Goal: Check status: Check status

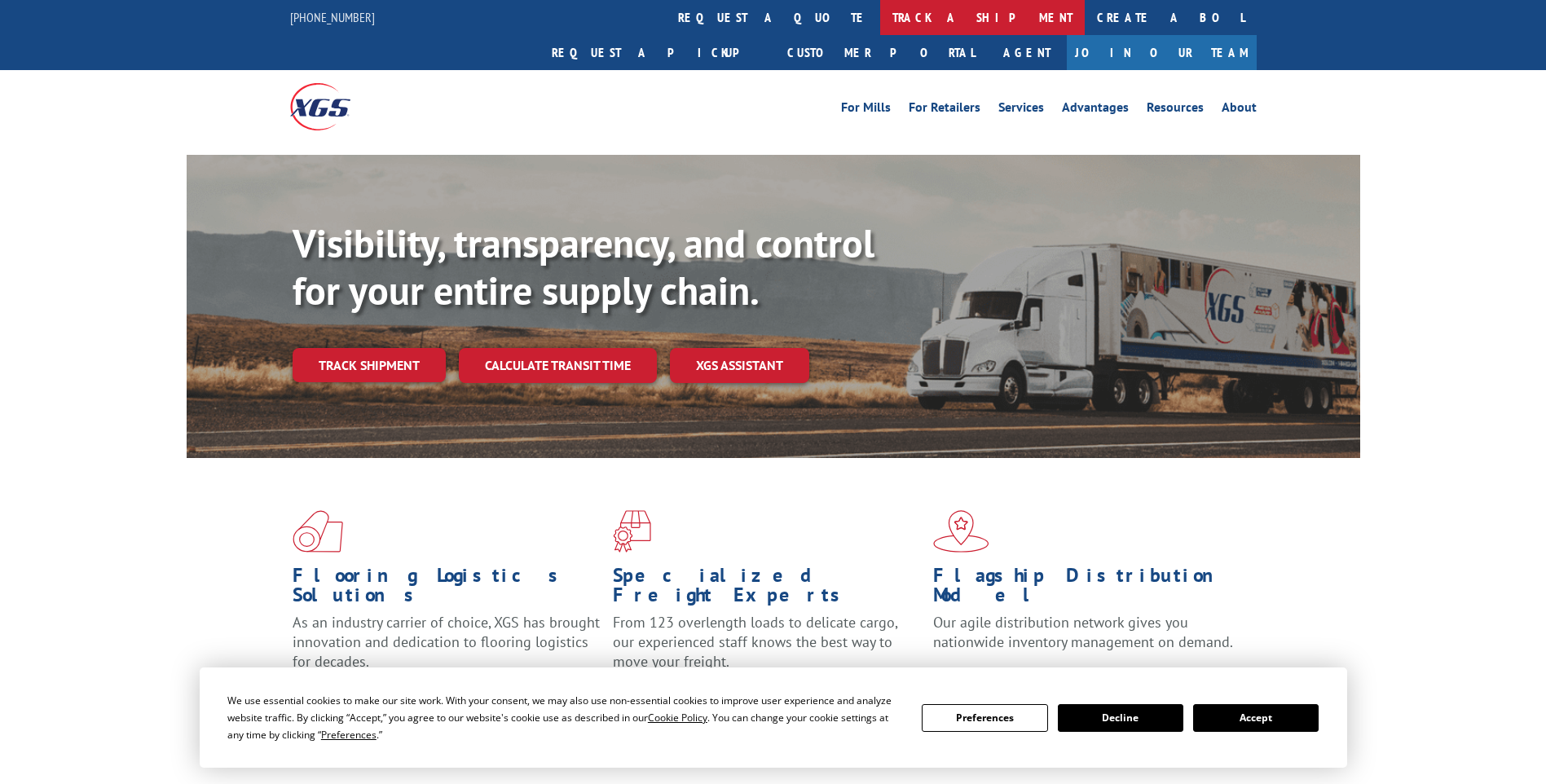
click at [880, 17] on link "track a shipment" at bounding box center [982, 17] width 205 height 35
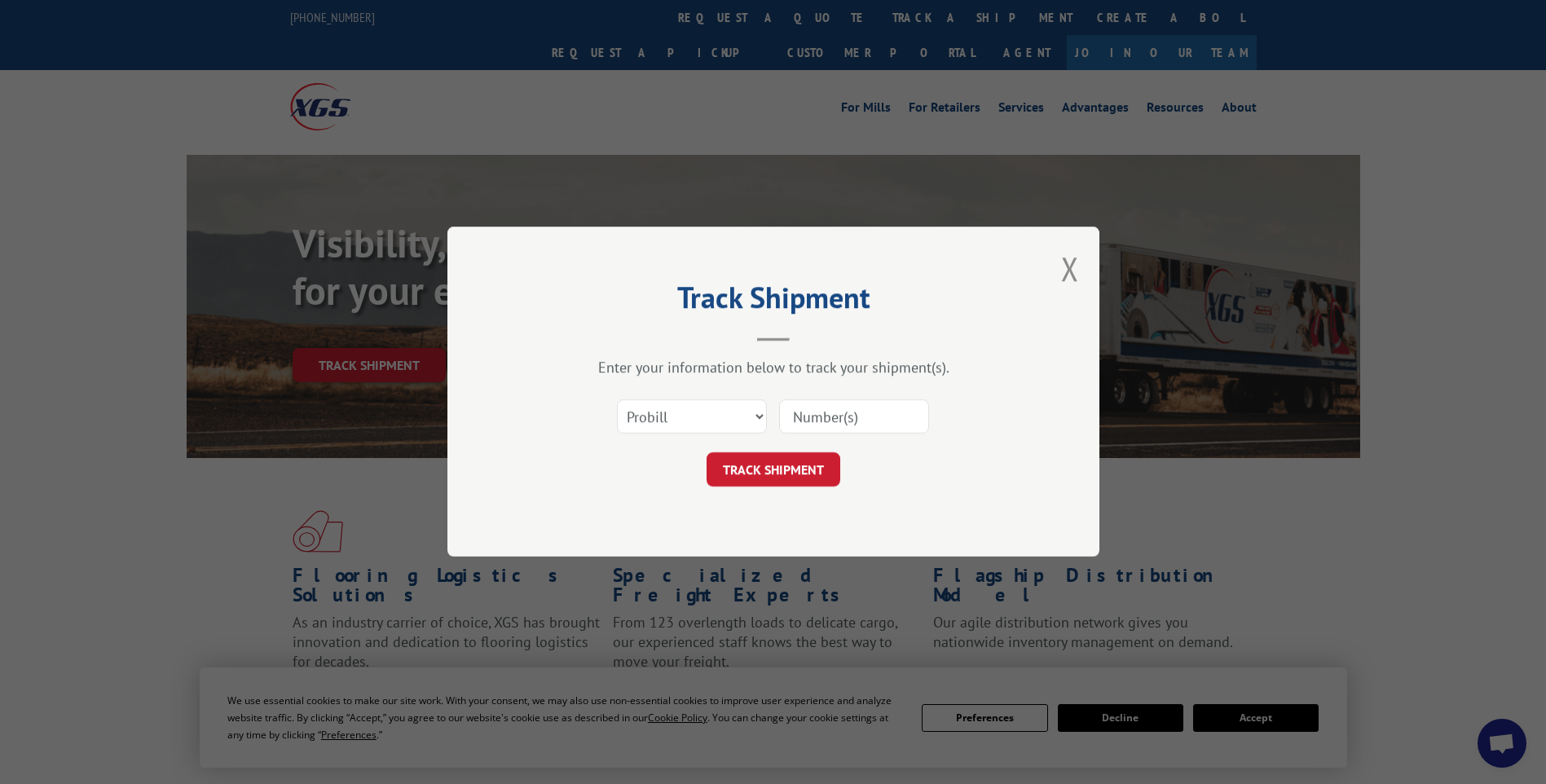
click at [880, 413] on input at bounding box center [854, 416] width 150 height 34
paste input "17014055"
type input "17014055"
click at [779, 479] on button "TRACK SHIPMENT" at bounding box center [773, 470] width 133 height 34
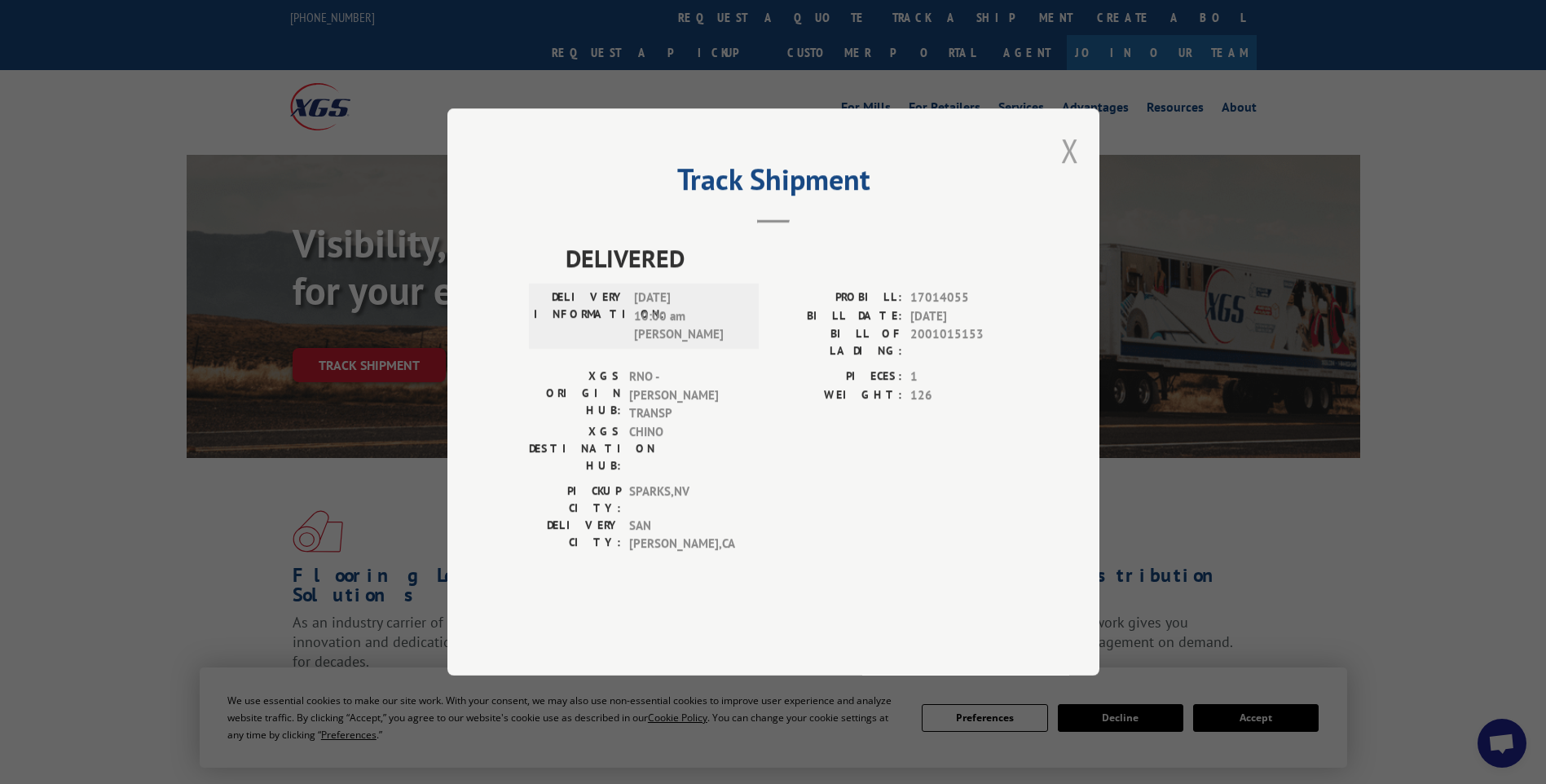
click at [1066, 172] on button "Close modal" at bounding box center [1070, 150] width 18 height 43
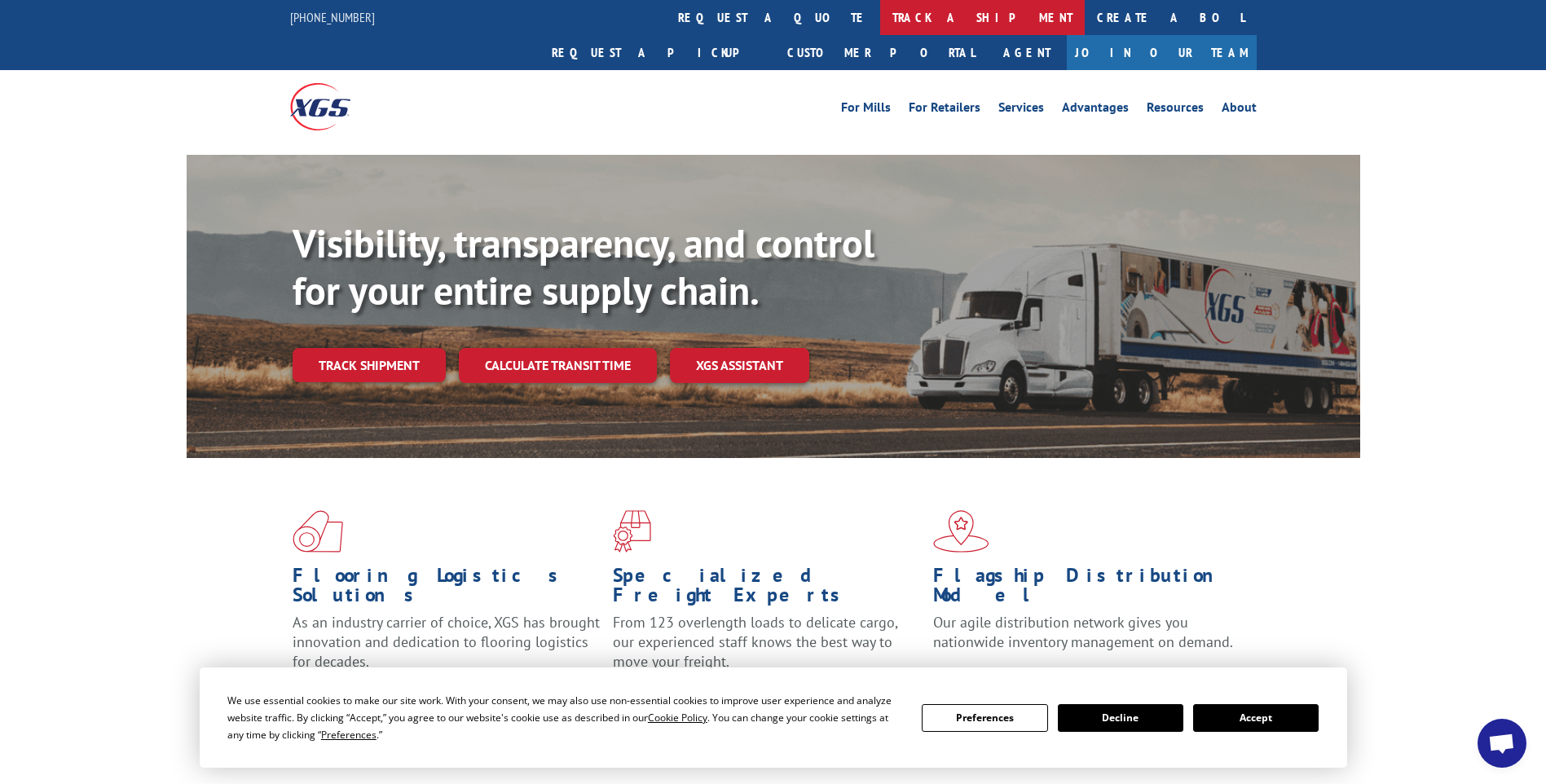
click at [880, 12] on link "track a shipment" at bounding box center [982, 17] width 205 height 35
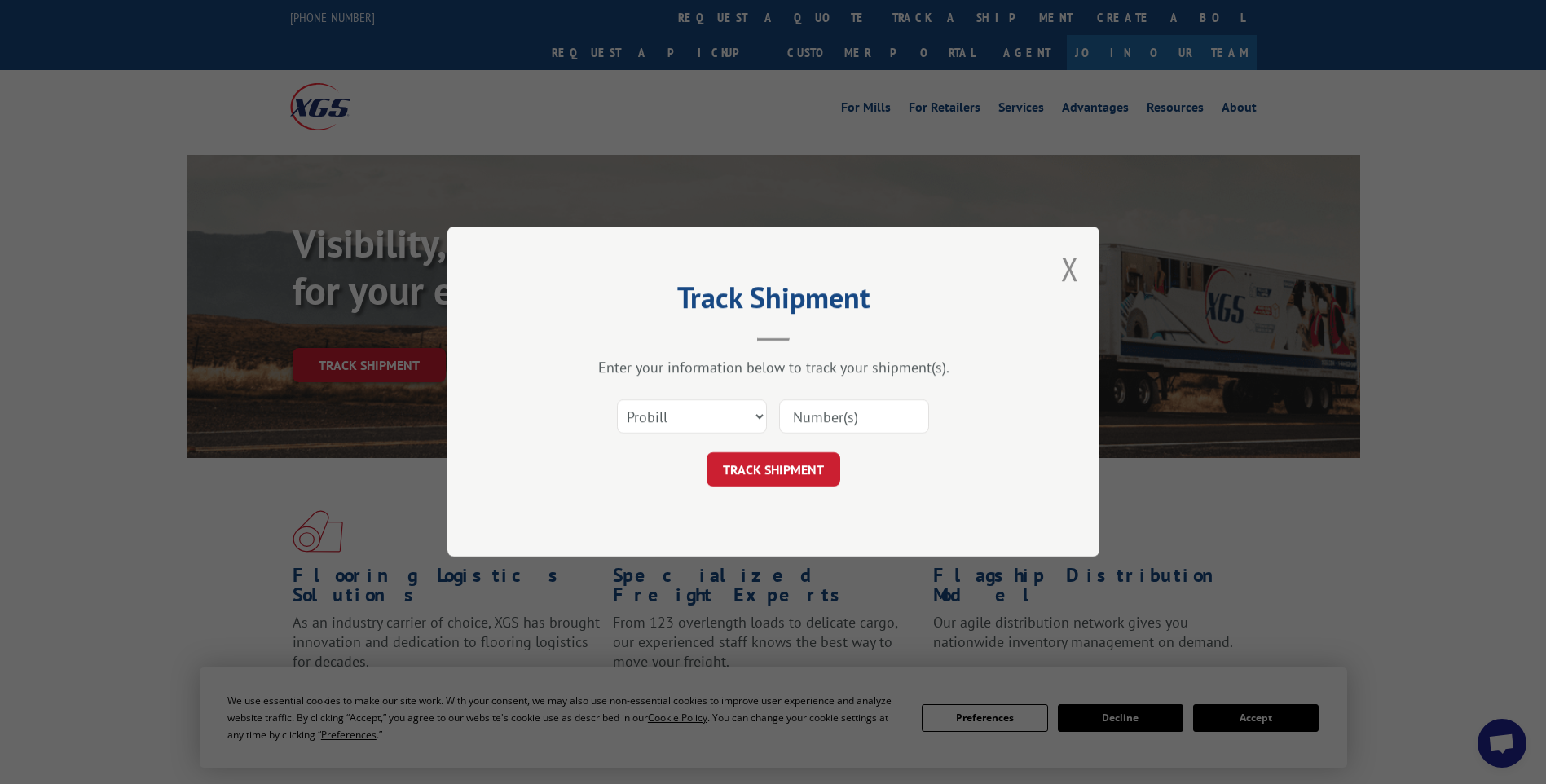
click at [840, 411] on input at bounding box center [854, 416] width 150 height 34
paste input "17014173"
type input "17014173"
click at [826, 474] on button "TRACK SHIPMENT" at bounding box center [773, 470] width 133 height 34
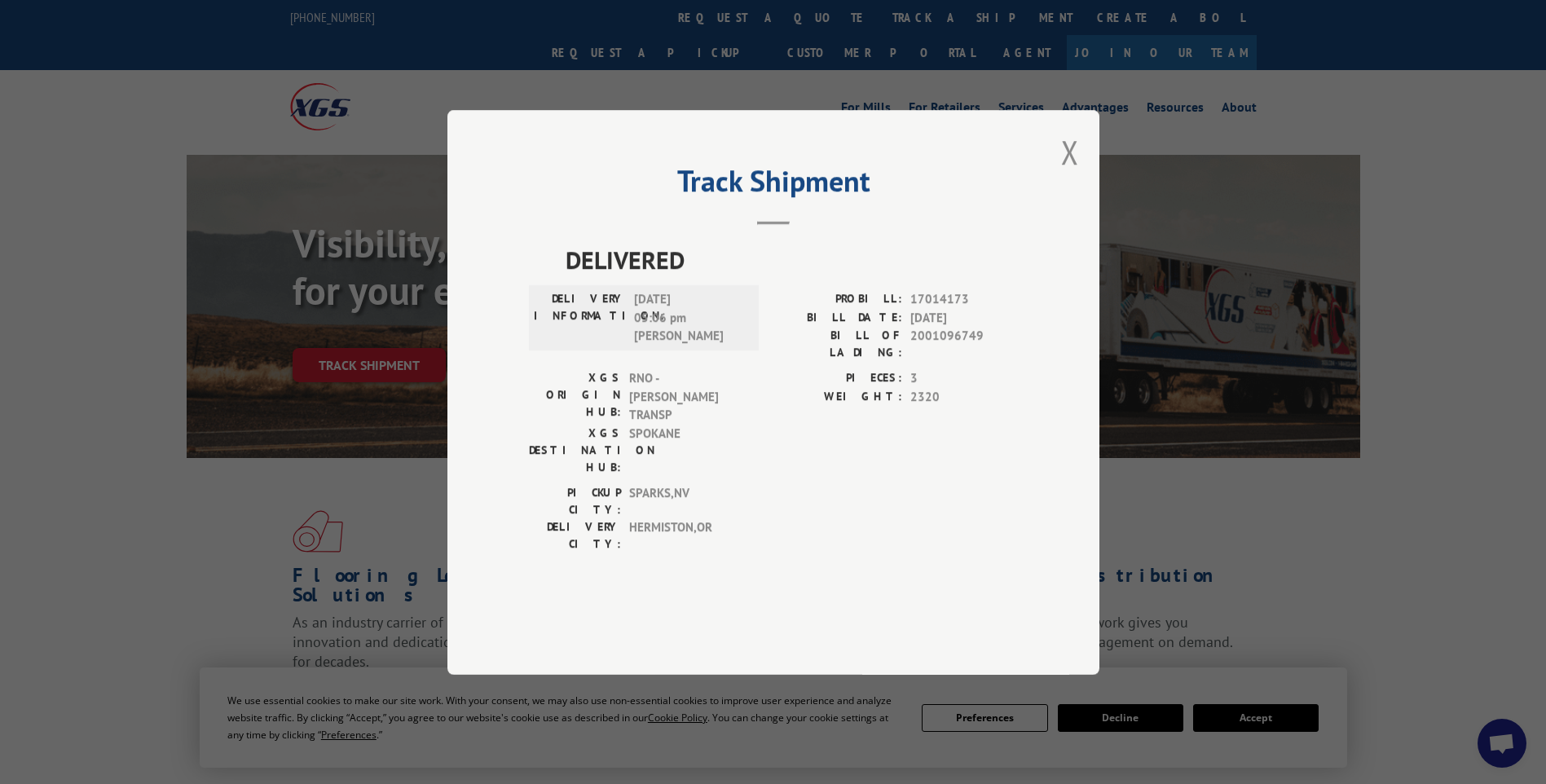
drag, startPoint x: 1066, startPoint y: 186, endPoint x: 1053, endPoint y: 180, distance: 14.3
click at [1066, 174] on button "Close modal" at bounding box center [1070, 152] width 18 height 43
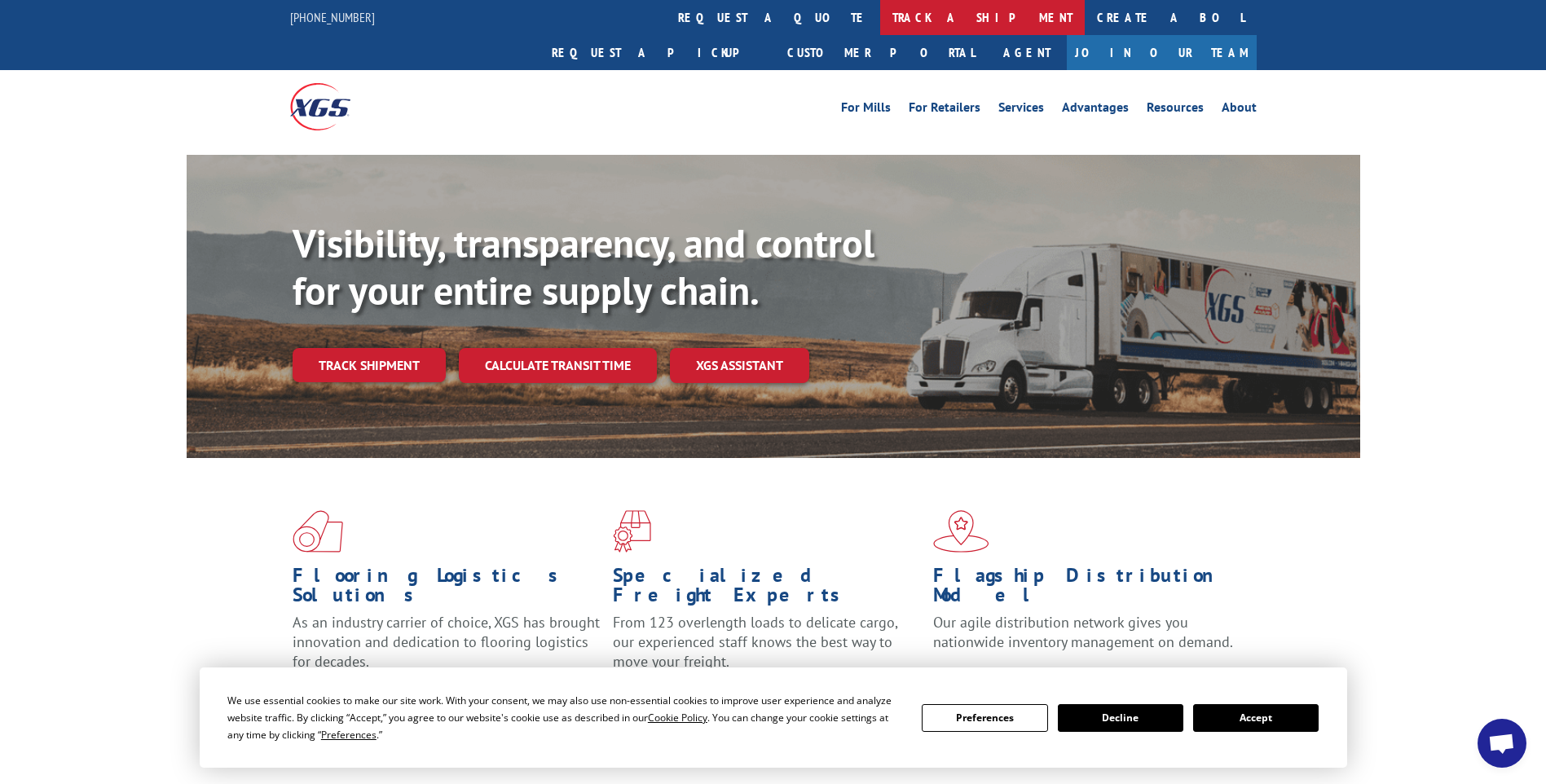
click at [880, 17] on link "track a shipment" at bounding box center [982, 17] width 205 height 35
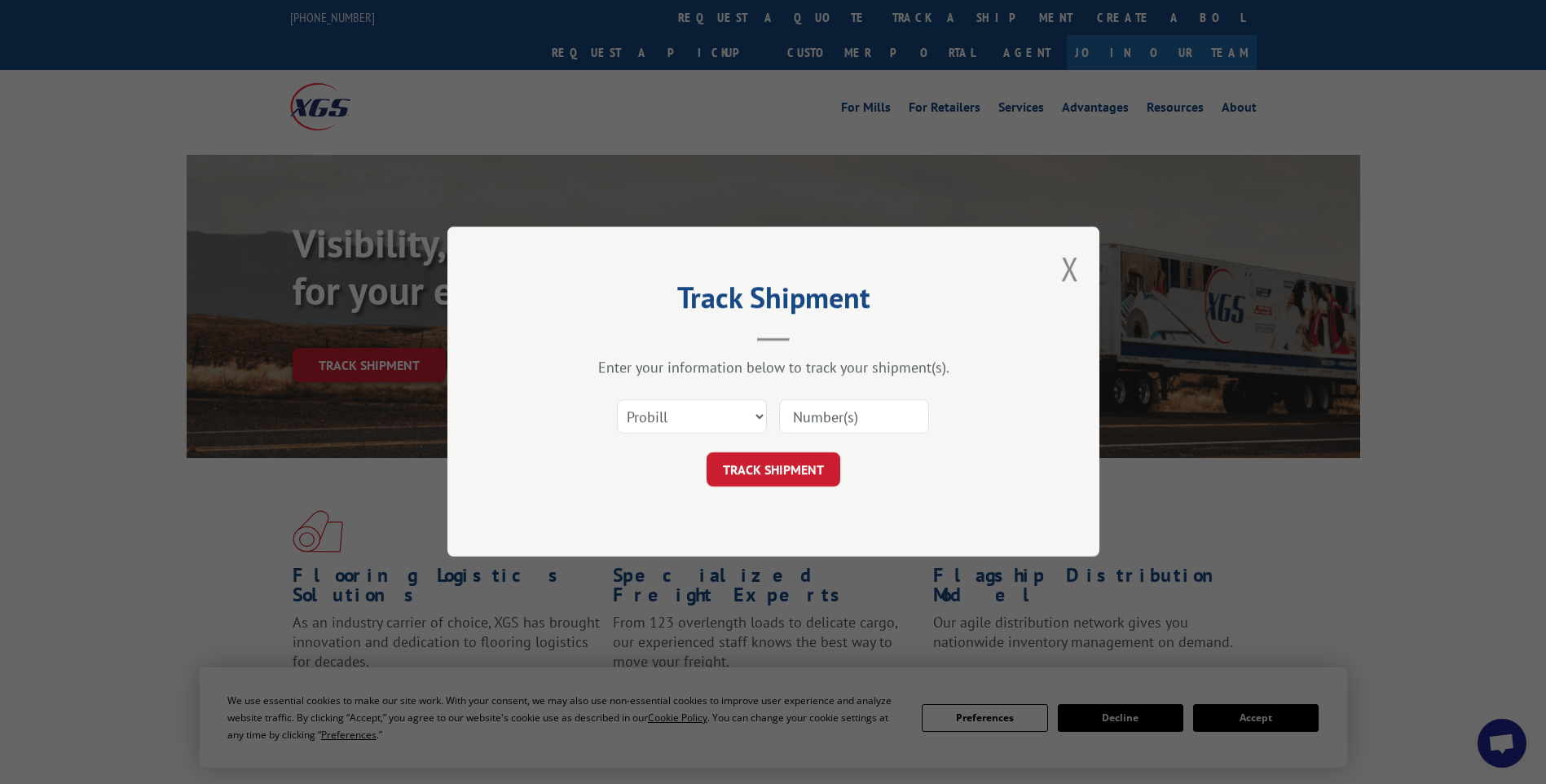
click at [858, 414] on input at bounding box center [854, 416] width 150 height 34
paste input "17014174"
type input "17014174"
click at [804, 477] on button "TRACK SHIPMENT" at bounding box center [773, 470] width 133 height 34
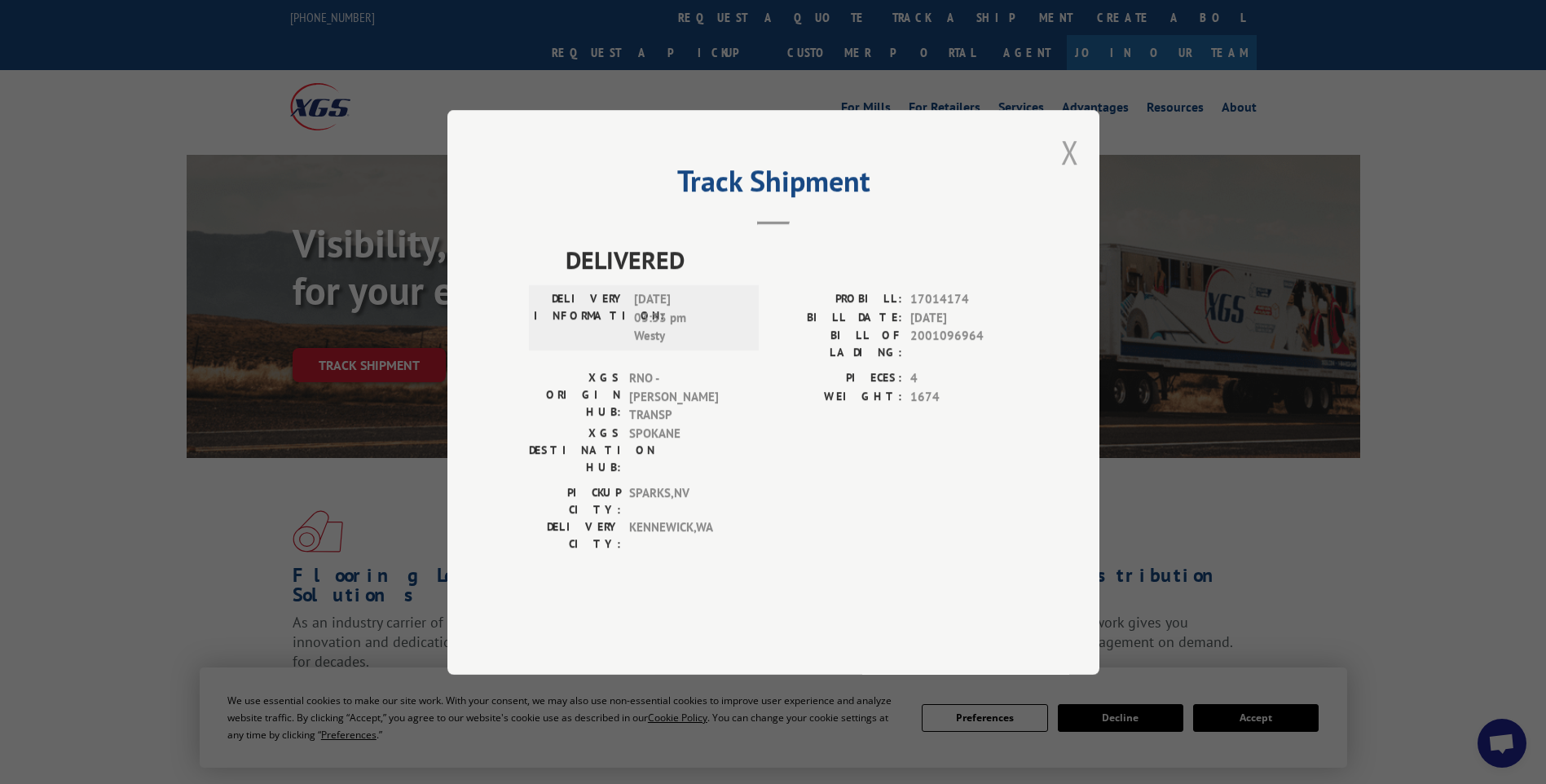
click at [1066, 174] on button "Close modal" at bounding box center [1070, 152] width 18 height 43
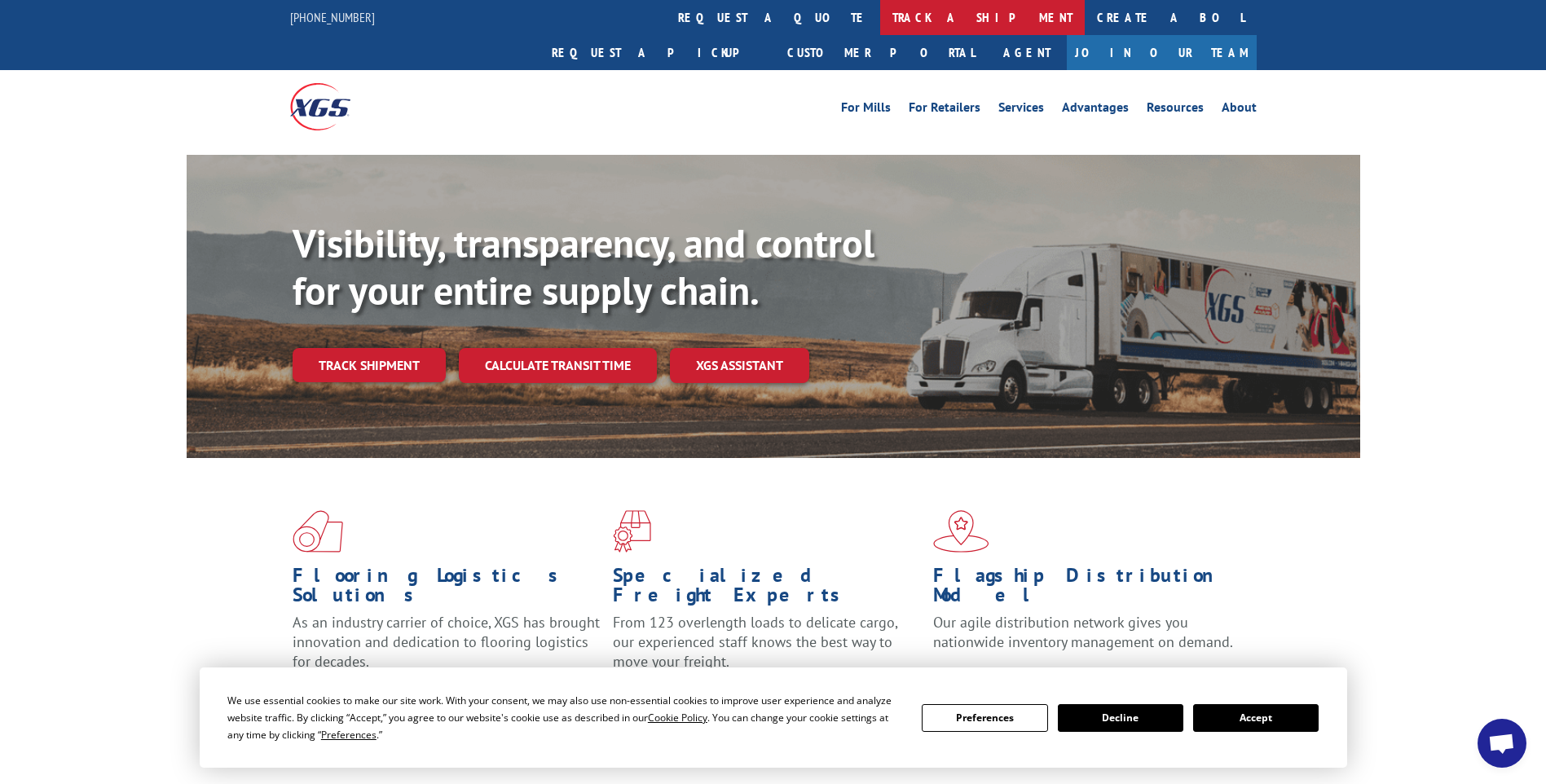
click at [880, 15] on link "track a shipment" at bounding box center [982, 17] width 205 height 35
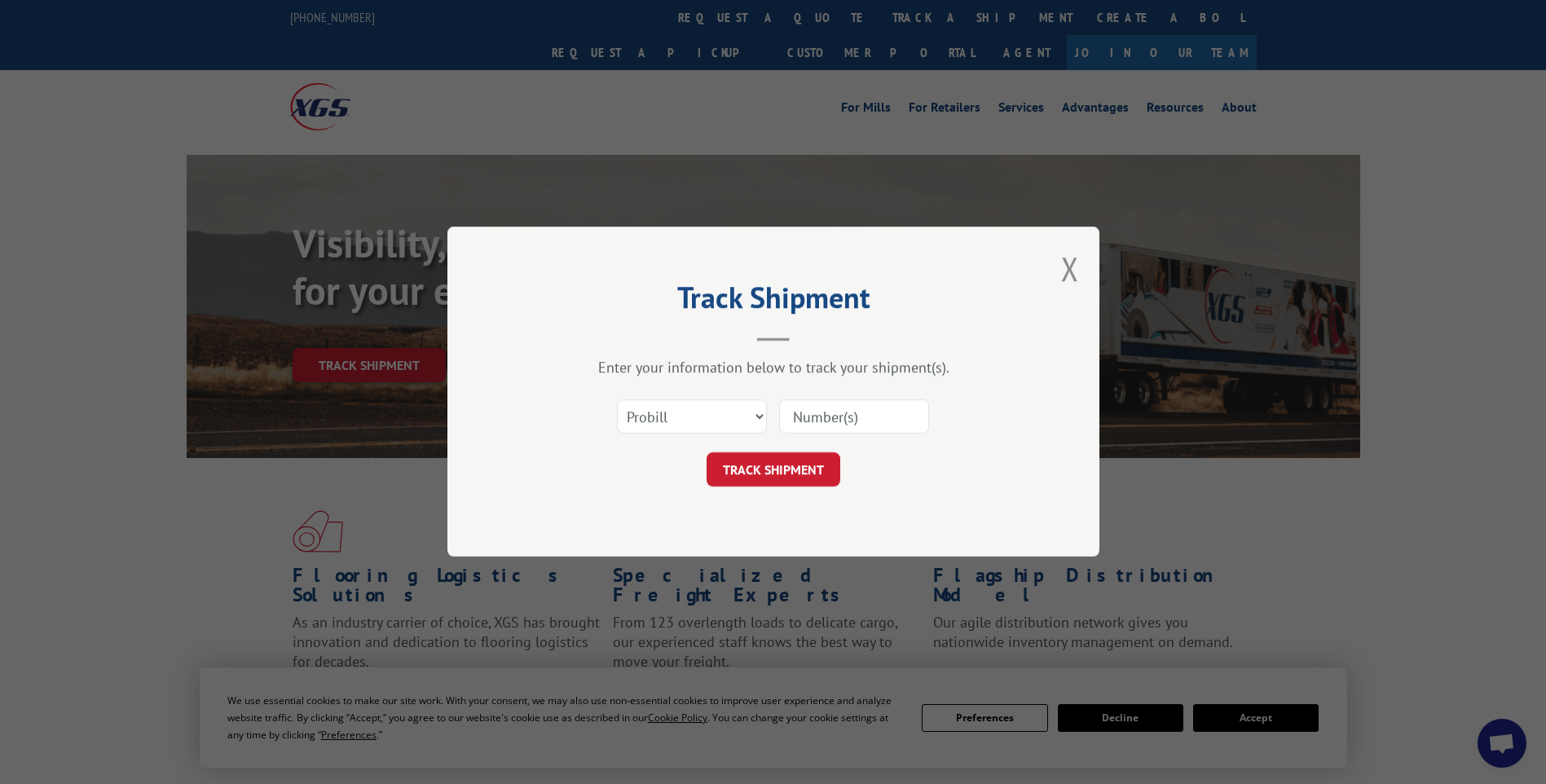
click at [833, 423] on input at bounding box center [854, 416] width 150 height 34
paste input "17014243"
type input "17014243"
click at [768, 485] on button "TRACK SHIPMENT" at bounding box center [773, 470] width 133 height 34
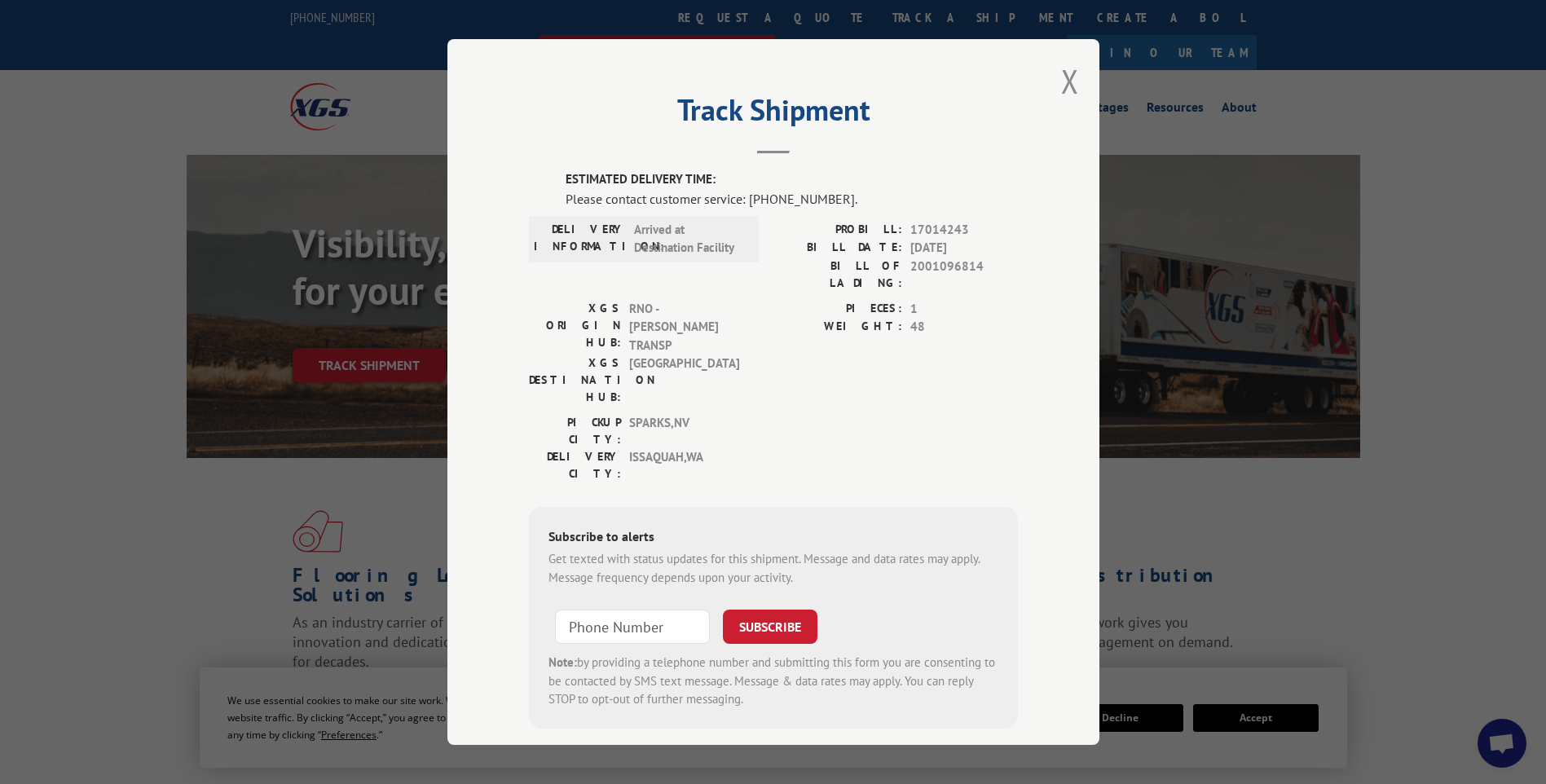
drag, startPoint x: 1058, startPoint y: 86, endPoint x: 892, endPoint y: 33, distance: 174.3
click at [1061, 86] on button "Close modal" at bounding box center [1070, 81] width 18 height 43
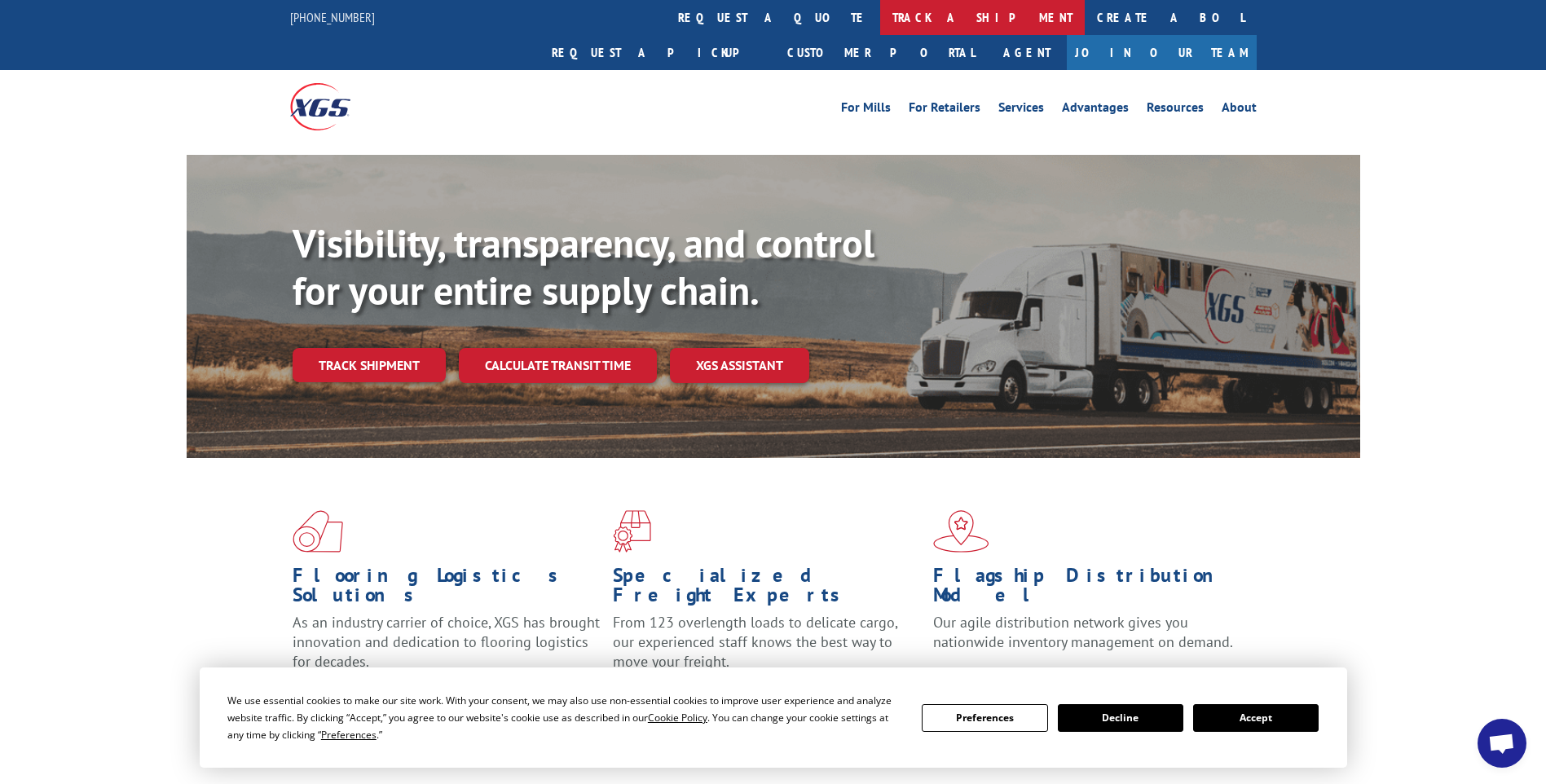
click at [880, 7] on link "track a shipment" at bounding box center [982, 17] width 205 height 35
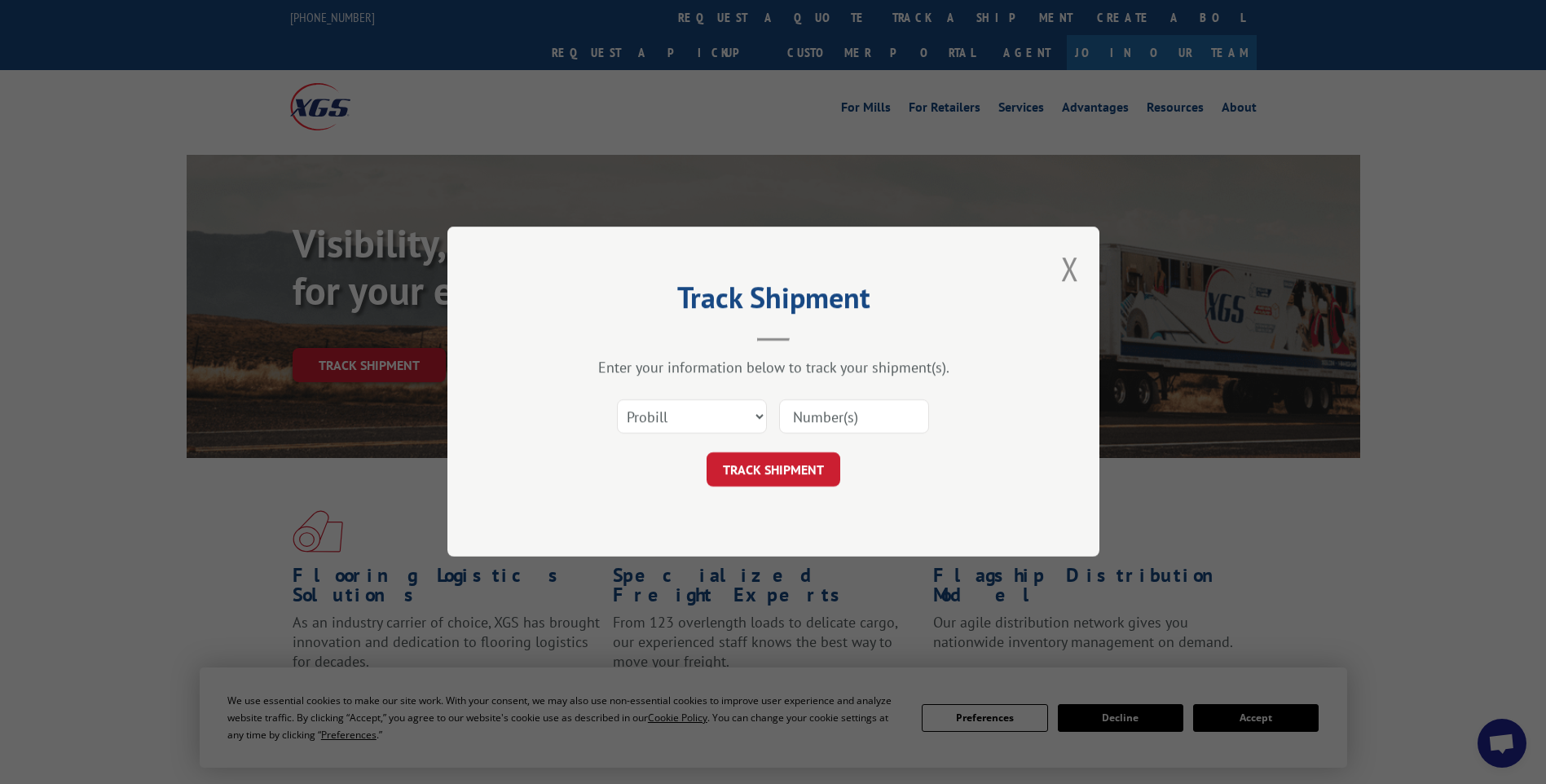
click at [810, 413] on input at bounding box center [854, 416] width 150 height 34
paste input "17014248"
type input "17014248"
click at [792, 473] on button "TRACK SHIPMENT" at bounding box center [773, 470] width 133 height 34
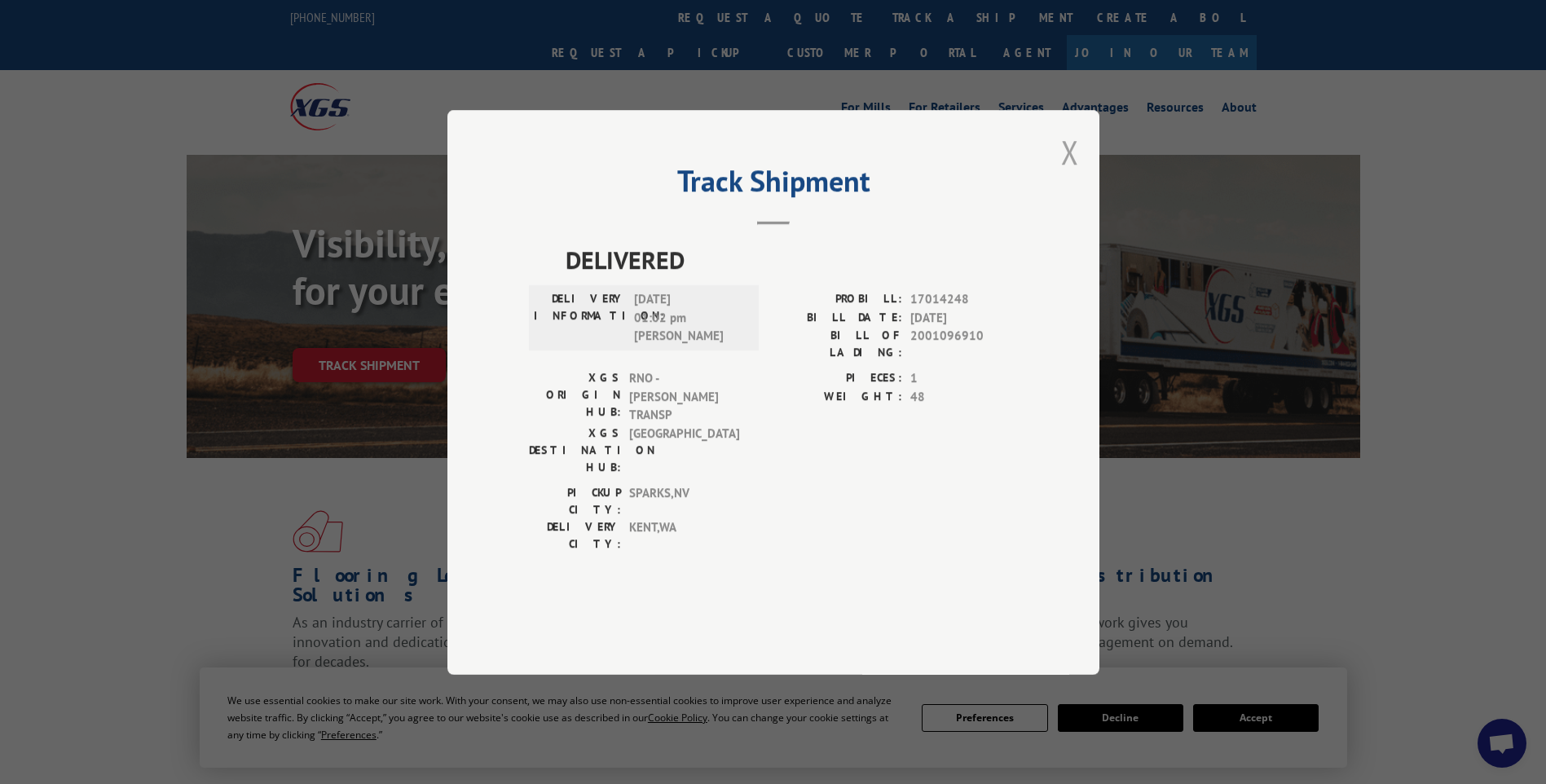
click at [1067, 174] on button "Close modal" at bounding box center [1070, 152] width 18 height 43
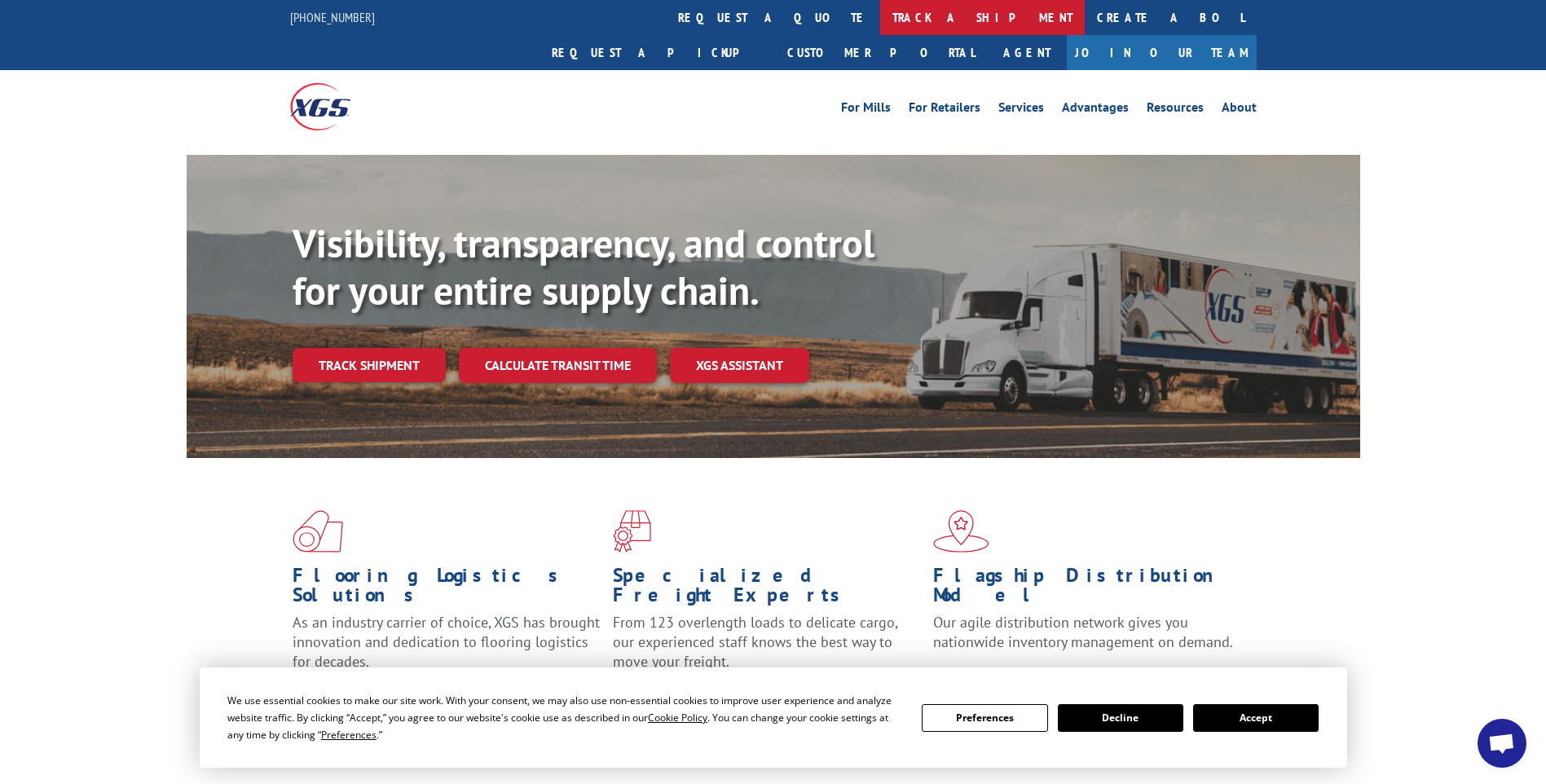
click at [880, 16] on link "track a shipment" at bounding box center [982, 17] width 205 height 35
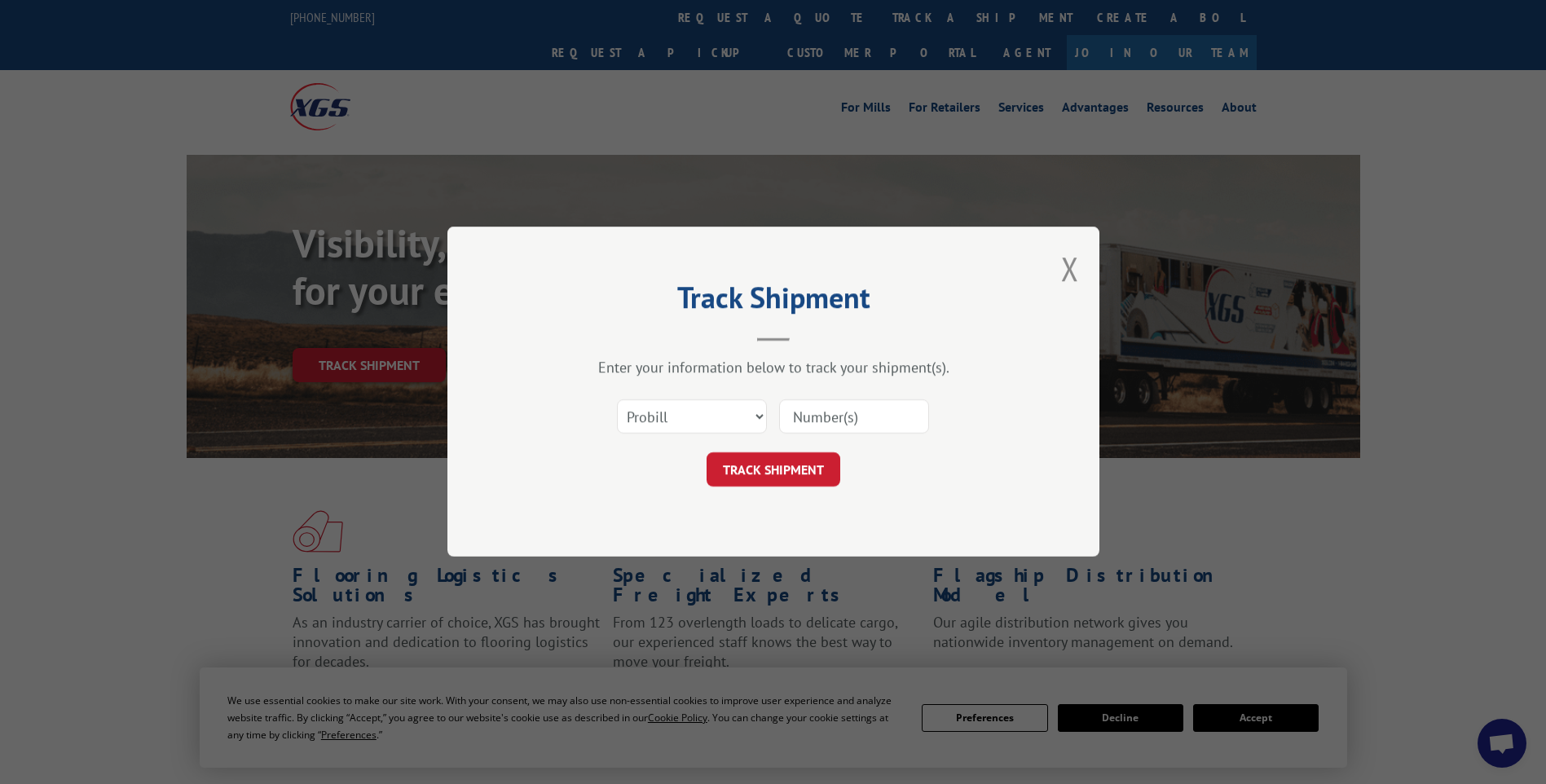
click at [889, 424] on input at bounding box center [854, 416] width 150 height 34
paste input "17014245"
type input "17014245"
click at [779, 456] on button "TRACK SHIPMENT" at bounding box center [773, 470] width 133 height 34
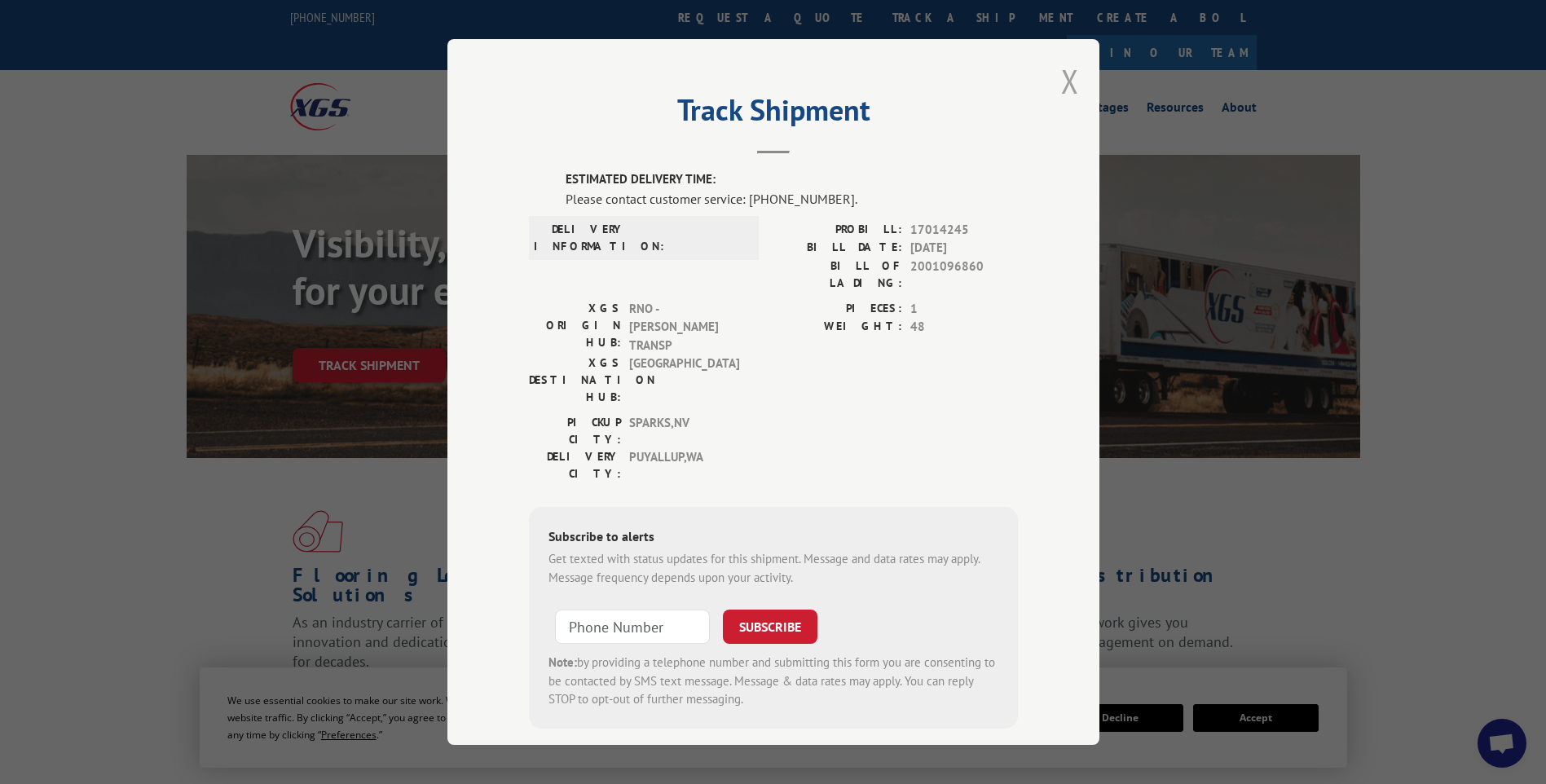
click at [1061, 92] on button "Close modal" at bounding box center [1070, 81] width 18 height 43
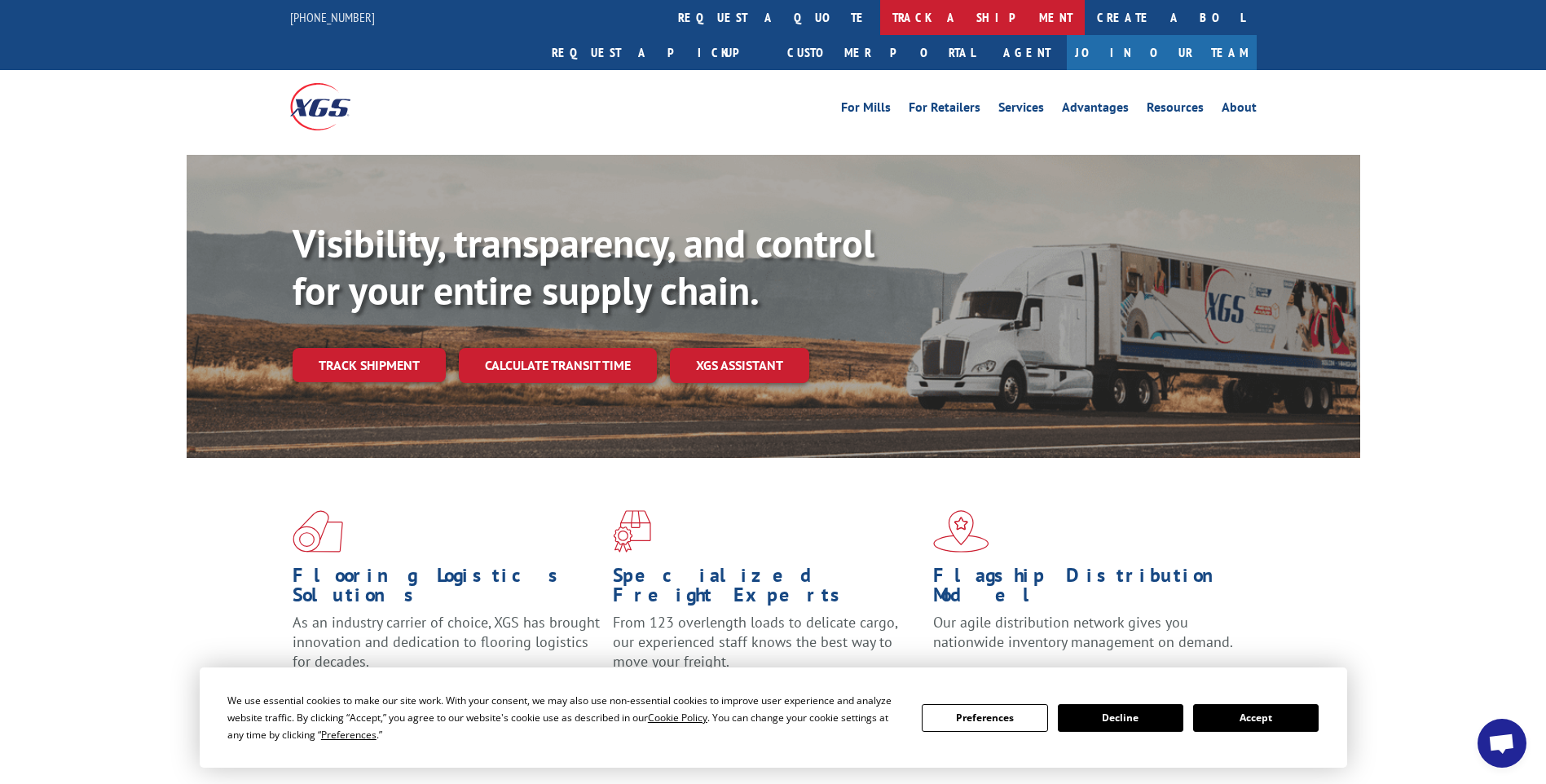
click at [880, 20] on link "track a shipment" at bounding box center [982, 17] width 205 height 35
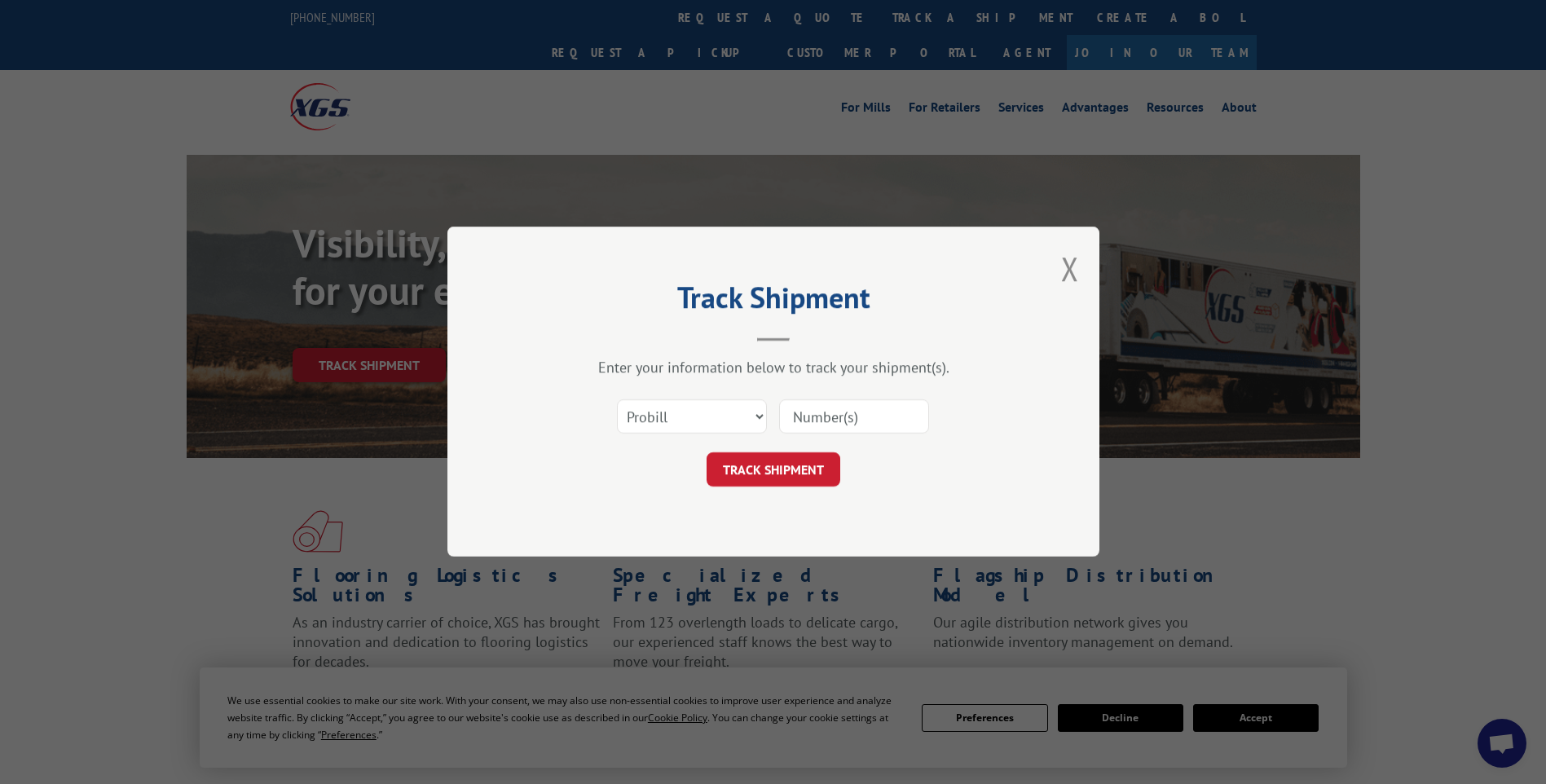
click at [851, 413] on input at bounding box center [854, 416] width 150 height 34
paste input "17014201"
type input "17014201"
click at [797, 456] on button "TRACK SHIPMENT" at bounding box center [773, 470] width 133 height 34
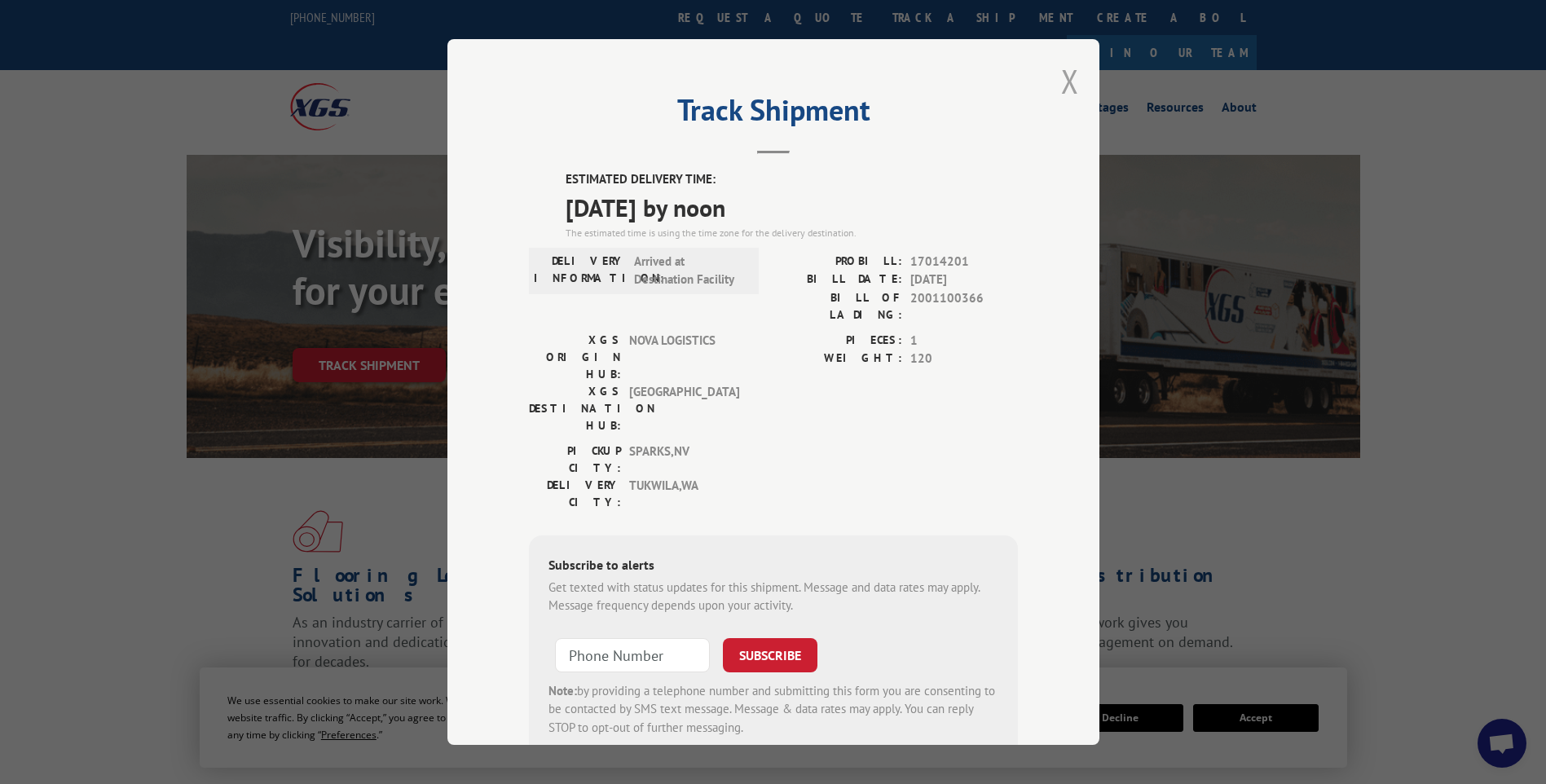
click at [1066, 85] on button "Close modal" at bounding box center [1070, 81] width 18 height 43
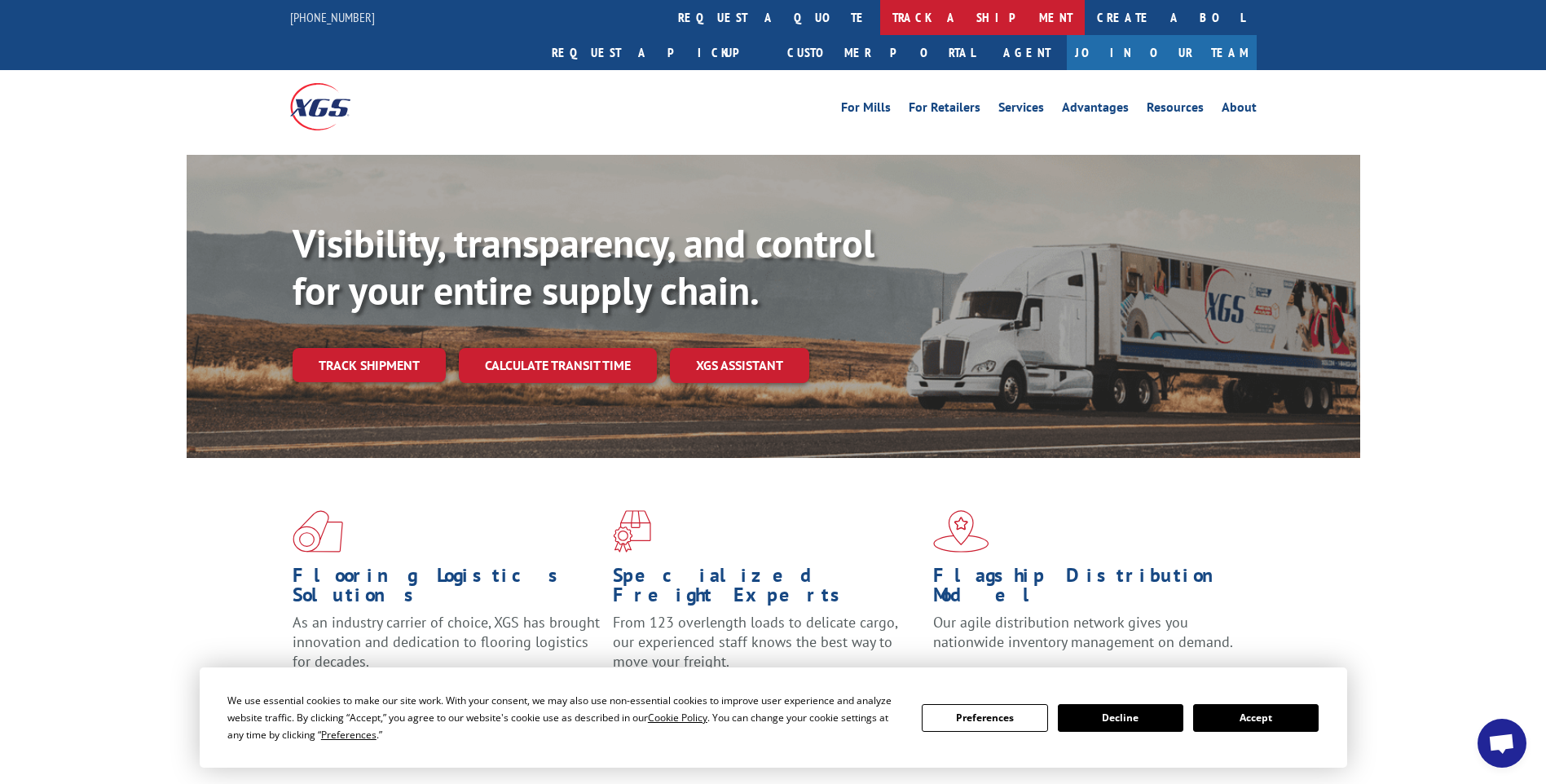
click at [880, 11] on link "track a shipment" at bounding box center [982, 17] width 205 height 35
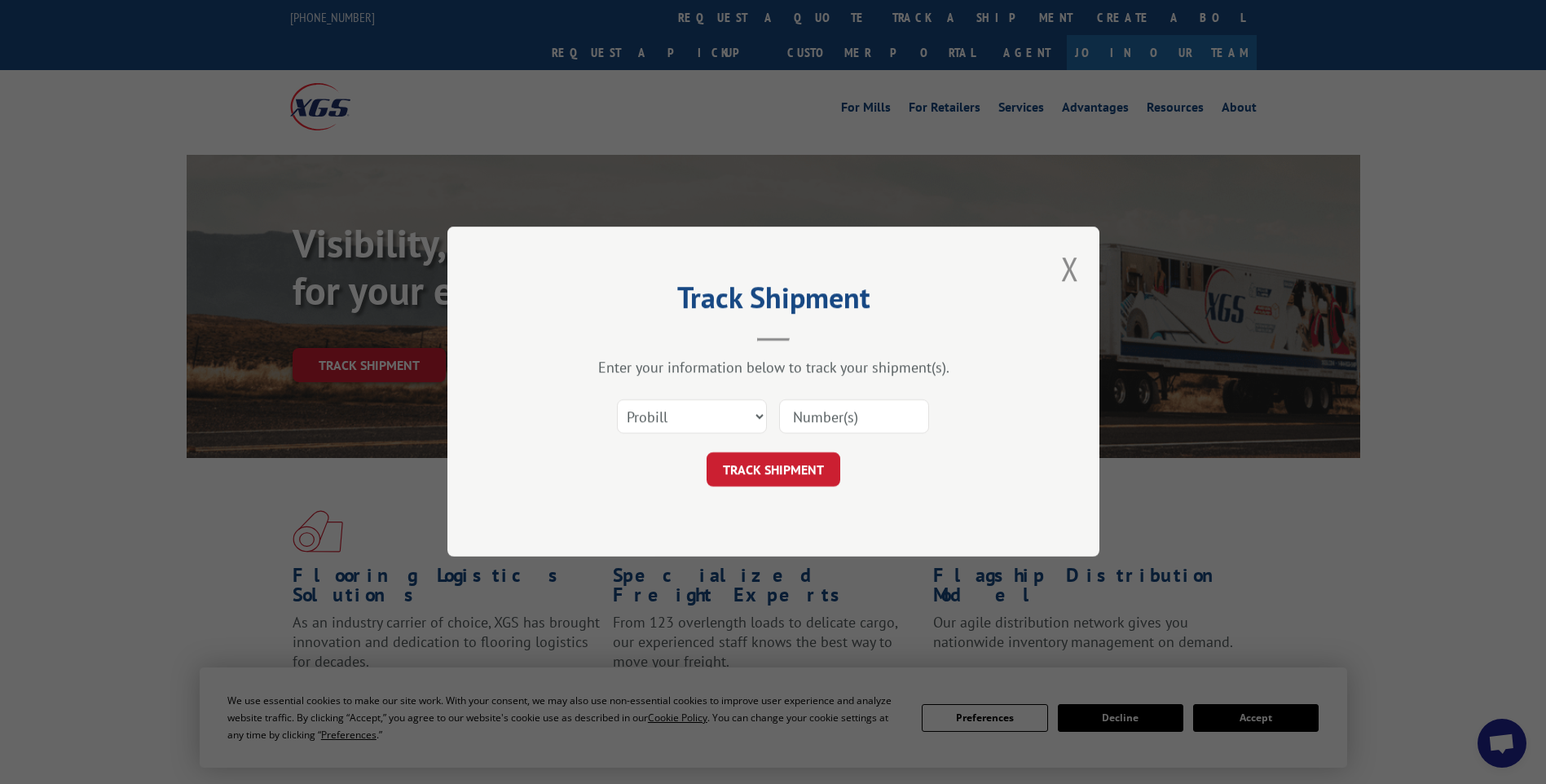
click at [851, 405] on input at bounding box center [854, 416] width 150 height 34
paste input "17014197"
type input "17014197"
click at [821, 478] on button "TRACK SHIPMENT" at bounding box center [773, 470] width 133 height 34
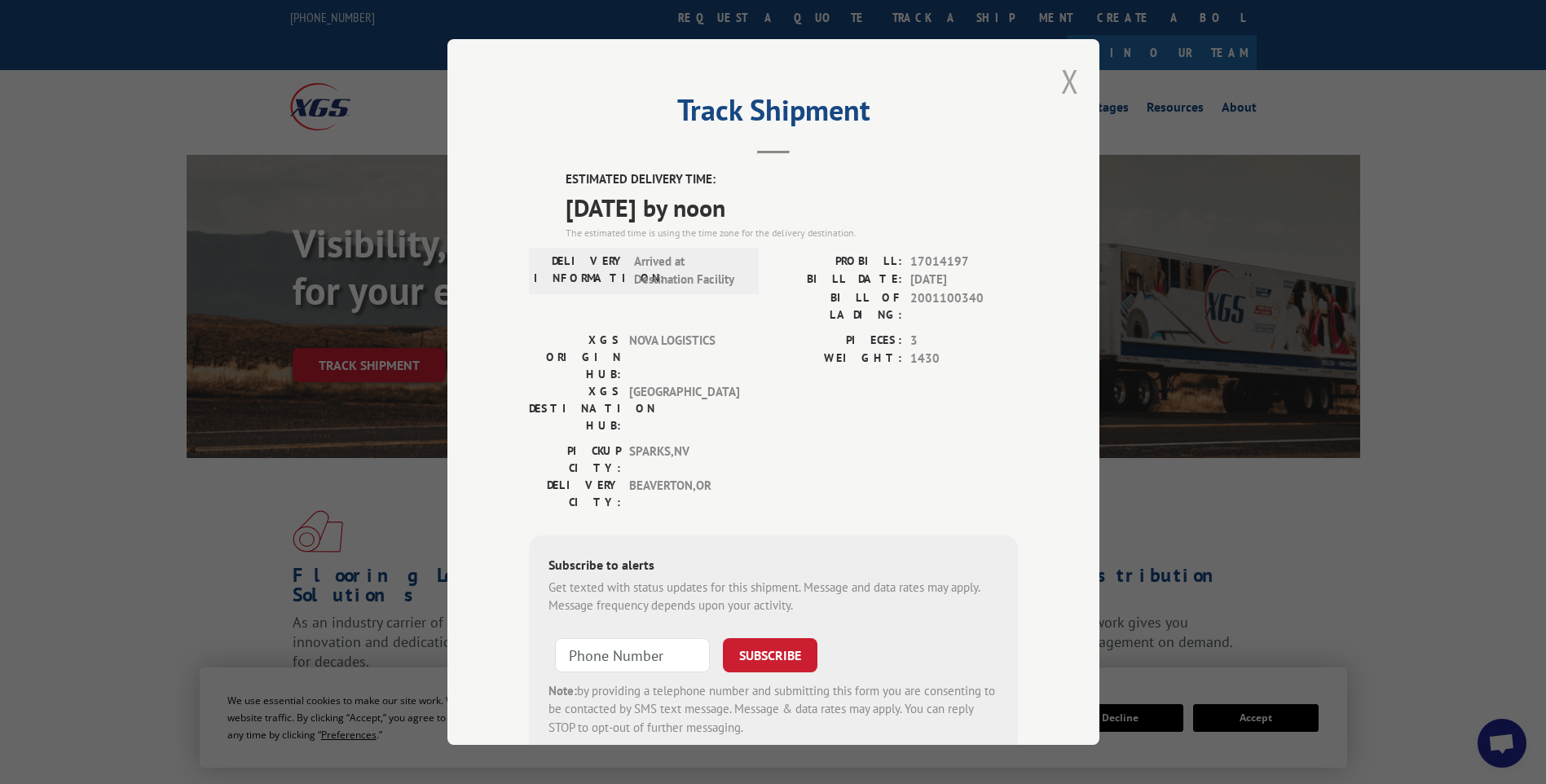
click at [1061, 93] on button "Close modal" at bounding box center [1070, 81] width 18 height 43
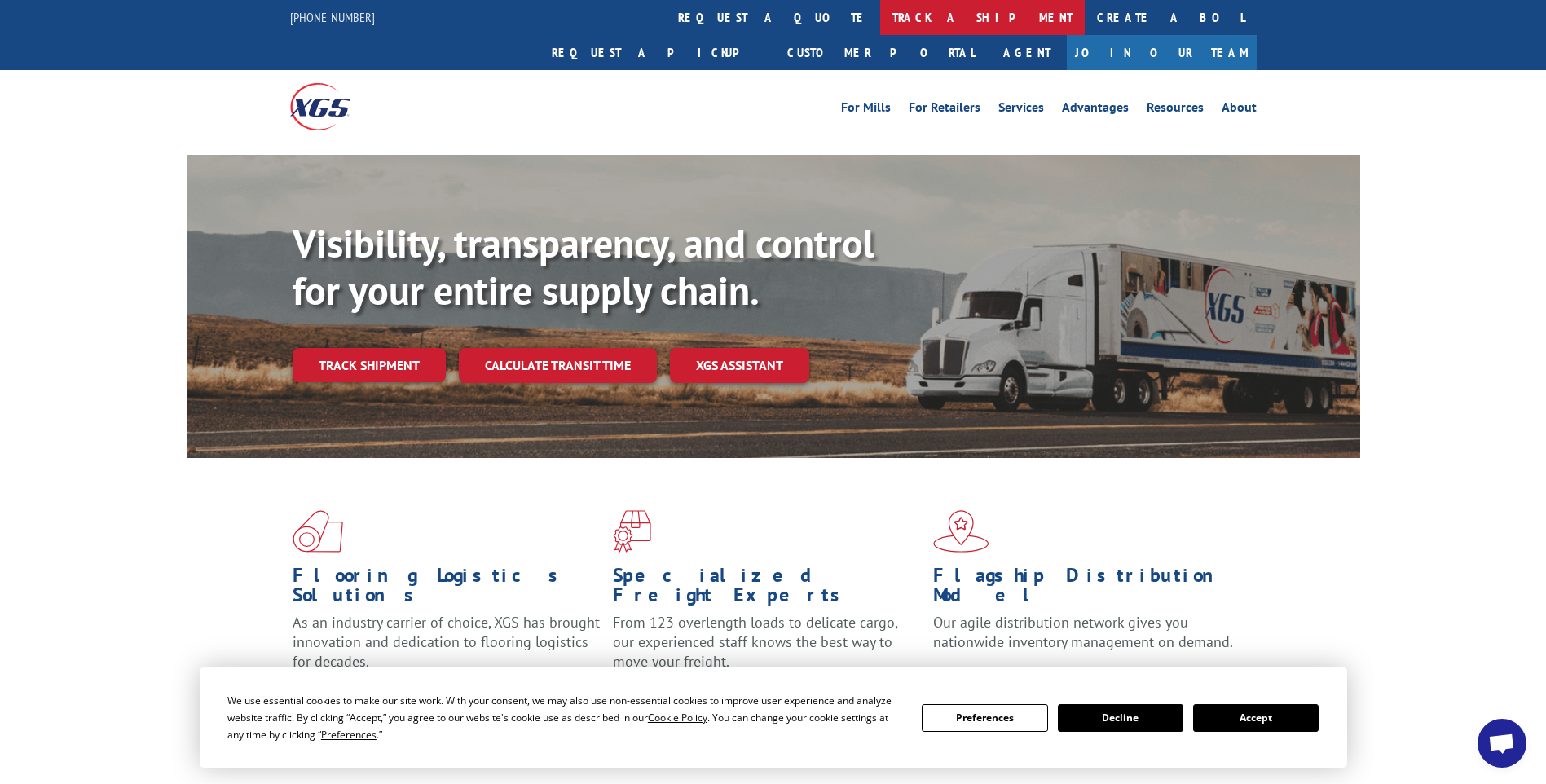
click at [880, 23] on link "track a shipment" at bounding box center [982, 17] width 205 height 35
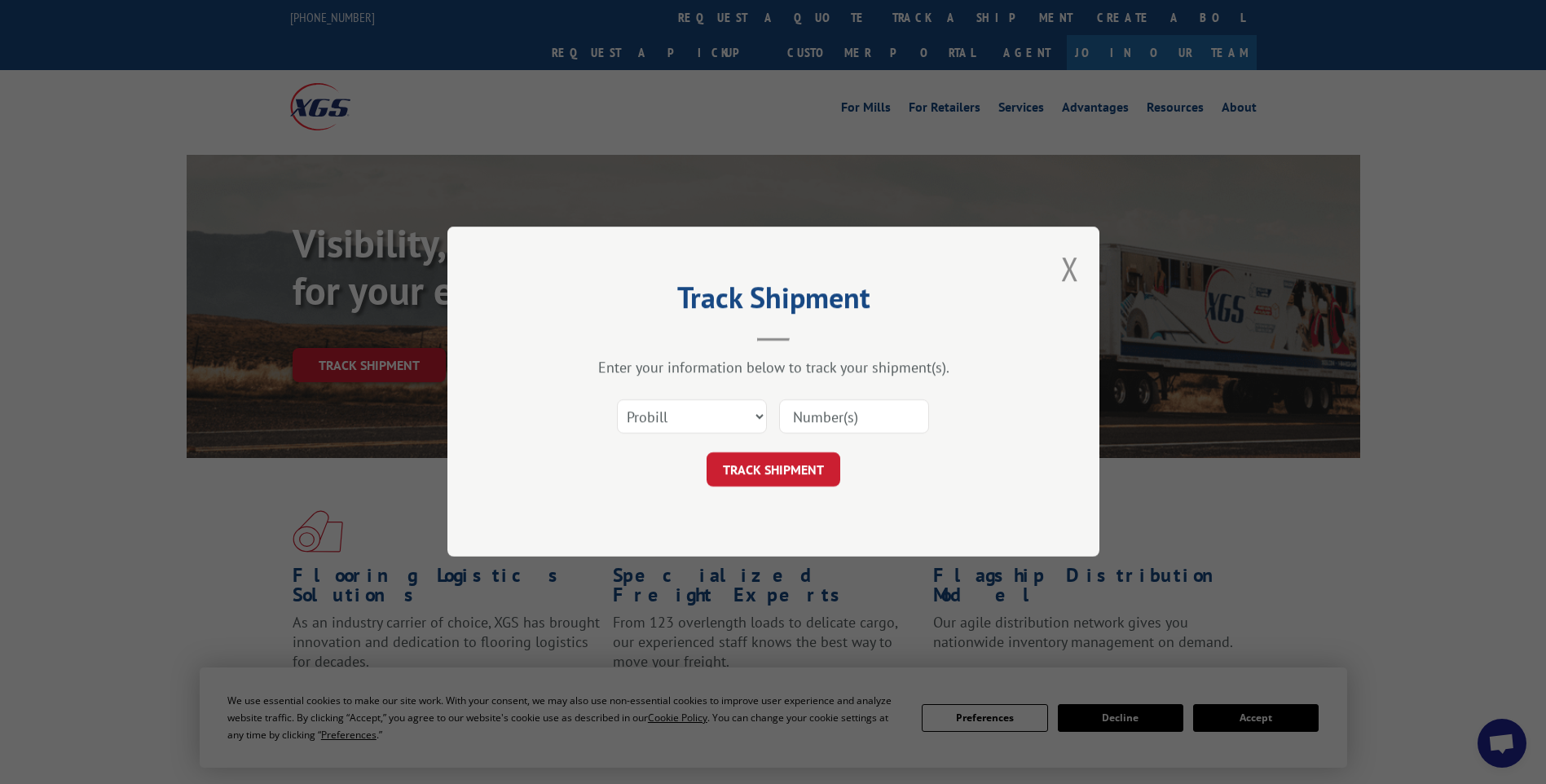
click at [801, 406] on input at bounding box center [854, 416] width 150 height 34
paste input "17014207"
type input "17014207"
click at [790, 463] on button "TRACK SHIPMENT" at bounding box center [773, 470] width 133 height 34
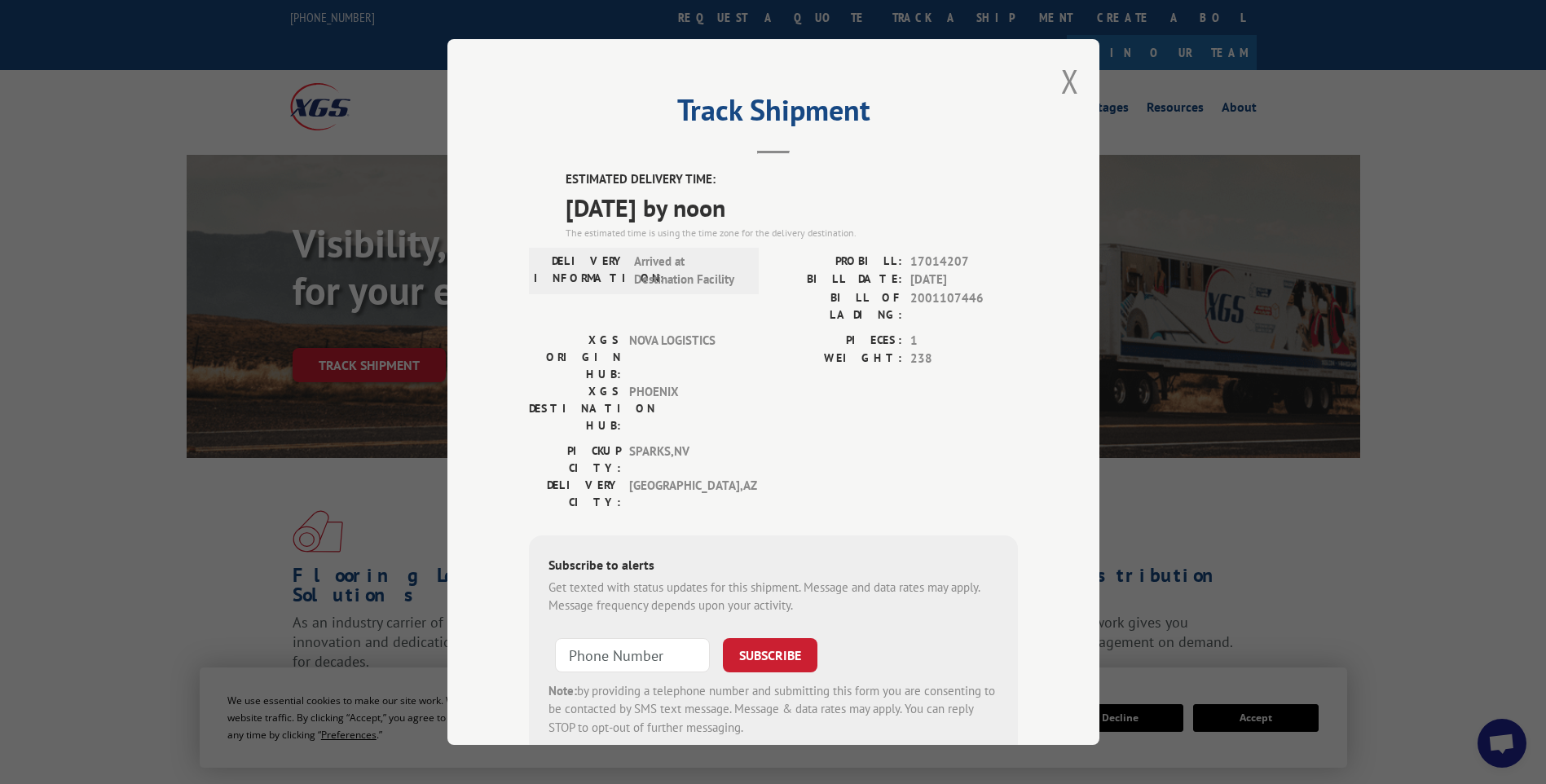
click at [1074, 91] on div "Track Shipment ESTIMATED DELIVERY TIME: [DATE] by noon The estimated time is us…" at bounding box center [773, 392] width 652 height 706
click at [1071, 90] on button "Close modal" at bounding box center [1070, 81] width 18 height 43
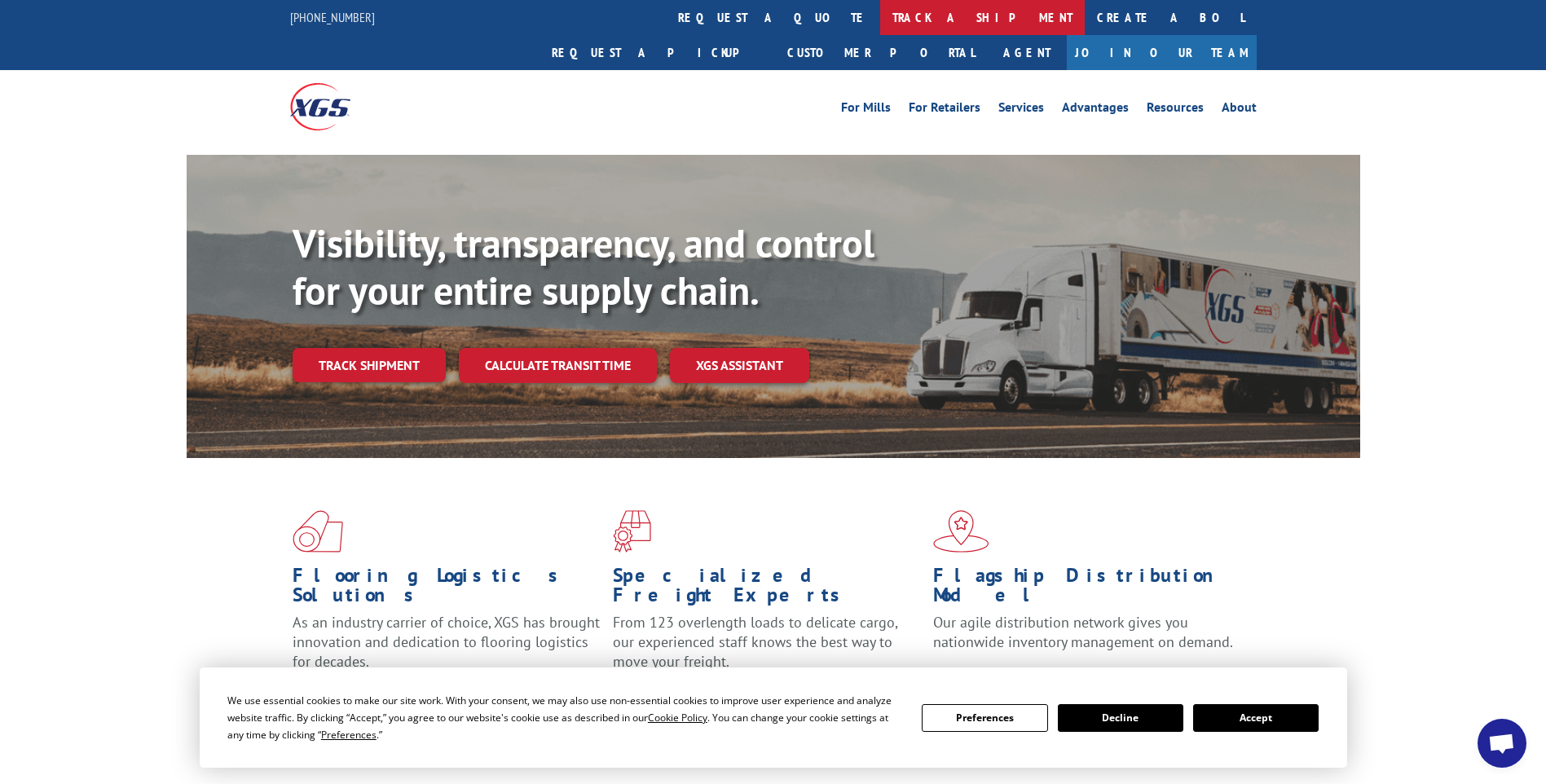
click at [880, 13] on link "track a shipment" at bounding box center [982, 17] width 205 height 35
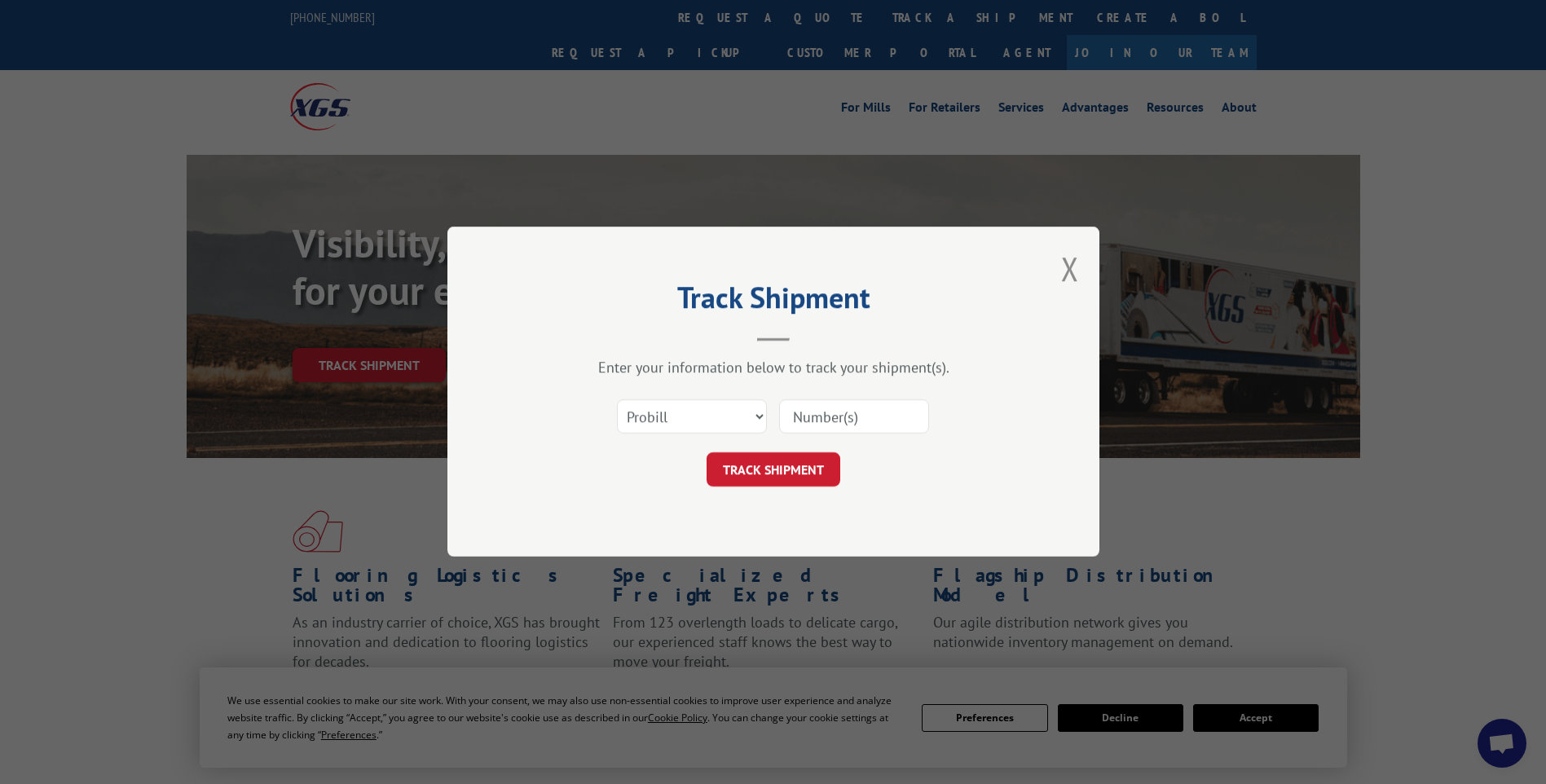
click at [833, 420] on input at bounding box center [854, 416] width 150 height 34
paste input "17014215"
type input "17014215"
click at [795, 487] on div "Track Shipment Enter your information below to track your shipment(s). Select c…" at bounding box center [773, 391] width 652 height 330
click at [793, 472] on button "TRACK SHIPMENT" at bounding box center [773, 470] width 133 height 34
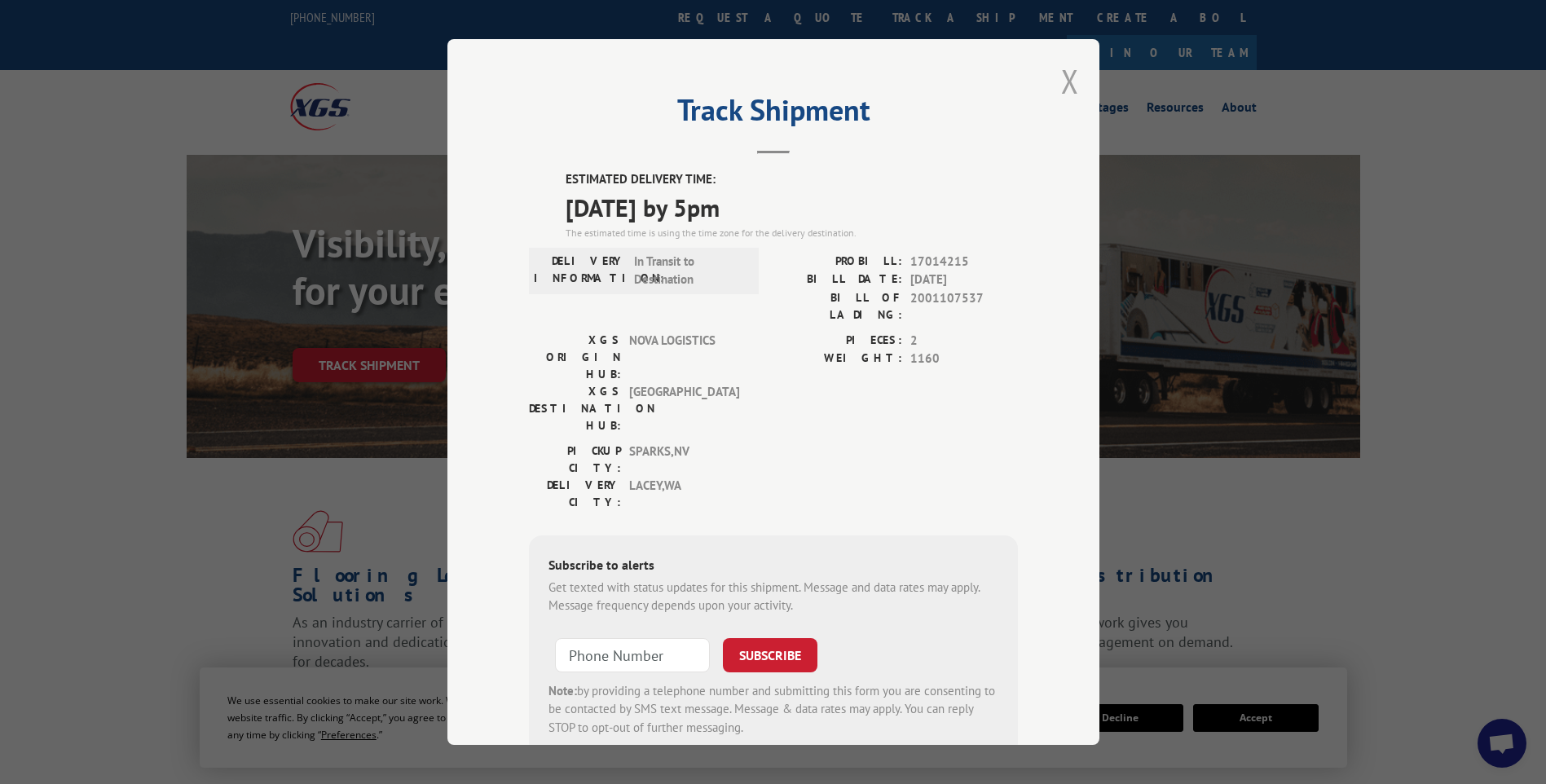
click at [1061, 79] on button "Close modal" at bounding box center [1070, 81] width 18 height 43
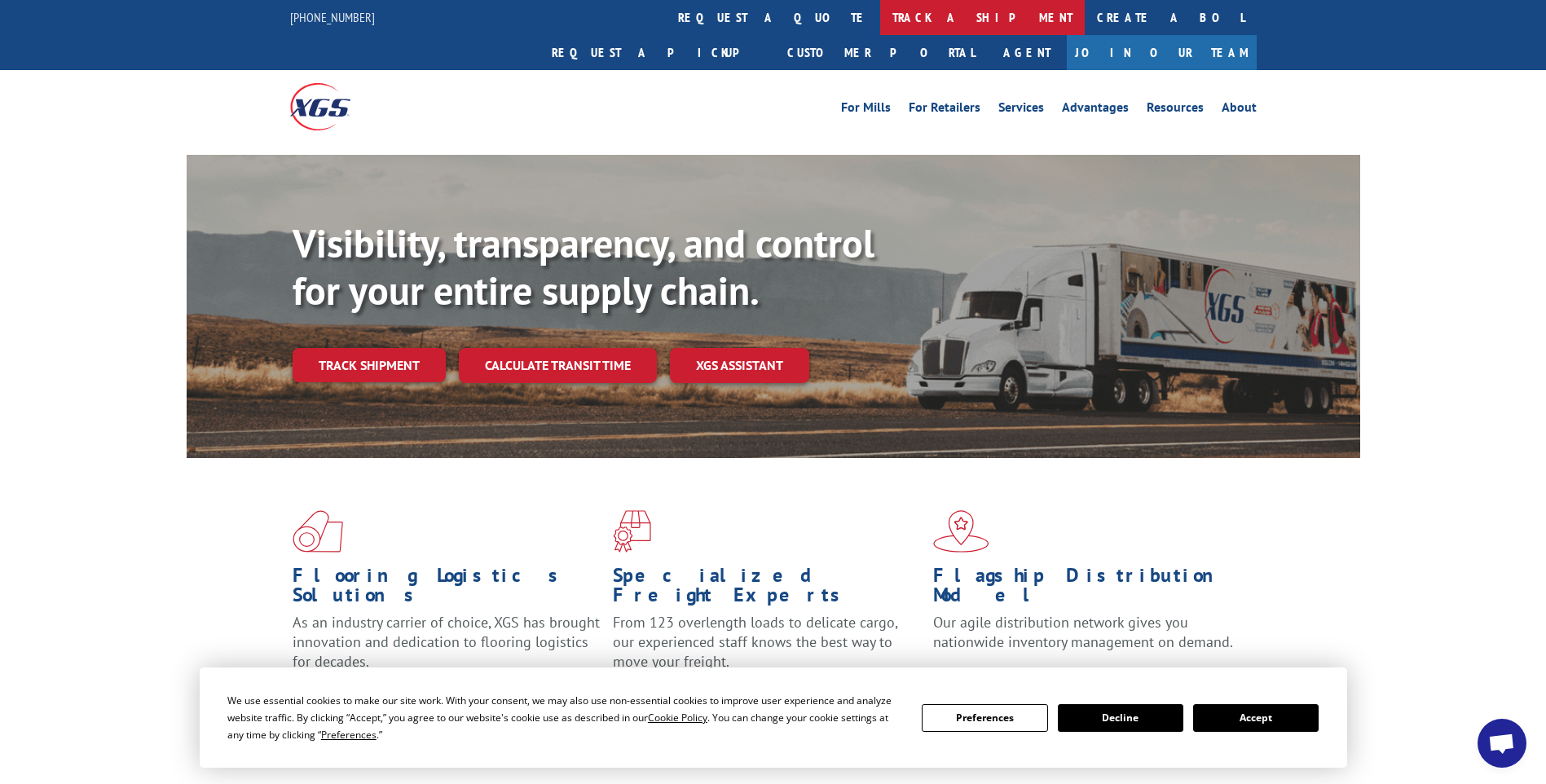
click at [880, 26] on link "track a shipment" at bounding box center [982, 17] width 205 height 35
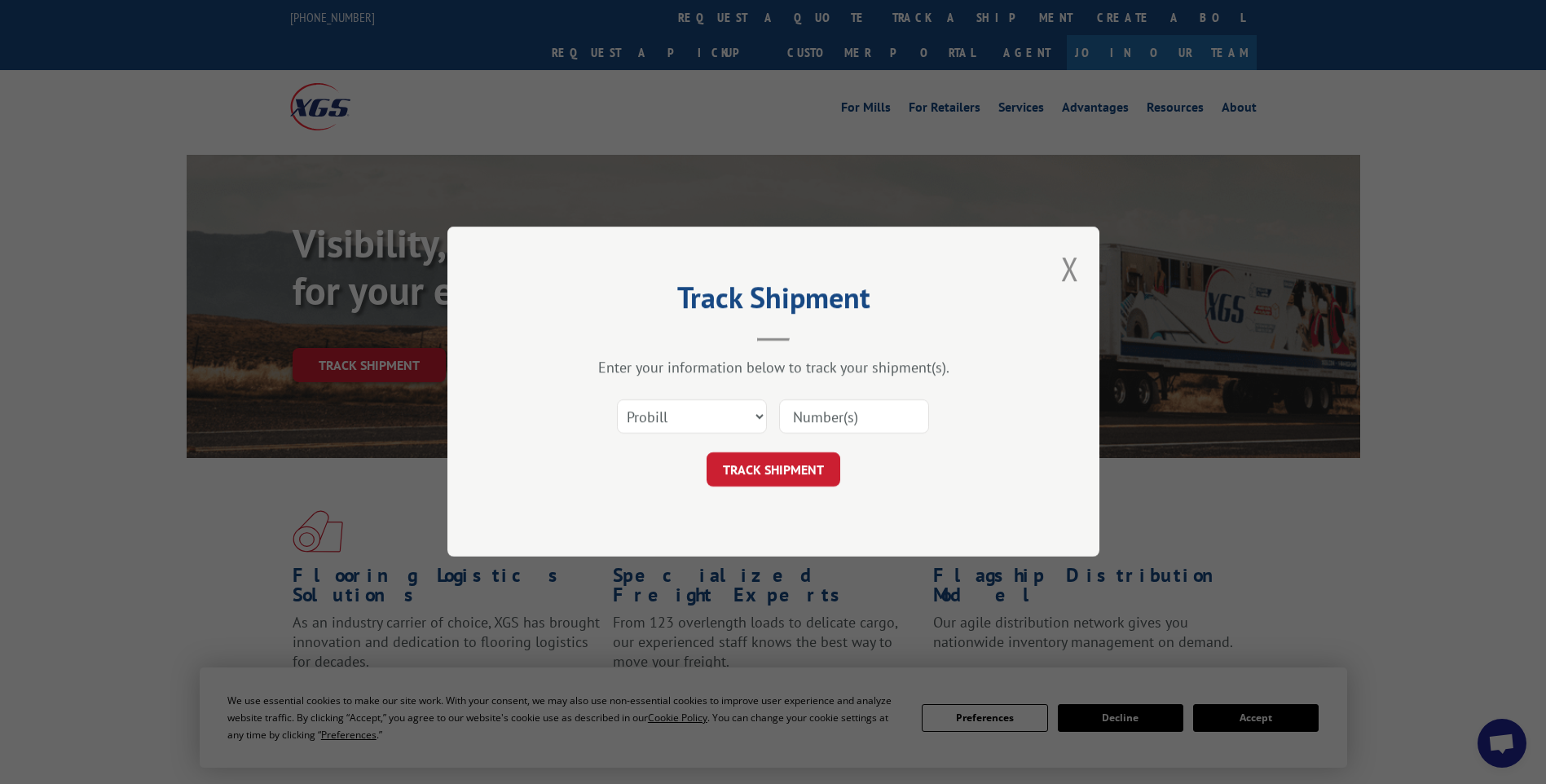
click at [862, 403] on input at bounding box center [854, 416] width 150 height 34
paste input "17014217"
type input "17014217"
click at [807, 482] on button "TRACK SHIPMENT" at bounding box center [773, 470] width 133 height 34
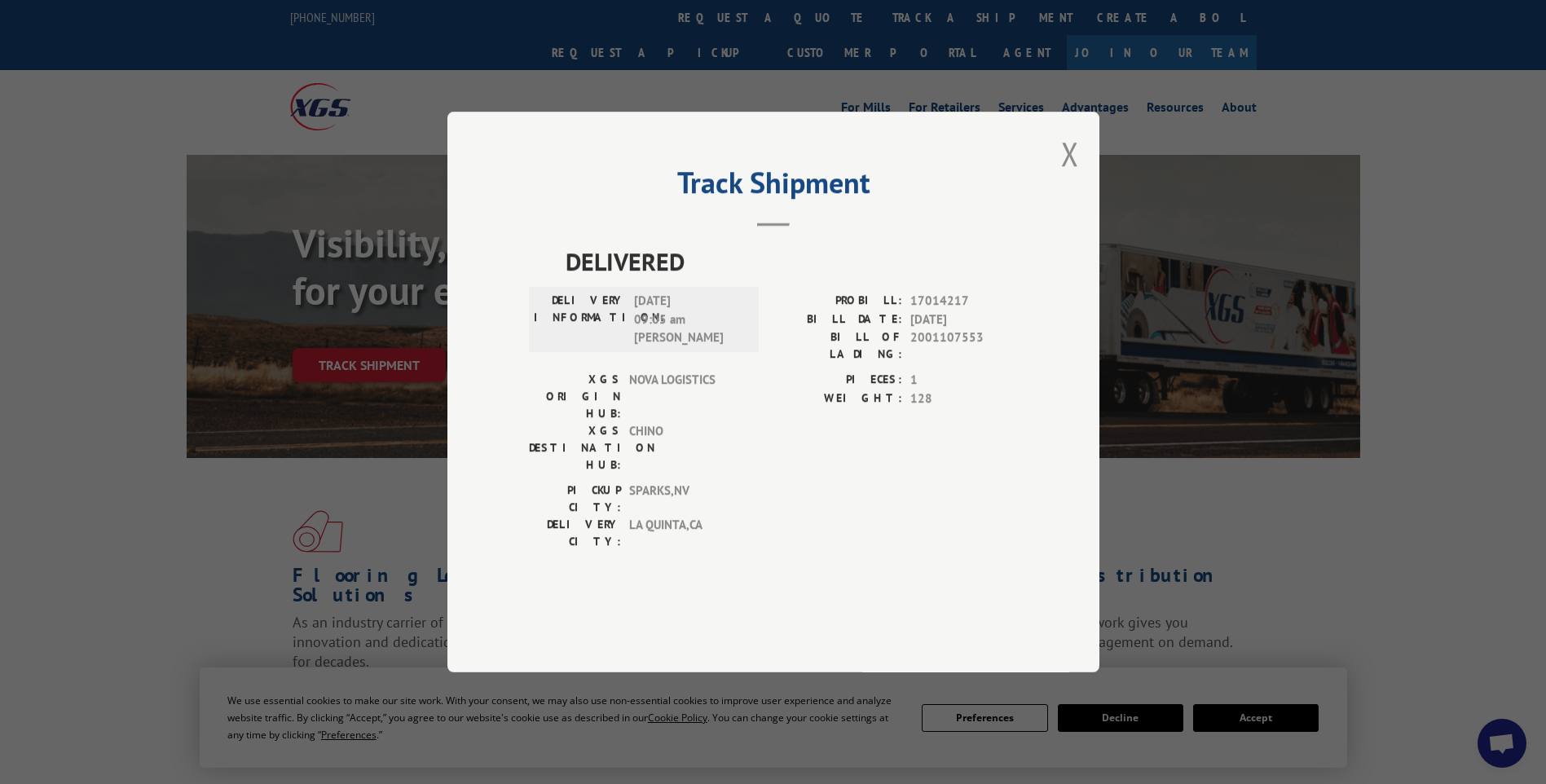
drag, startPoint x: 1067, startPoint y: 198, endPoint x: 1041, endPoint y: 191, distance: 26.9
click at [1067, 176] on button "Close modal" at bounding box center [1070, 153] width 18 height 43
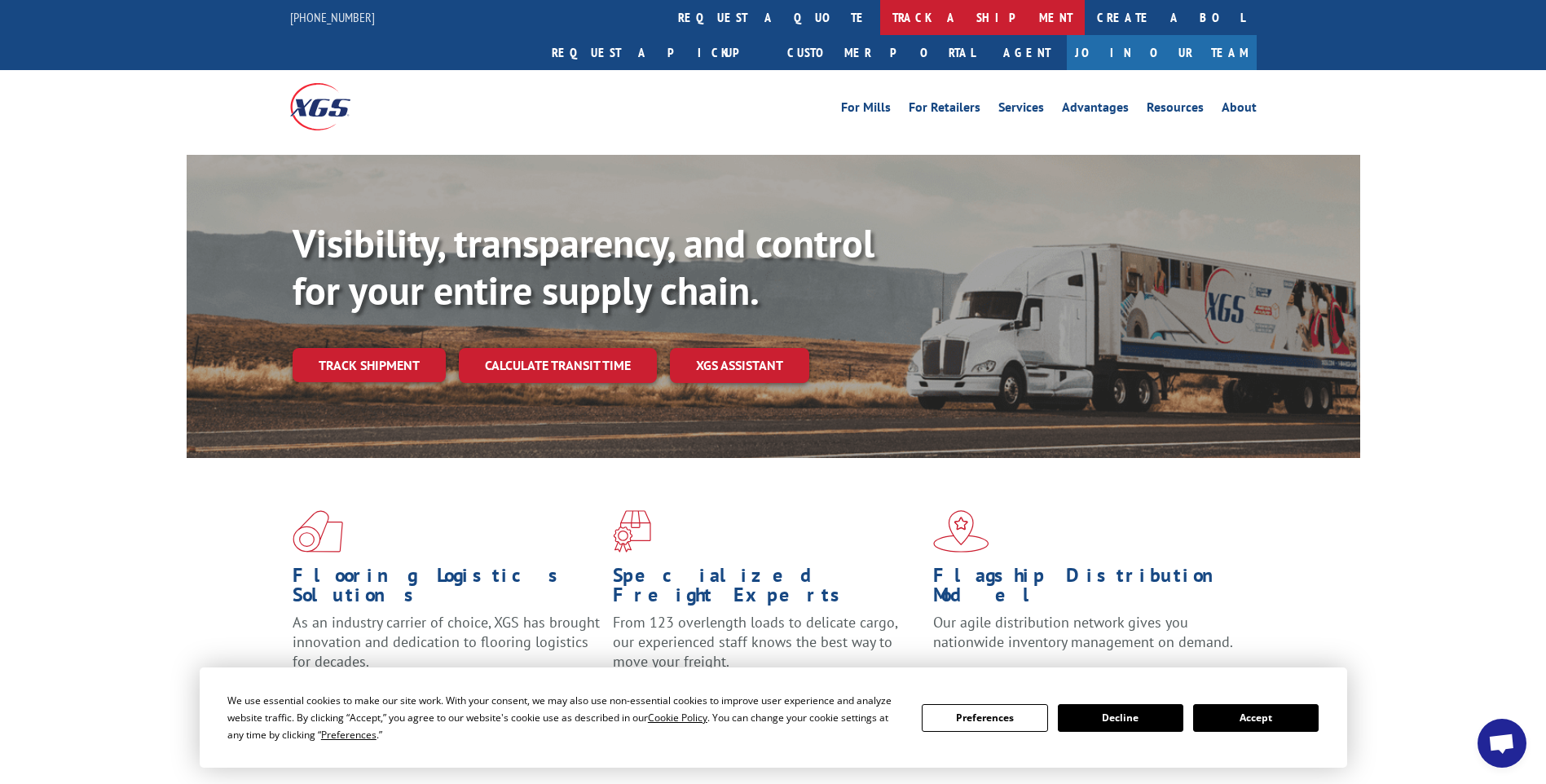
click at [880, 13] on link "track a shipment" at bounding box center [982, 17] width 205 height 35
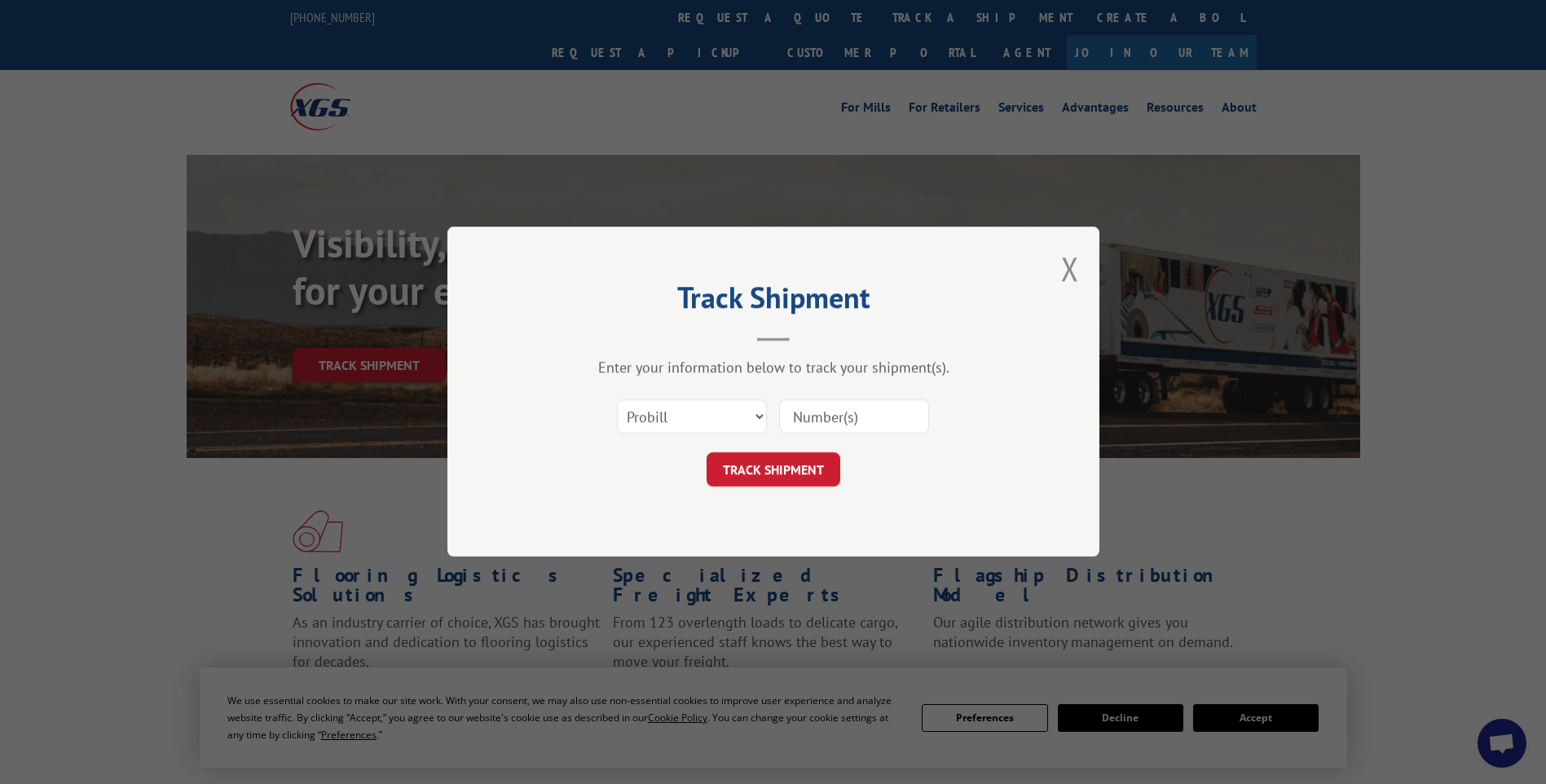
click at [879, 418] on input at bounding box center [854, 416] width 150 height 34
paste input "17014208"
type input "17014208"
click at [823, 472] on button "TRACK SHIPMENT" at bounding box center [773, 470] width 133 height 34
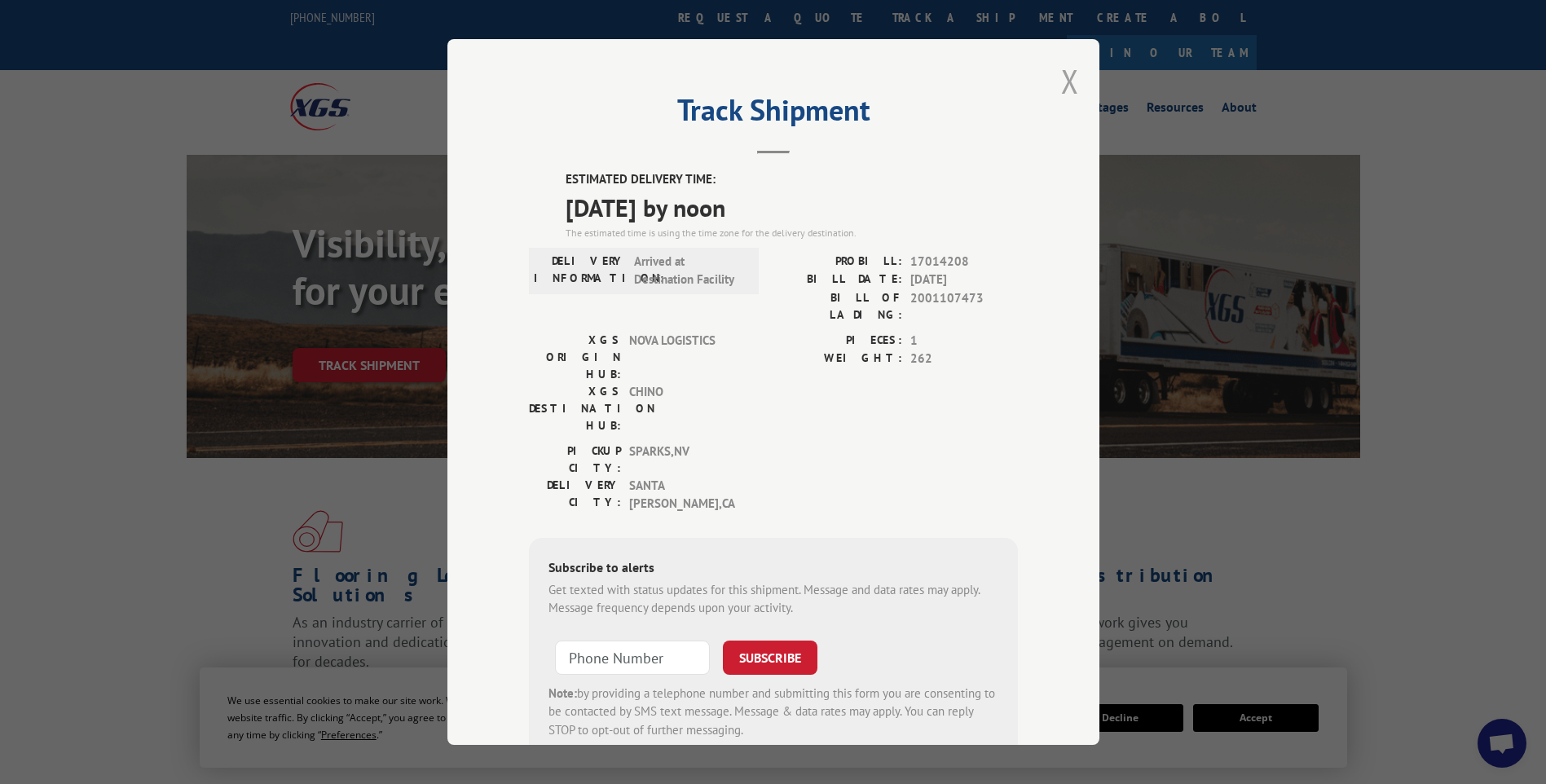
click at [1066, 85] on button "Close modal" at bounding box center [1070, 81] width 18 height 43
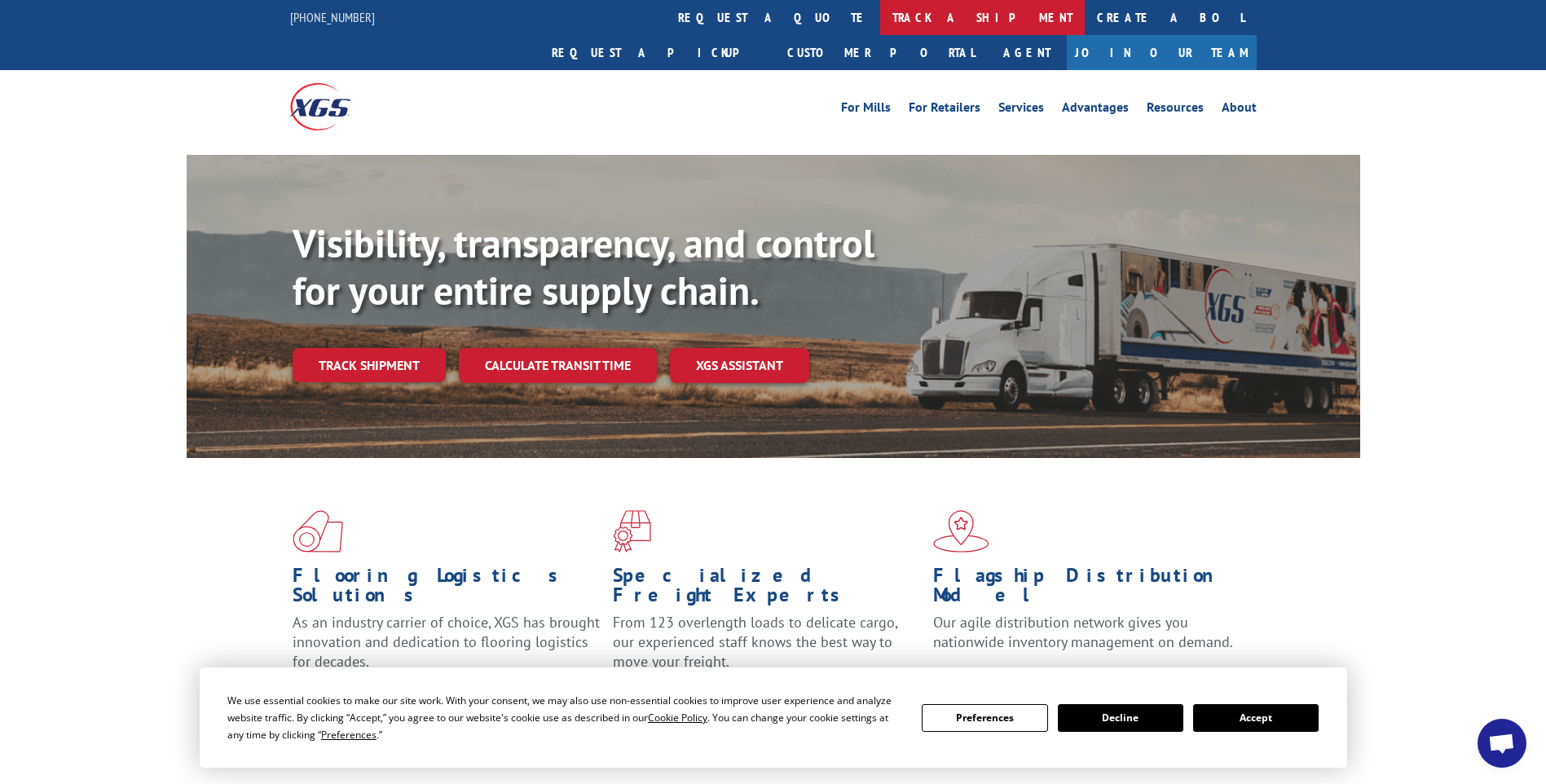
click at [880, 28] on link "track a shipment" at bounding box center [982, 17] width 205 height 35
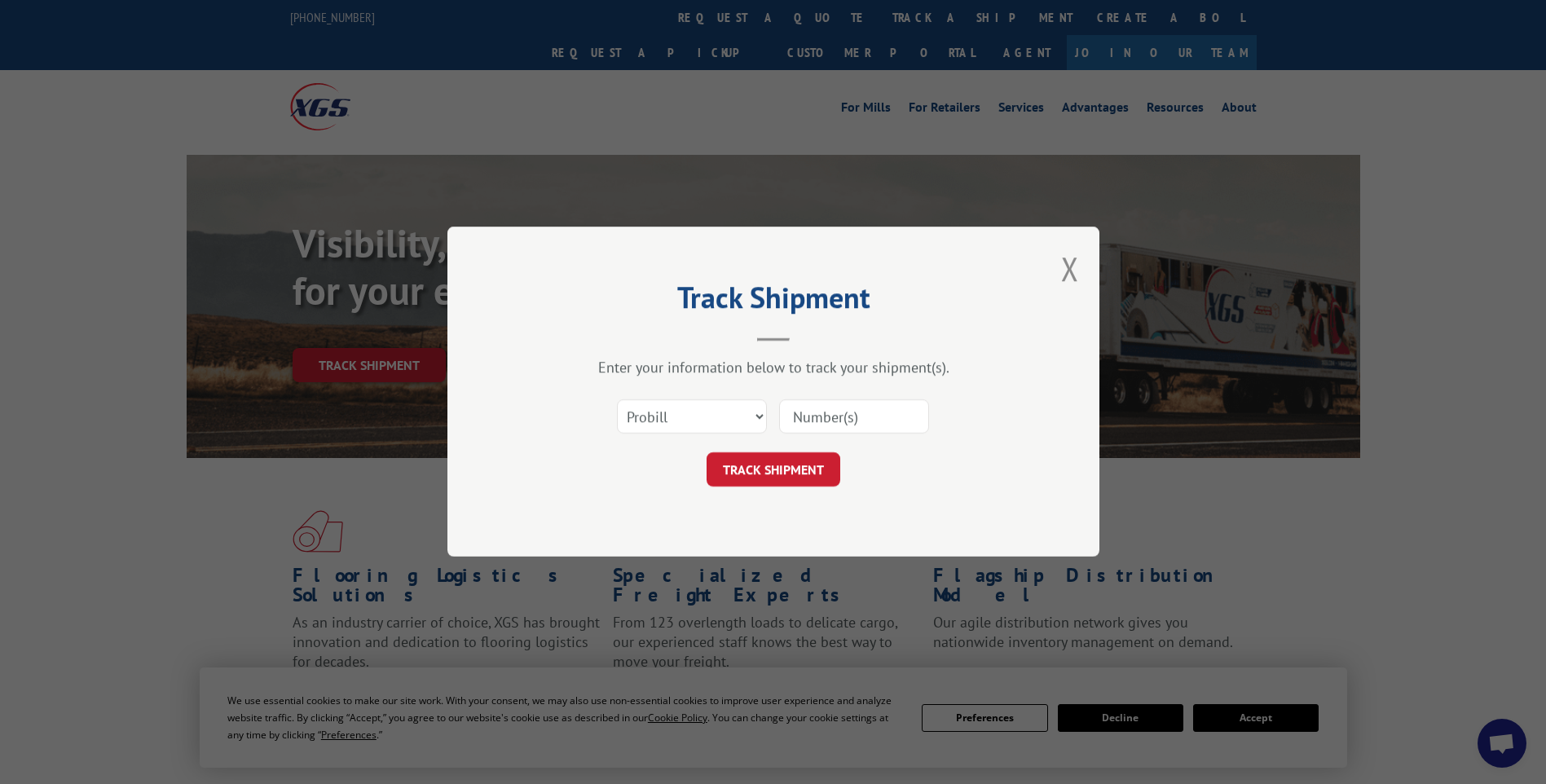
click at [823, 418] on input at bounding box center [854, 416] width 150 height 34
paste input "17014216"
type input "17014216"
click at [789, 478] on button "TRACK SHIPMENT" at bounding box center [773, 470] width 133 height 34
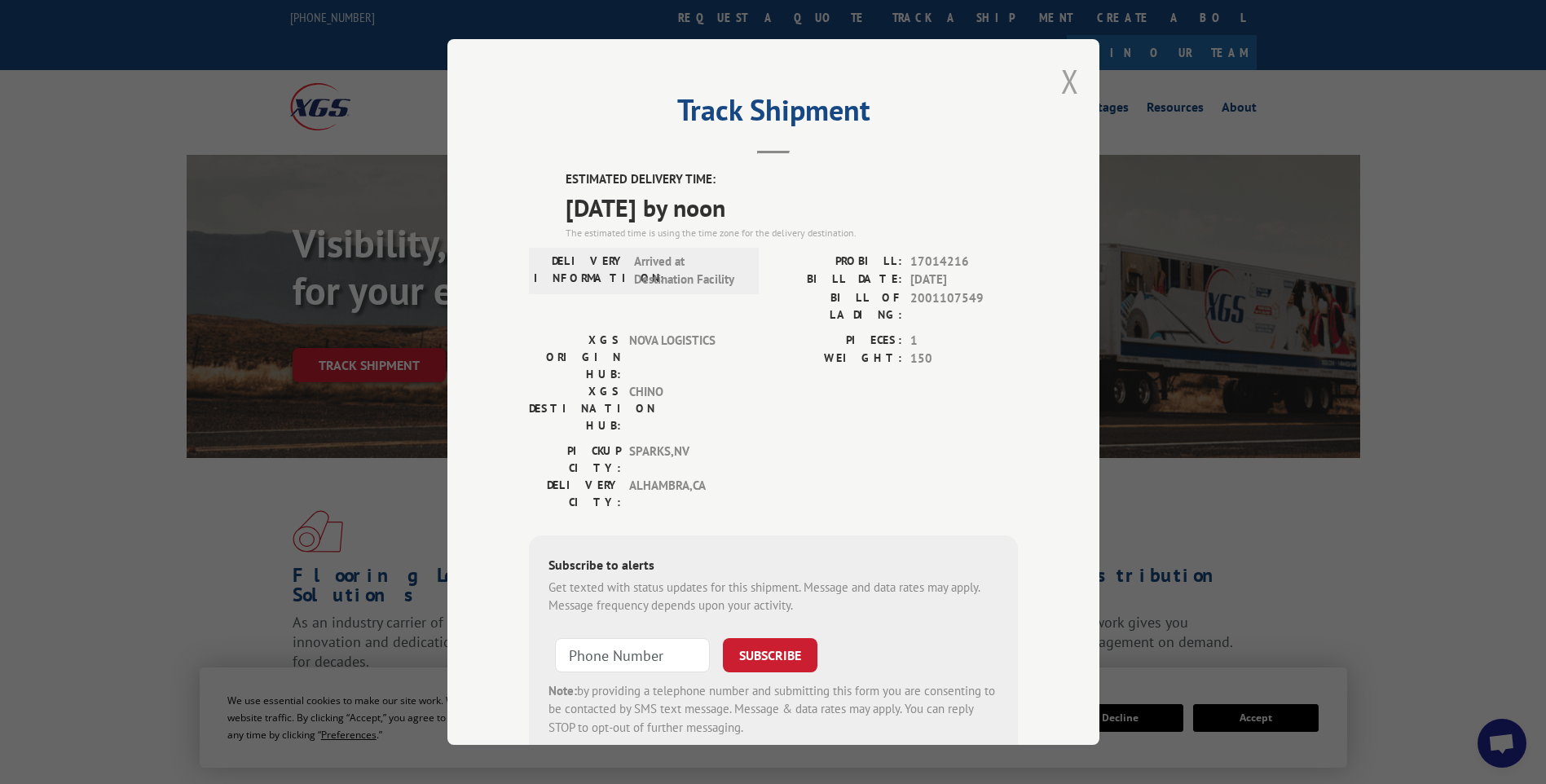
click at [1061, 74] on button "Close modal" at bounding box center [1070, 81] width 18 height 43
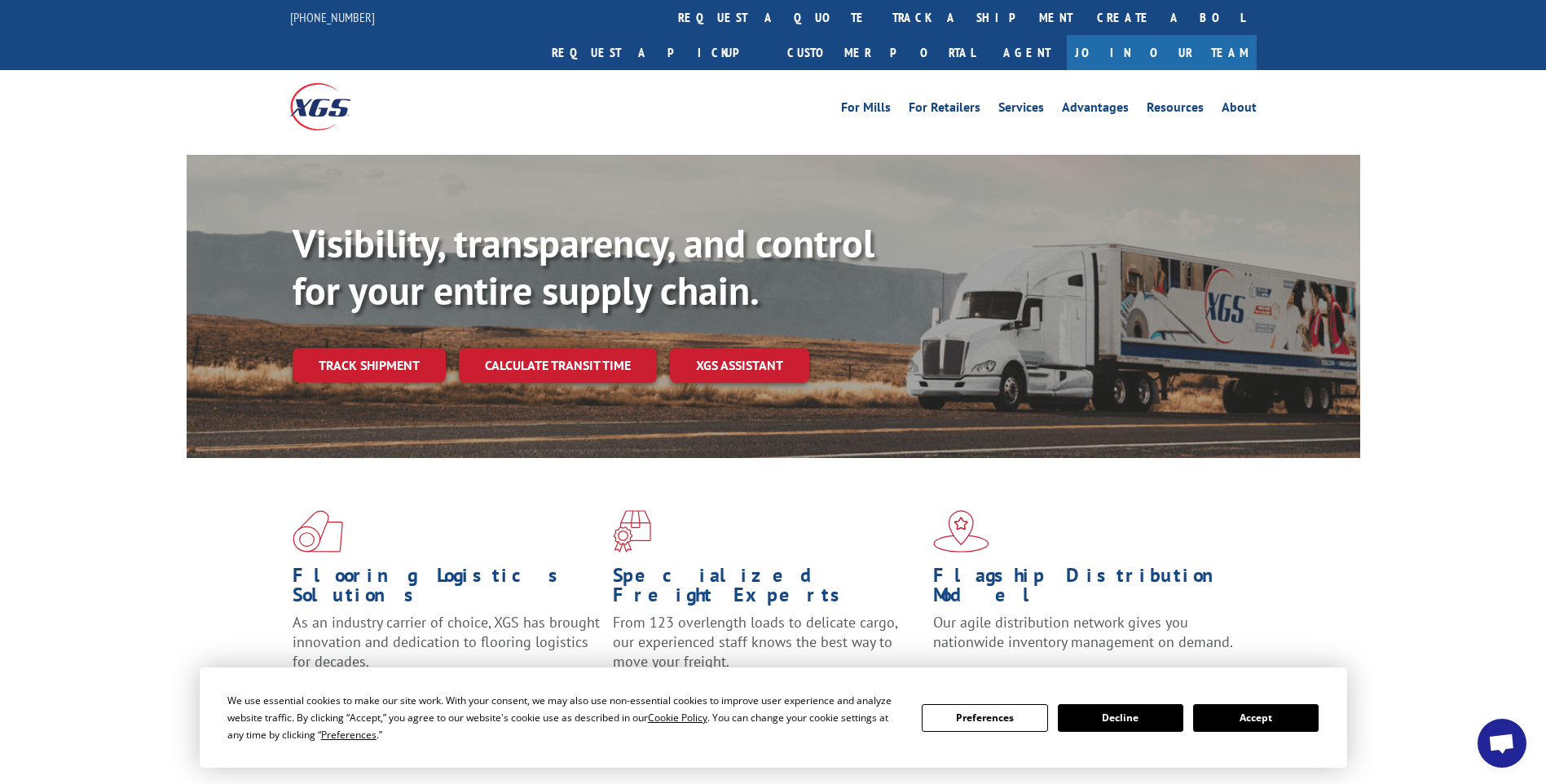
click at [880, 28] on link "track a shipment" at bounding box center [982, 17] width 205 height 35
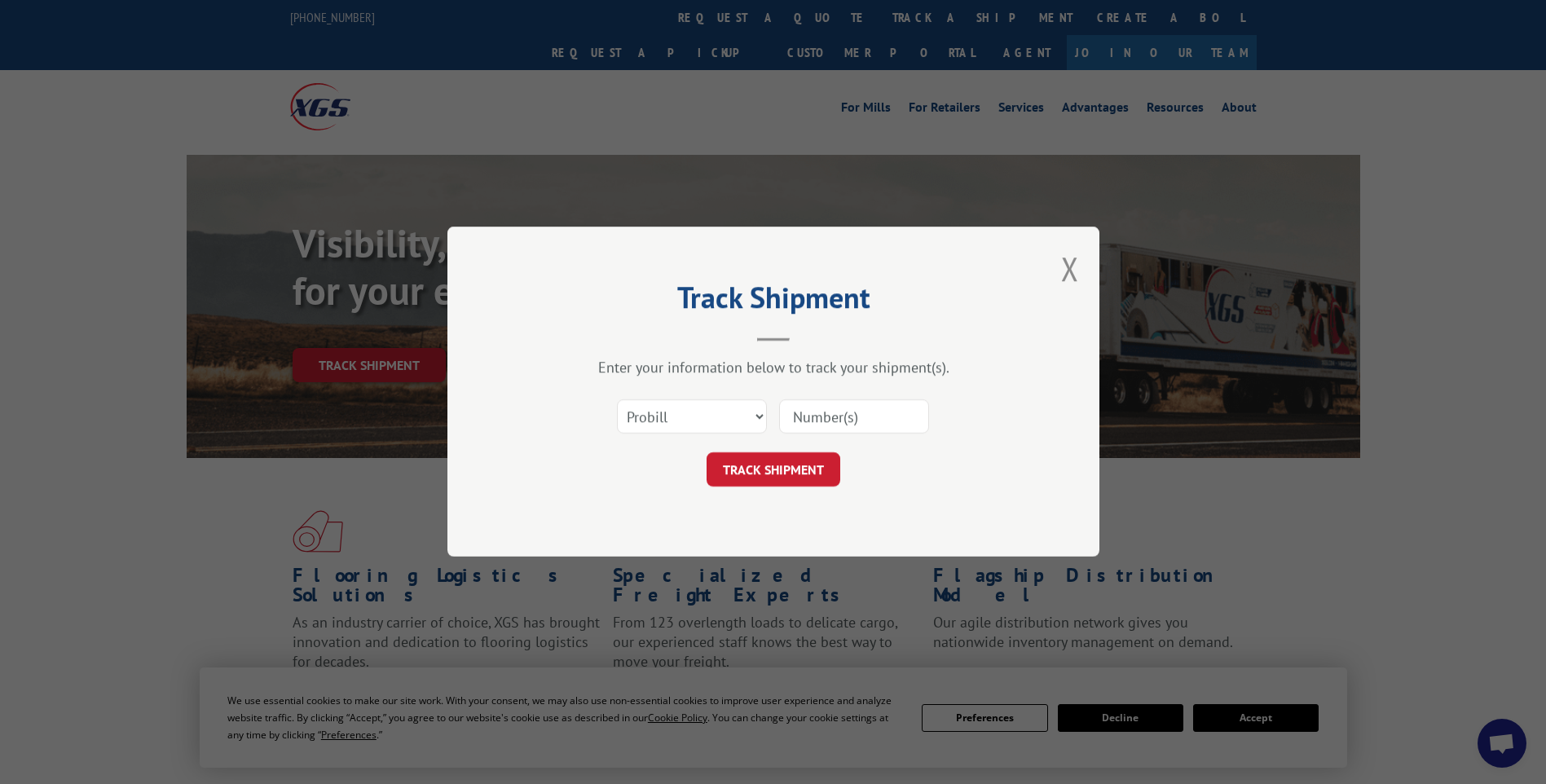
drag, startPoint x: 849, startPoint y: 407, endPoint x: 843, endPoint y: 417, distance: 11.7
click at [849, 407] on input at bounding box center [854, 416] width 150 height 34
paste input "17014218"
type input "17014218"
click at [797, 463] on button "TRACK SHIPMENT" at bounding box center [773, 470] width 133 height 34
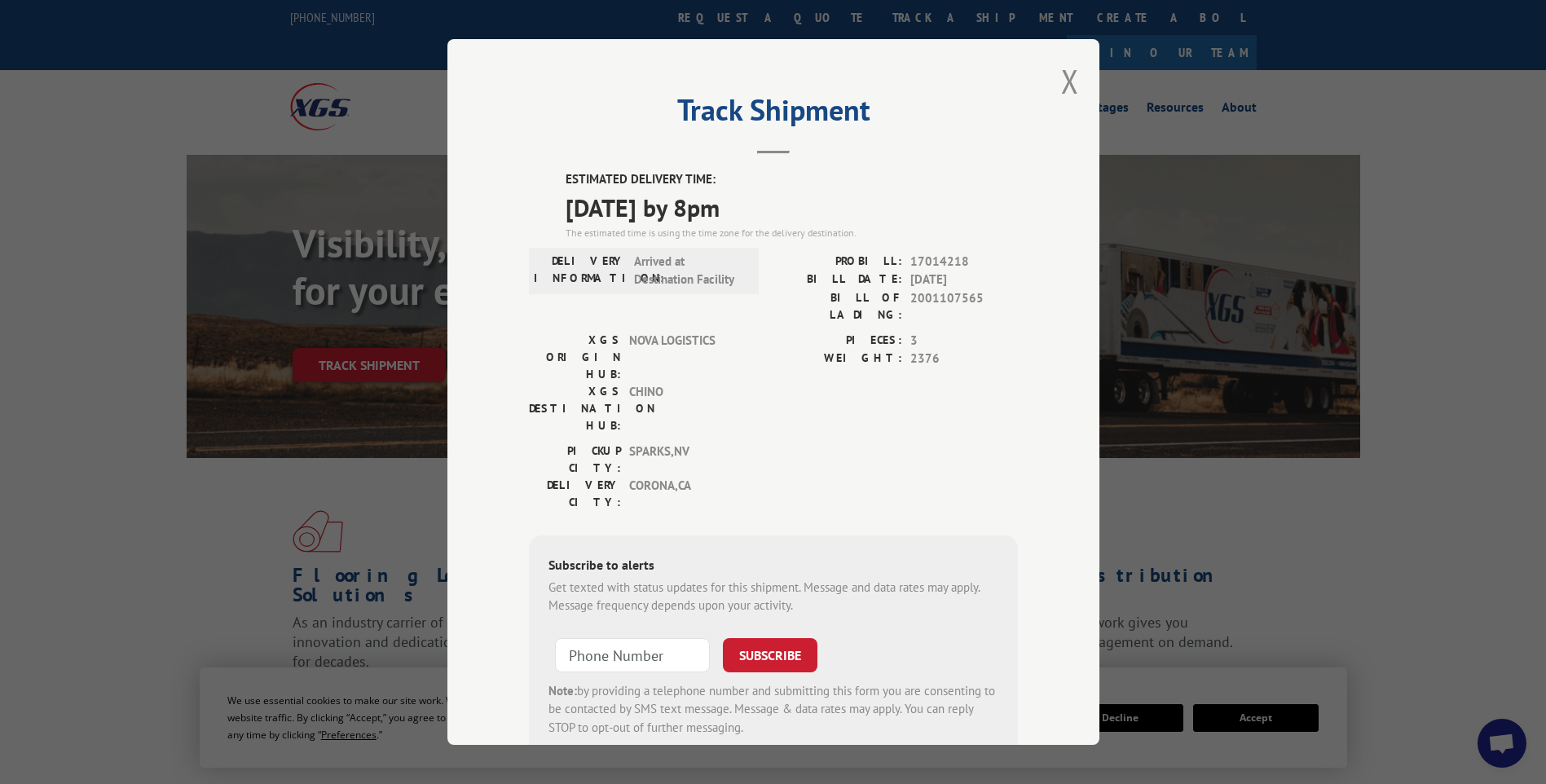
drag, startPoint x: 1064, startPoint y: 91, endPoint x: 1055, endPoint y: 85, distance: 10.8
click at [1064, 91] on button "Close modal" at bounding box center [1070, 81] width 18 height 43
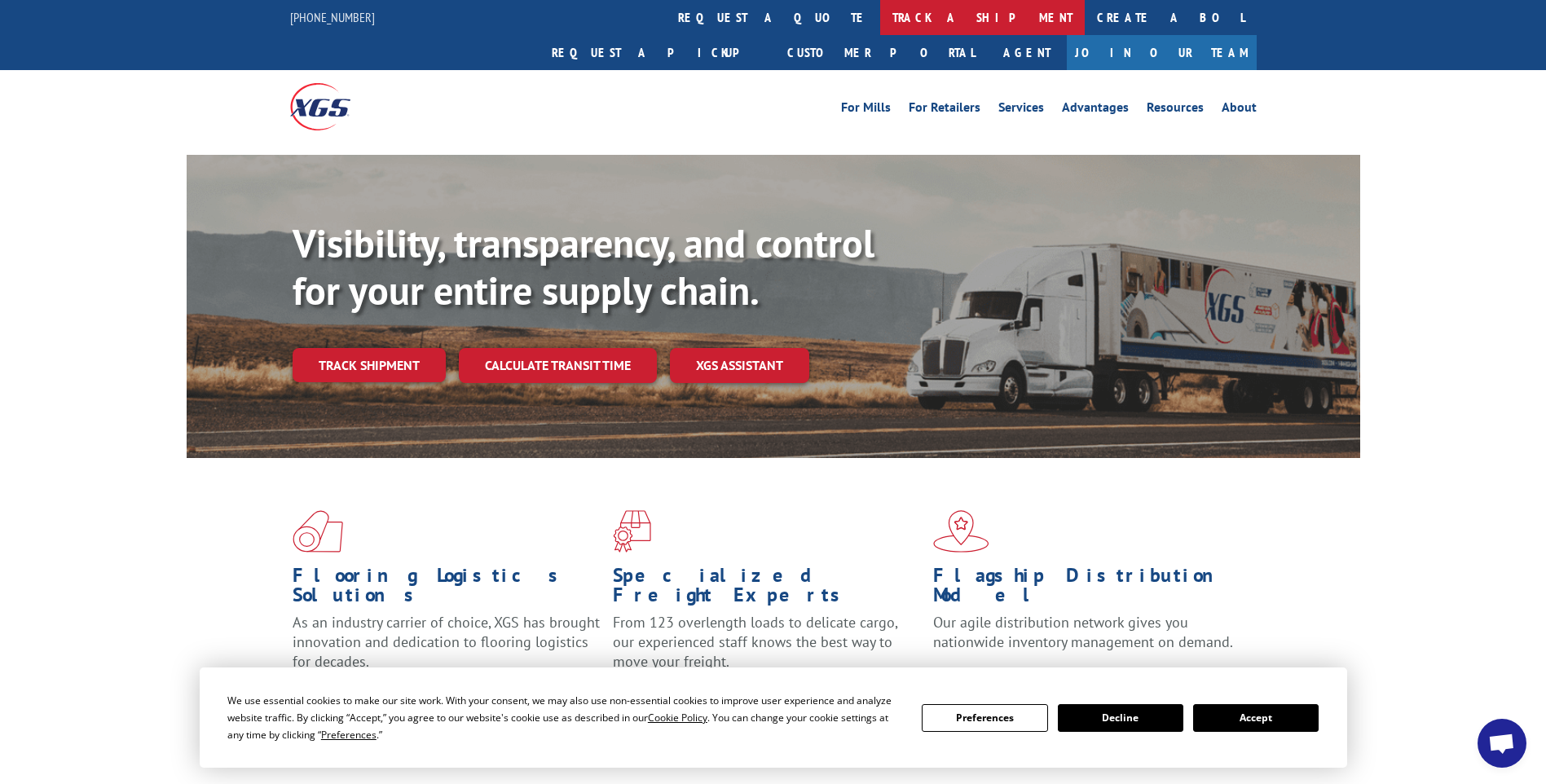
click at [880, 18] on link "track a shipment" at bounding box center [982, 17] width 205 height 35
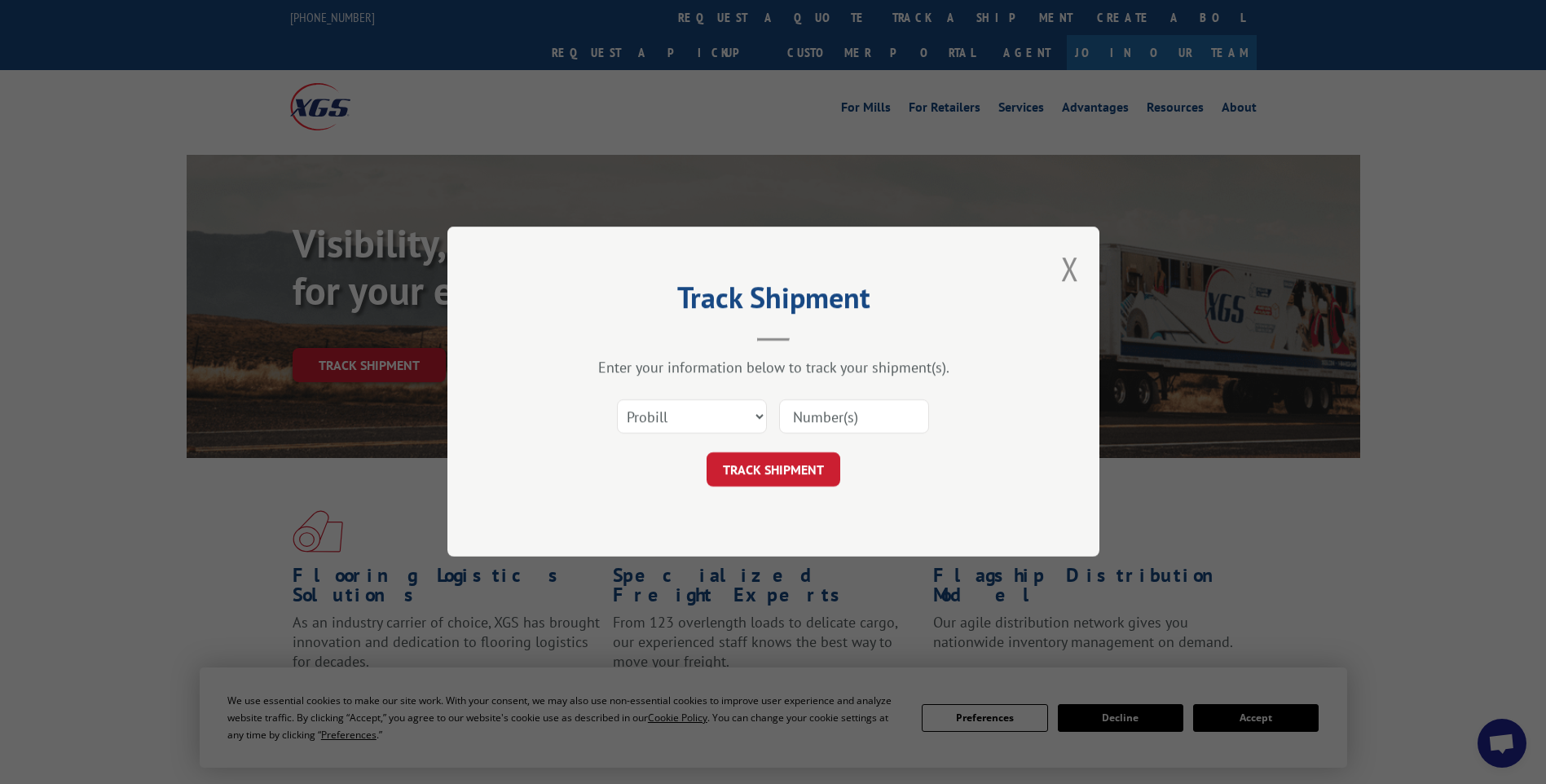
click at [842, 404] on input at bounding box center [854, 416] width 150 height 34
paste input "17014212"
type input "17014212"
click at [812, 471] on button "TRACK SHIPMENT" at bounding box center [773, 470] width 133 height 34
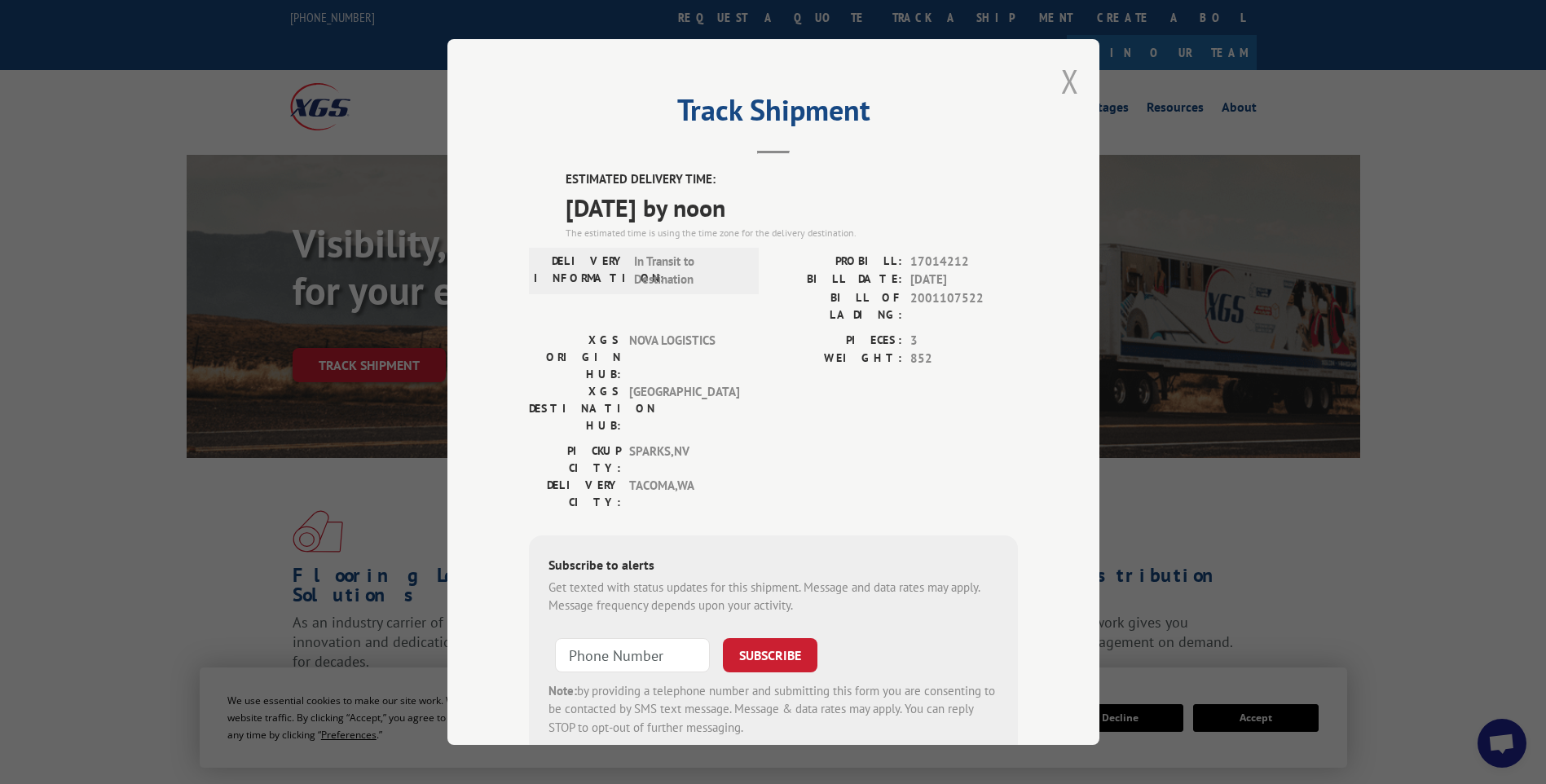
click at [1068, 83] on button "Close modal" at bounding box center [1070, 81] width 18 height 43
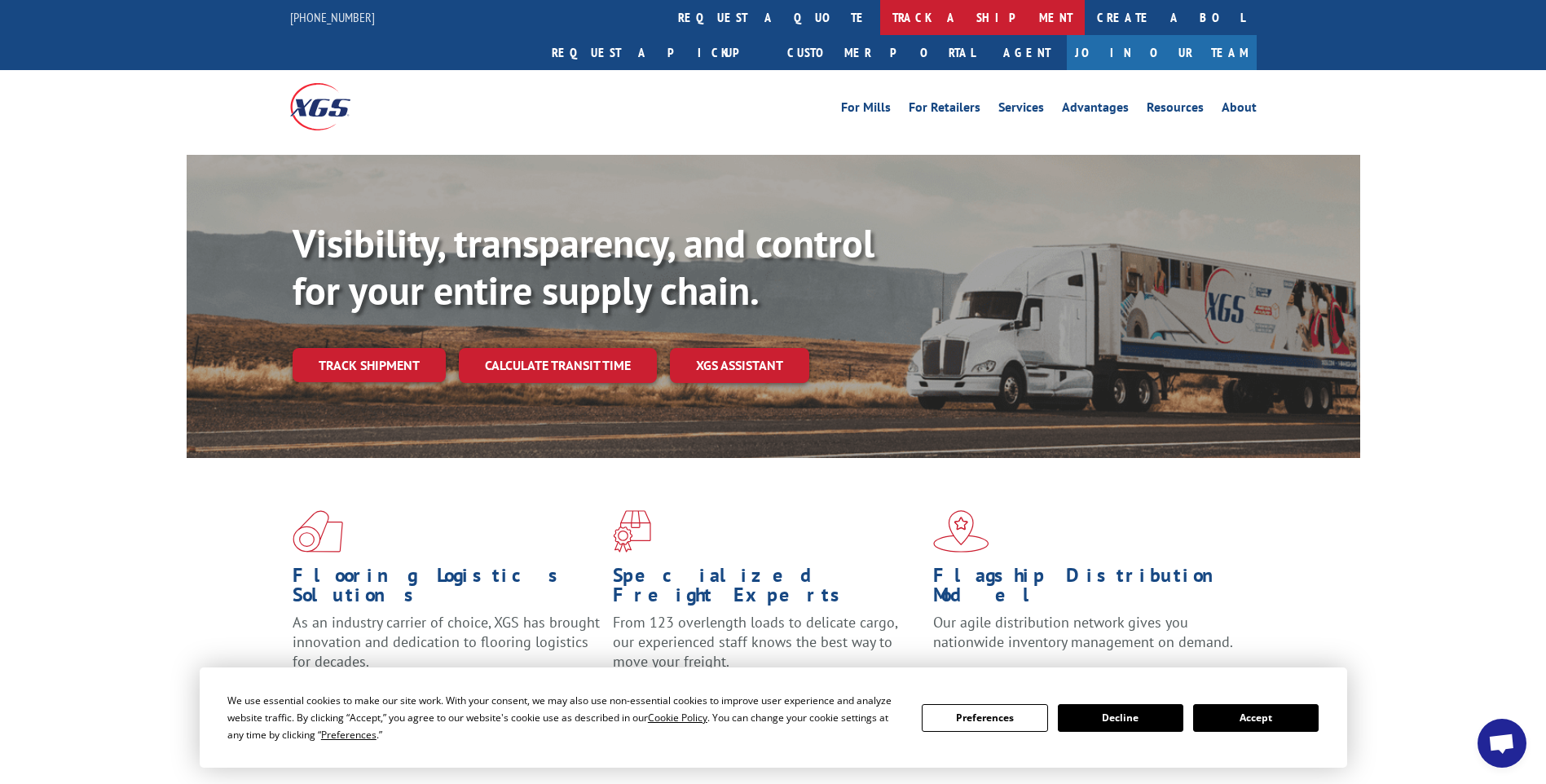
click at [880, 4] on link "track a shipment" at bounding box center [982, 17] width 205 height 35
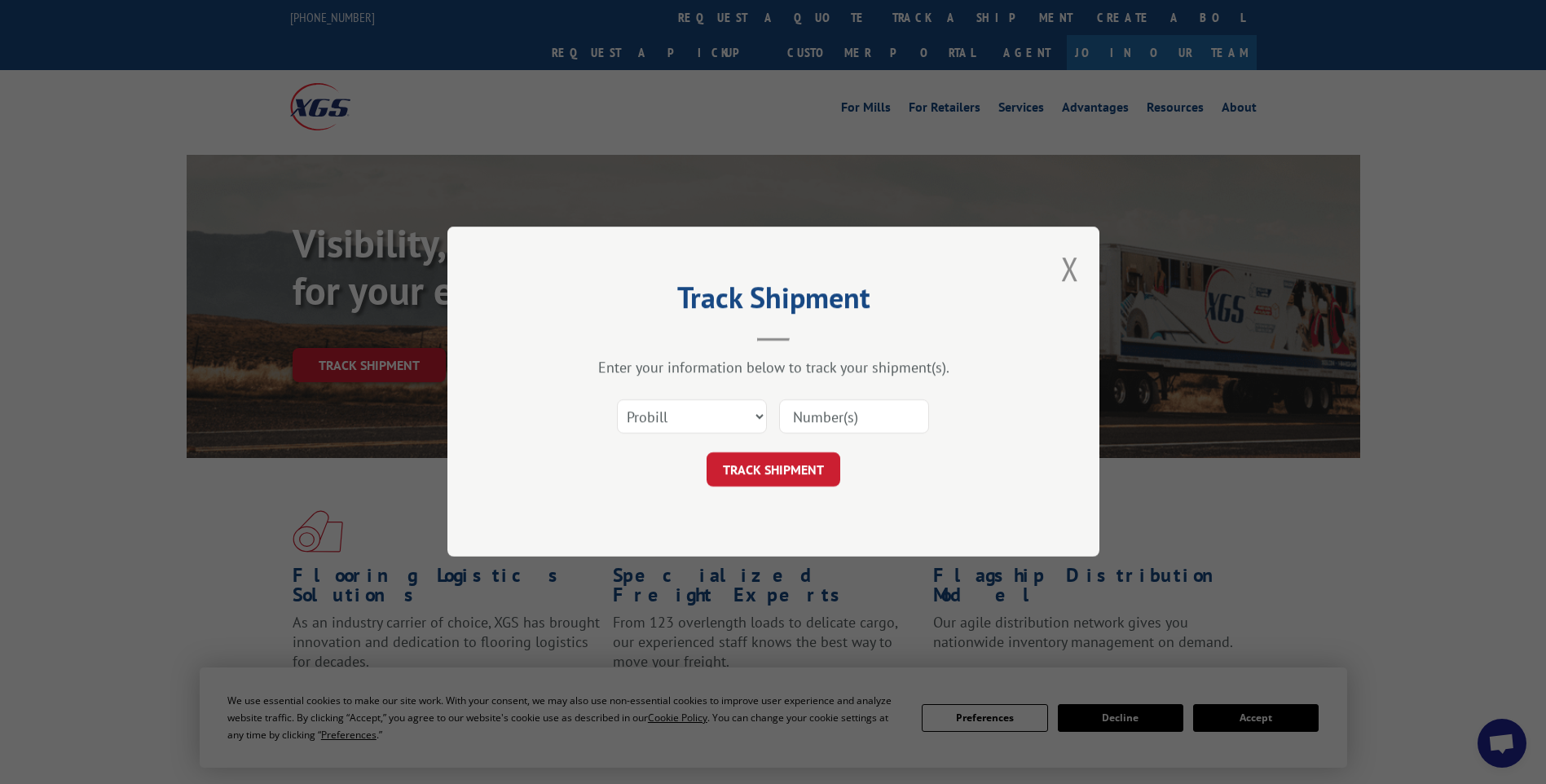
click at [834, 409] on input at bounding box center [854, 416] width 150 height 34
paste input "17014211"
type input "17014211"
click at [757, 462] on button "TRACK SHIPMENT" at bounding box center [773, 470] width 133 height 34
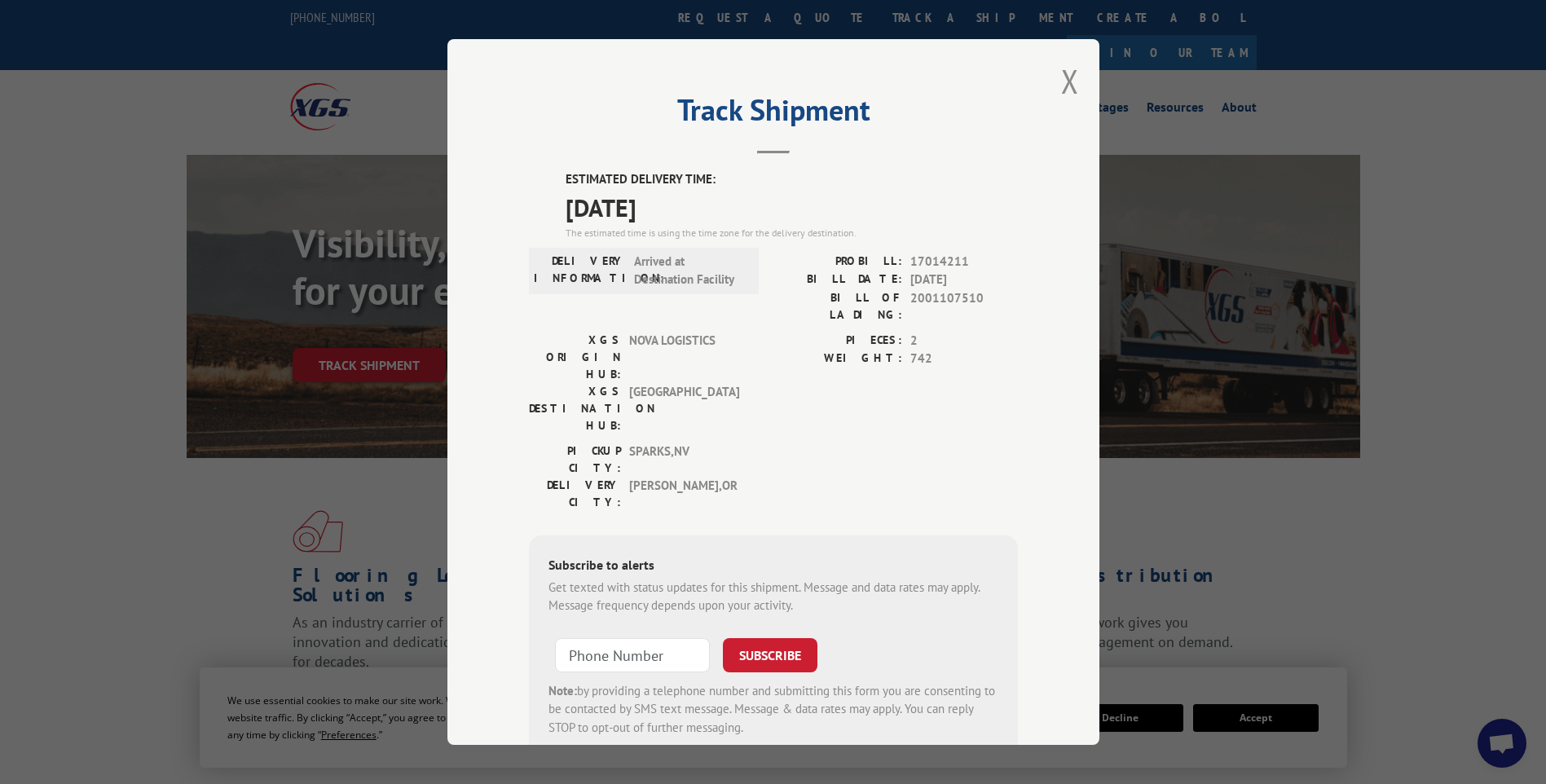
drag, startPoint x: 1058, startPoint y: 83, endPoint x: 929, endPoint y: 37, distance: 137.0
click at [1061, 83] on button "Close modal" at bounding box center [1070, 81] width 18 height 43
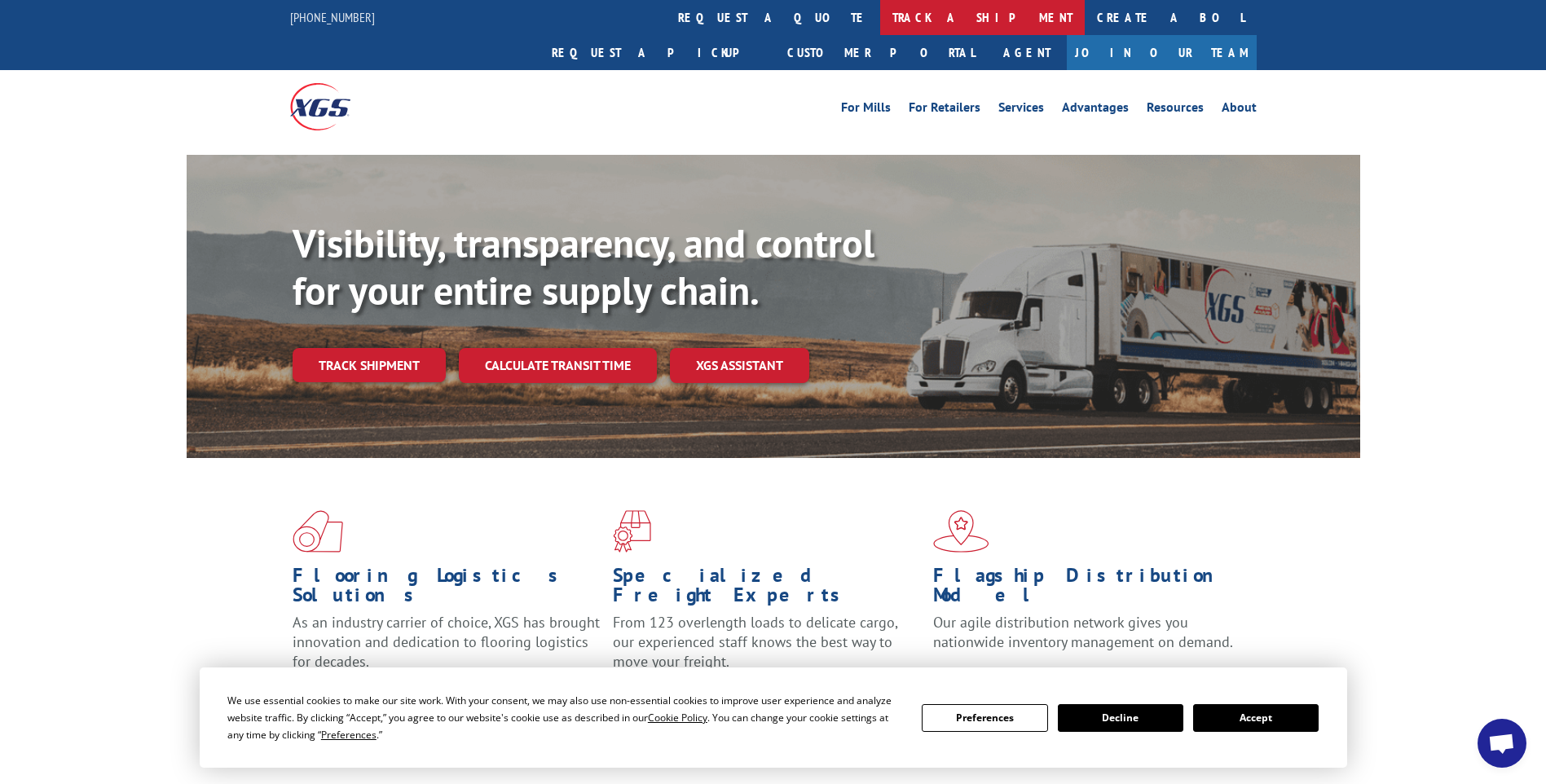
click at [880, 8] on link "track a shipment" at bounding box center [982, 17] width 205 height 35
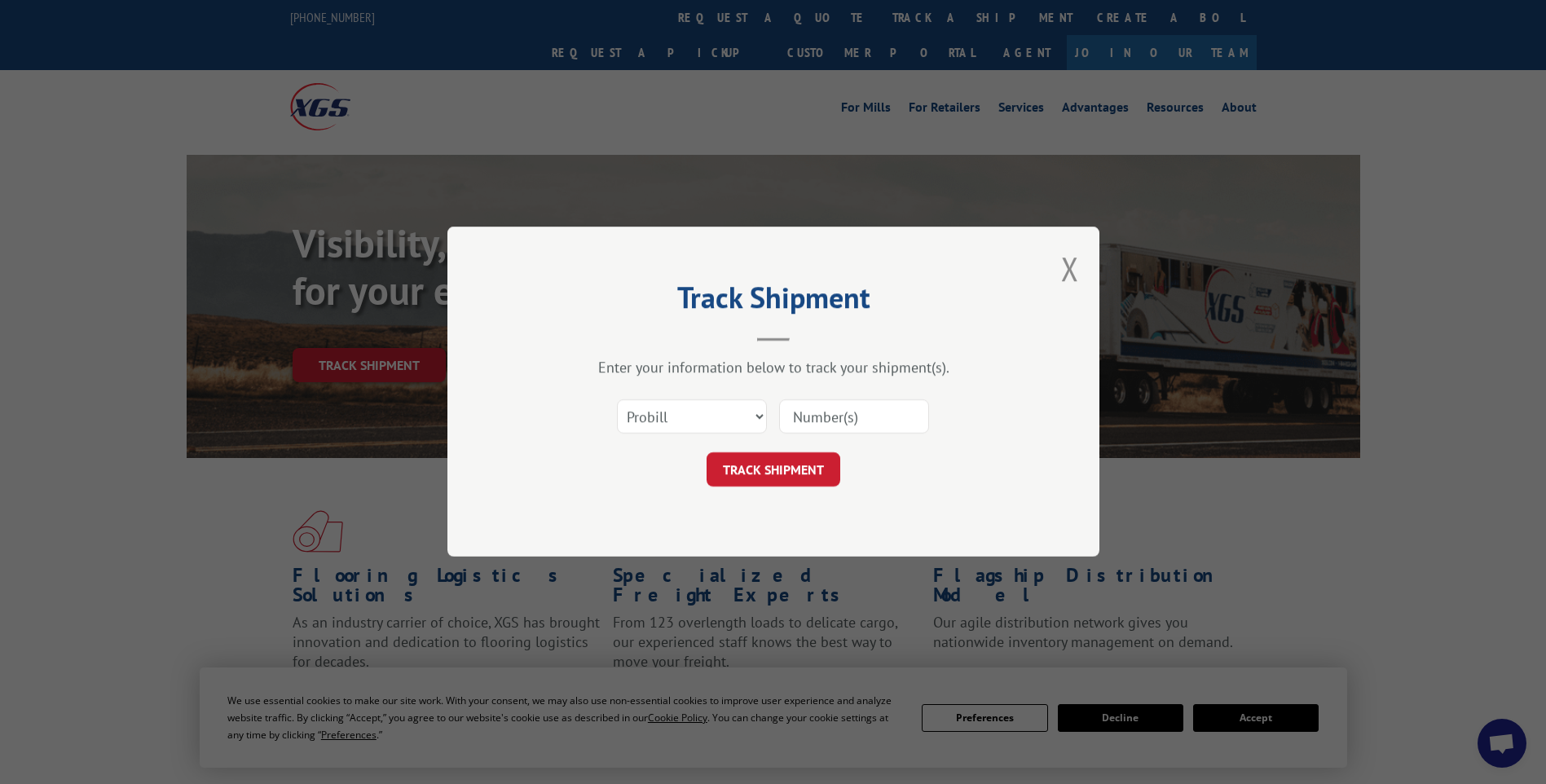
click at [816, 401] on input at bounding box center [854, 416] width 150 height 34
paste input "17014214"
type input "17014214"
drag, startPoint x: 796, startPoint y: 463, endPoint x: 1001, endPoint y: 443, distance: 206.0
click at [796, 462] on button "TRACK SHIPMENT" at bounding box center [773, 470] width 133 height 34
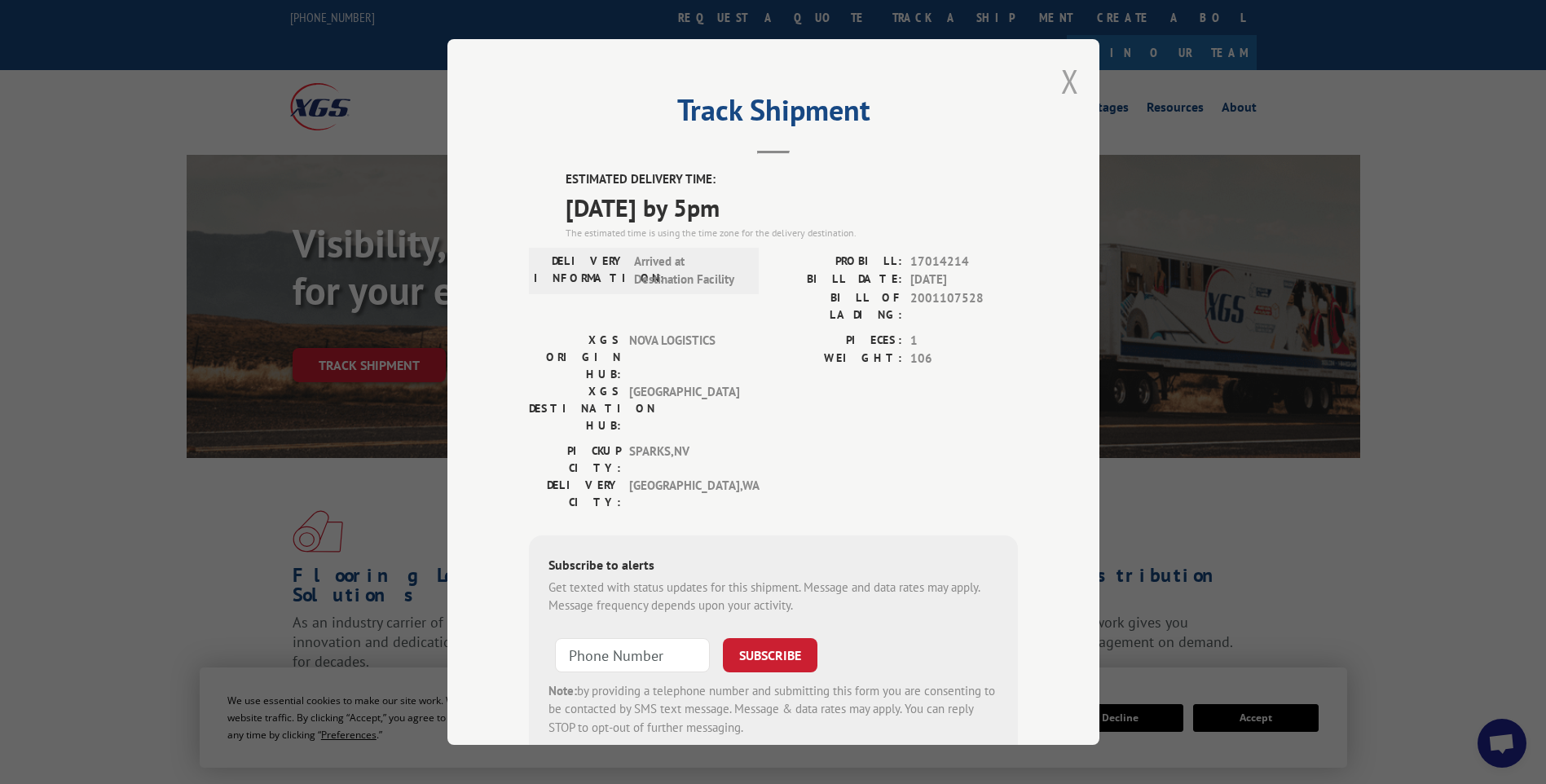
click at [1061, 87] on button "Close modal" at bounding box center [1070, 81] width 18 height 43
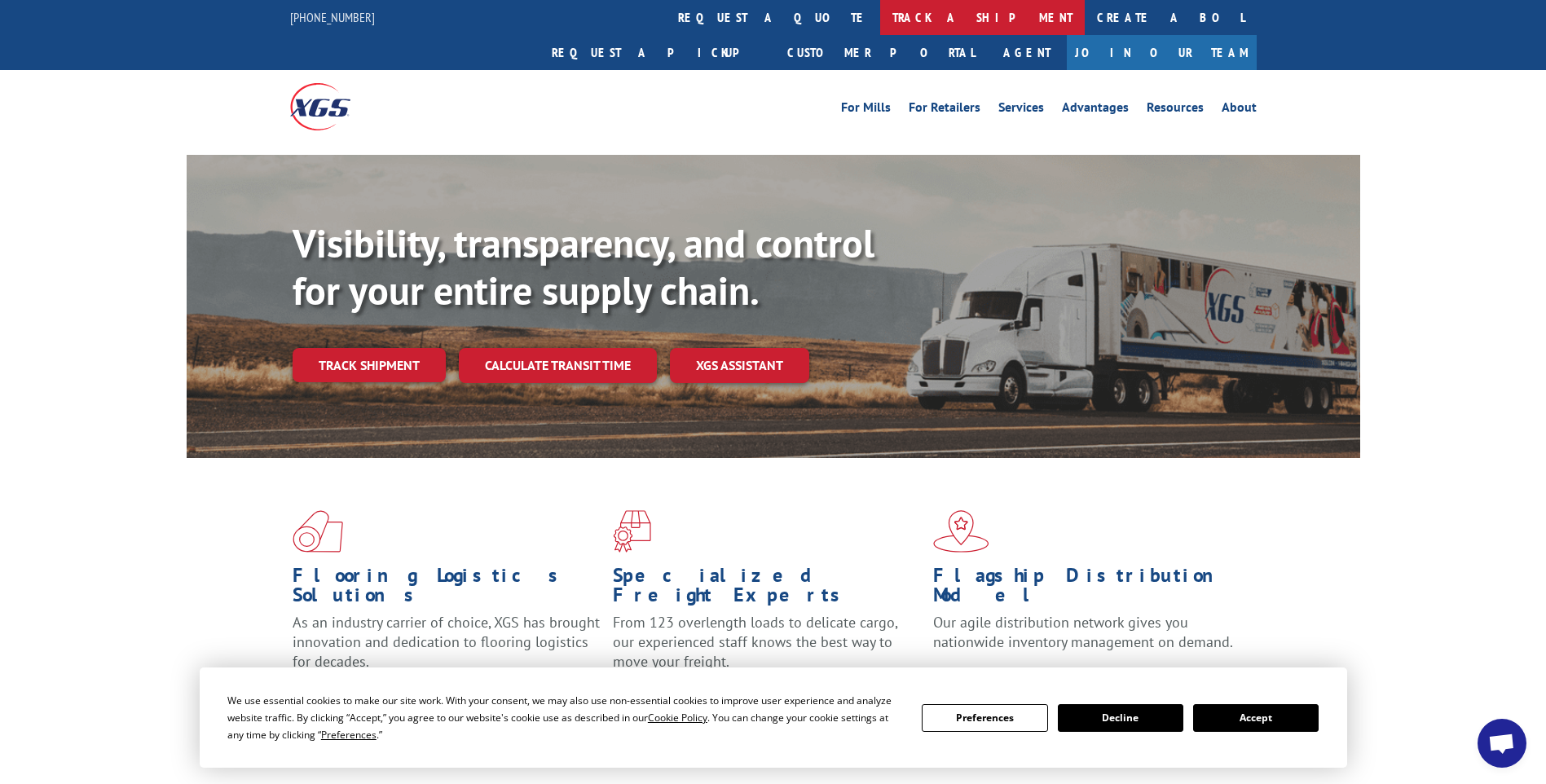
click at [880, 18] on link "track a shipment" at bounding box center [982, 17] width 205 height 35
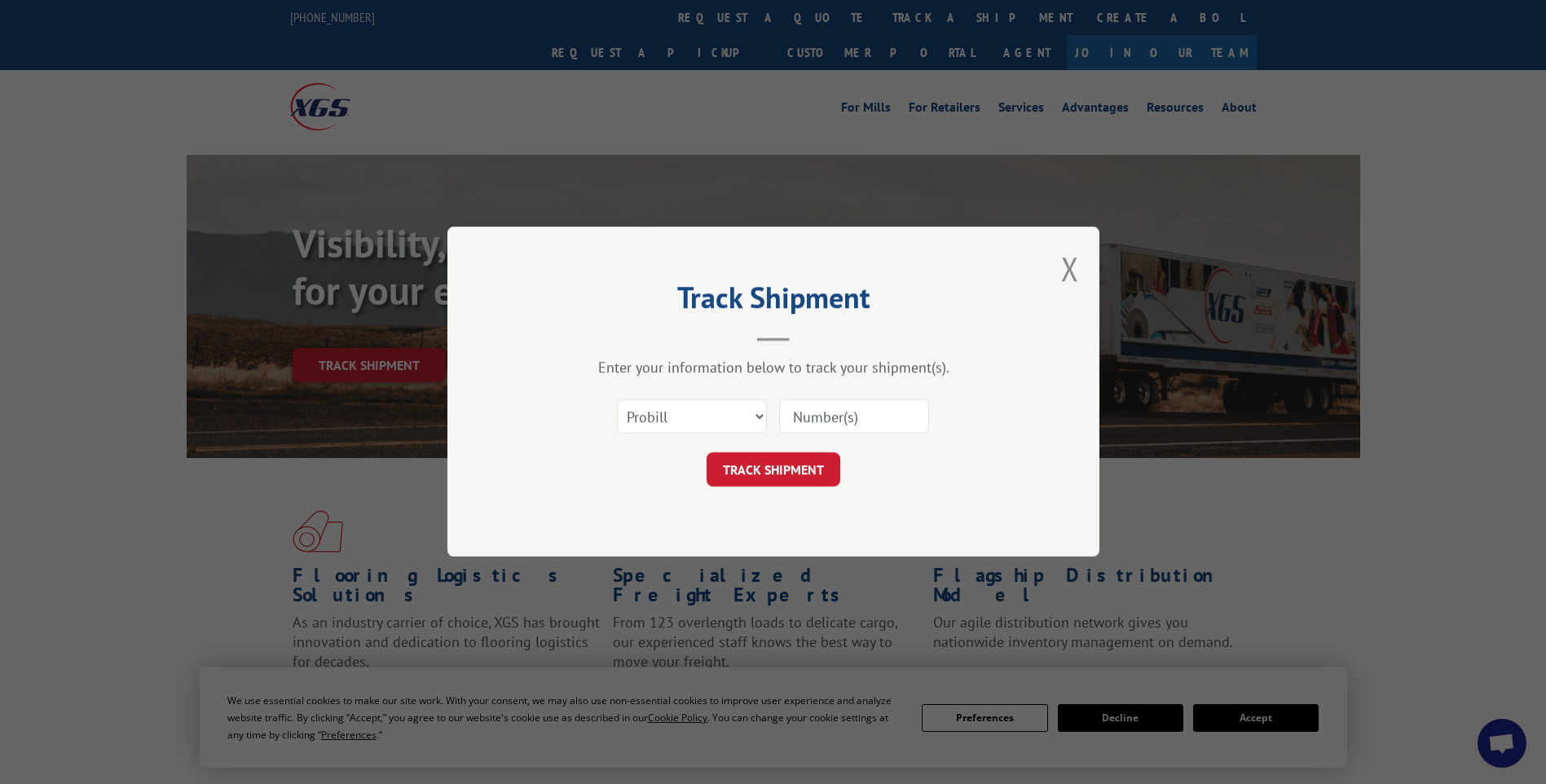
click at [828, 412] on input at bounding box center [854, 416] width 150 height 34
paste input "17014227"
type input "17014227"
click at [808, 478] on button "TRACK SHIPMENT" at bounding box center [773, 470] width 133 height 34
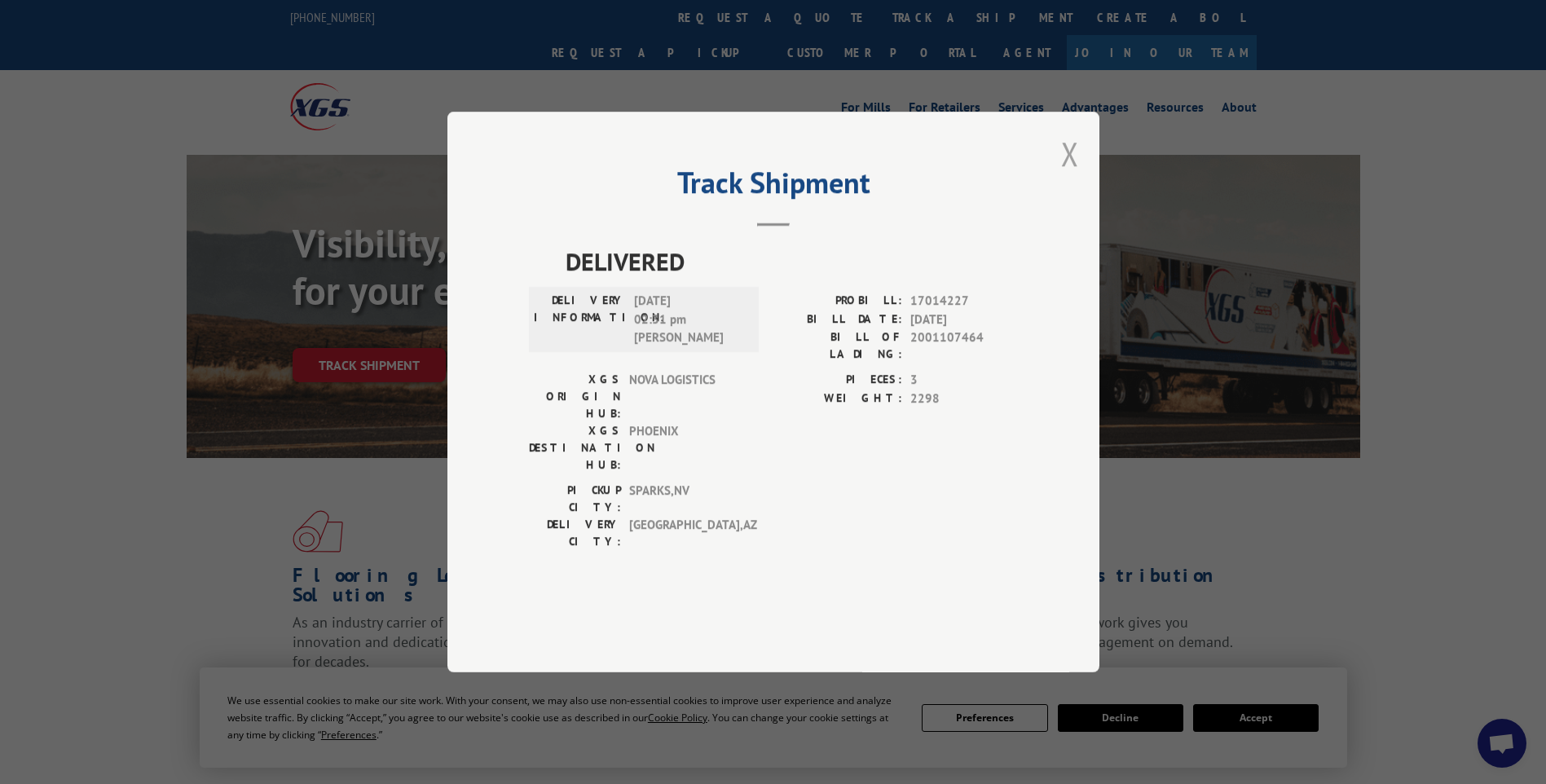
click at [1068, 176] on button "Close modal" at bounding box center [1070, 153] width 18 height 43
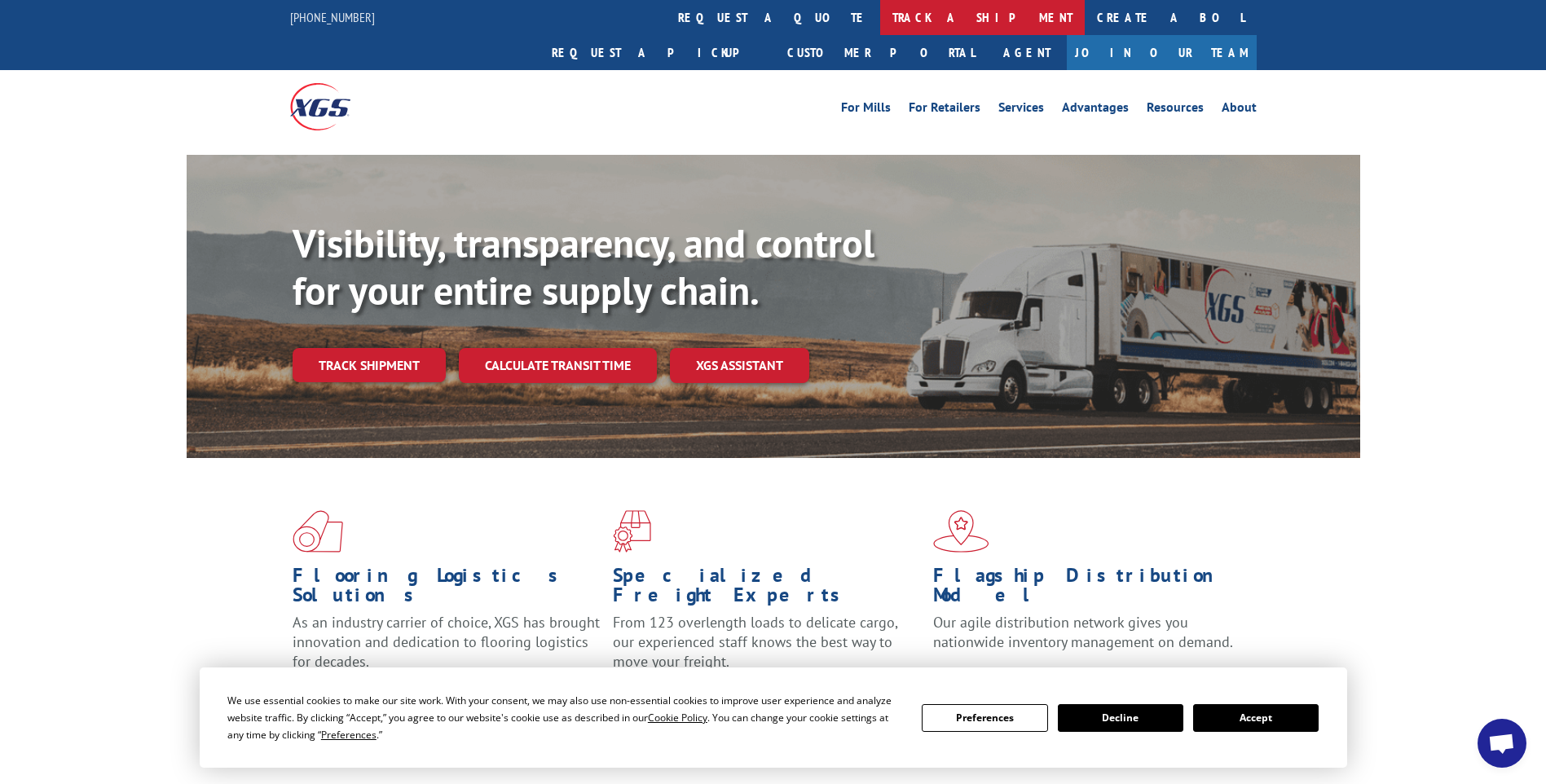
click at [880, 22] on link "track a shipment" at bounding box center [982, 17] width 205 height 35
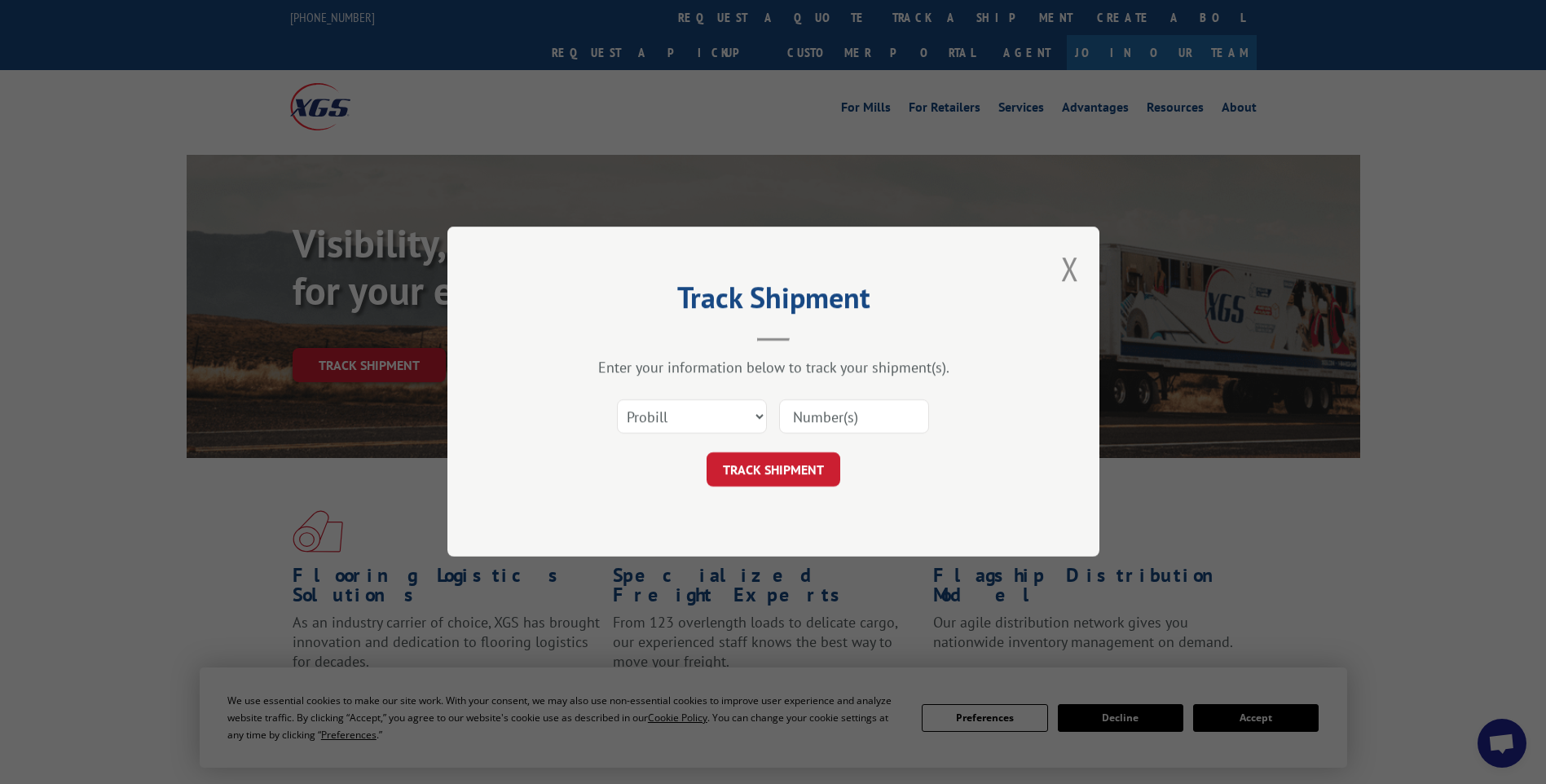
click at [856, 406] on input at bounding box center [854, 416] width 150 height 34
paste input "17014226"
type input "17014226"
click at [779, 460] on button "TRACK SHIPMENT" at bounding box center [773, 470] width 133 height 34
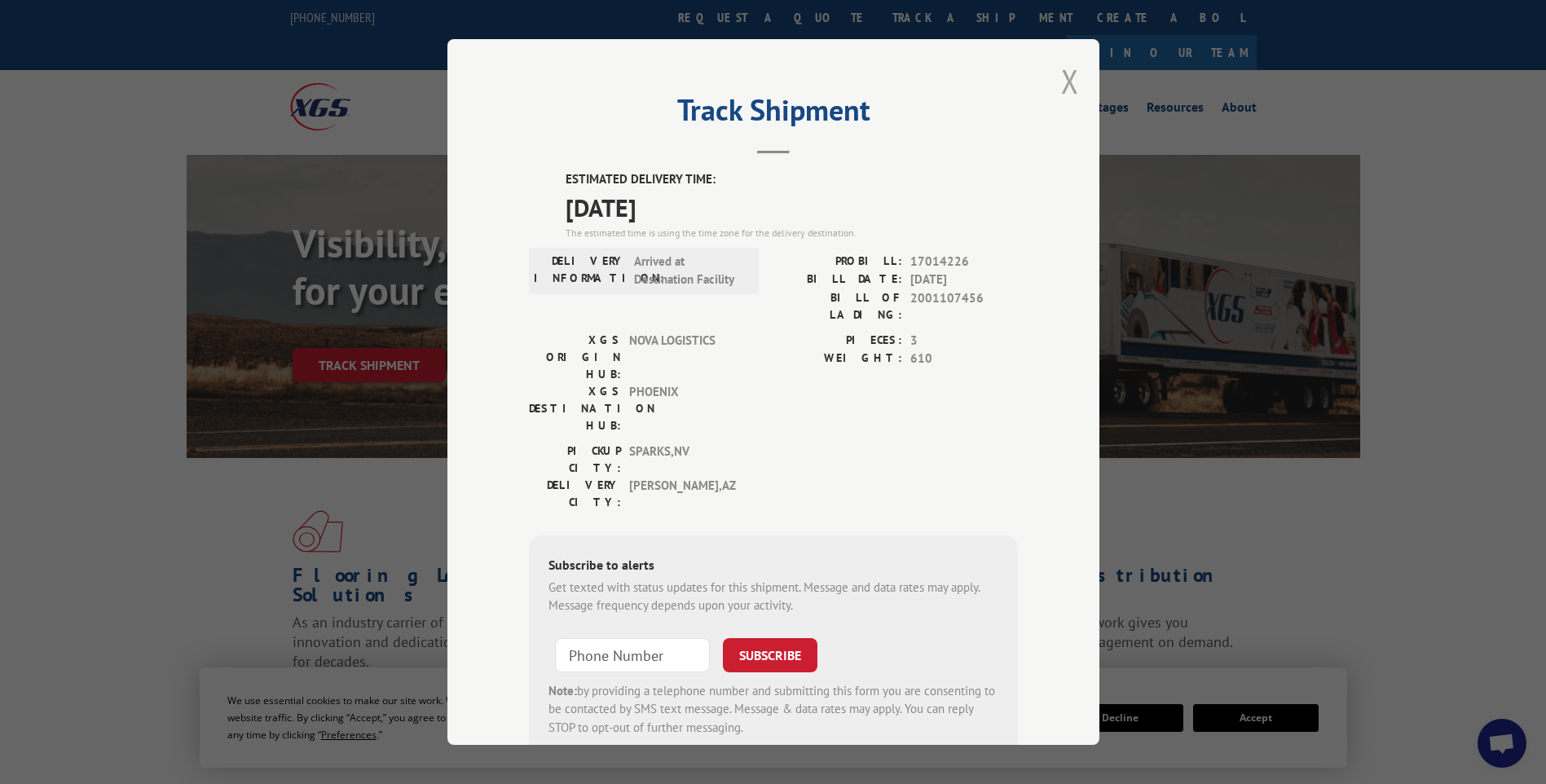
click at [1067, 88] on button "Close modal" at bounding box center [1070, 81] width 18 height 43
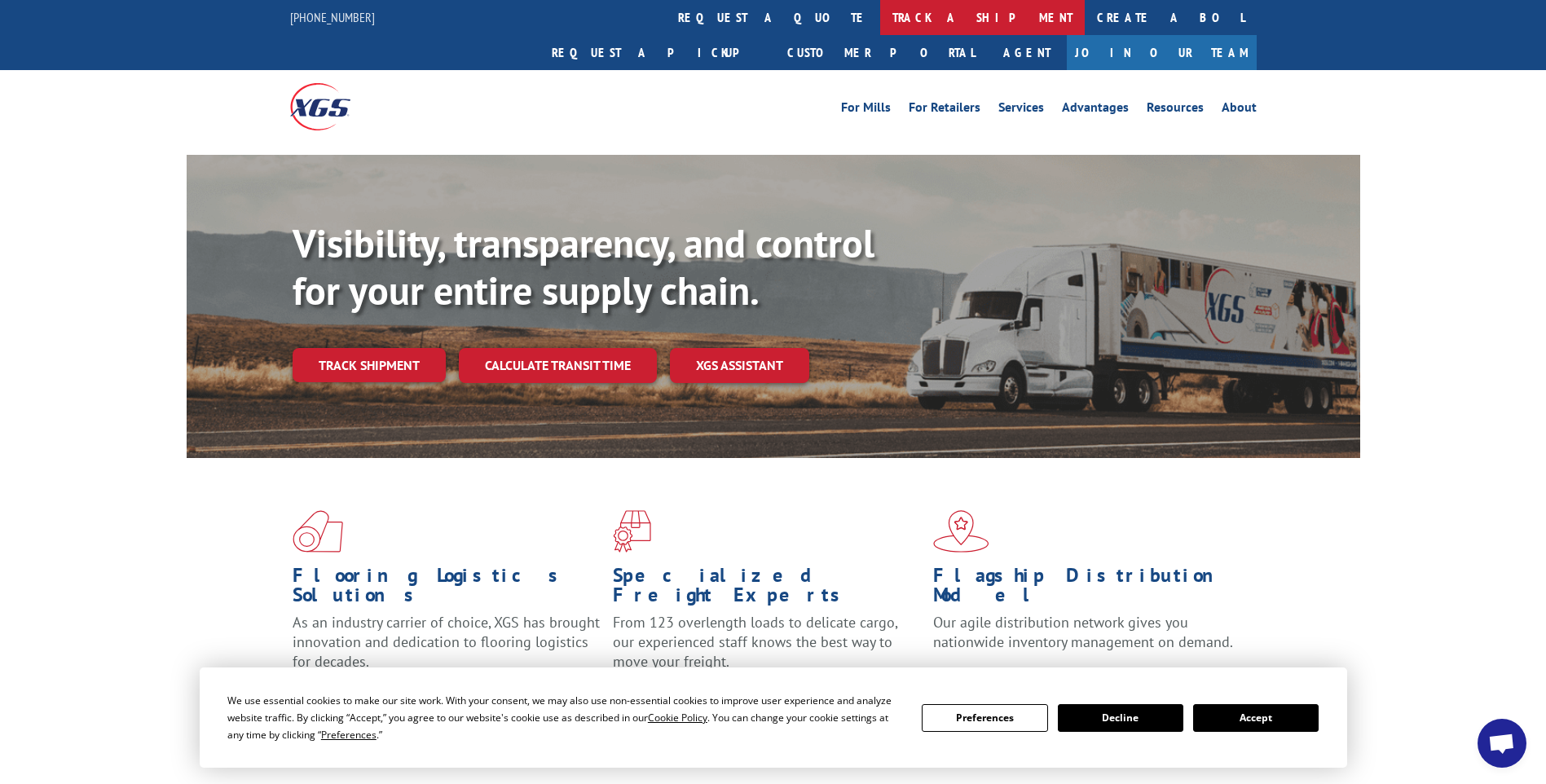
click at [880, 6] on link "track a shipment" at bounding box center [982, 17] width 205 height 35
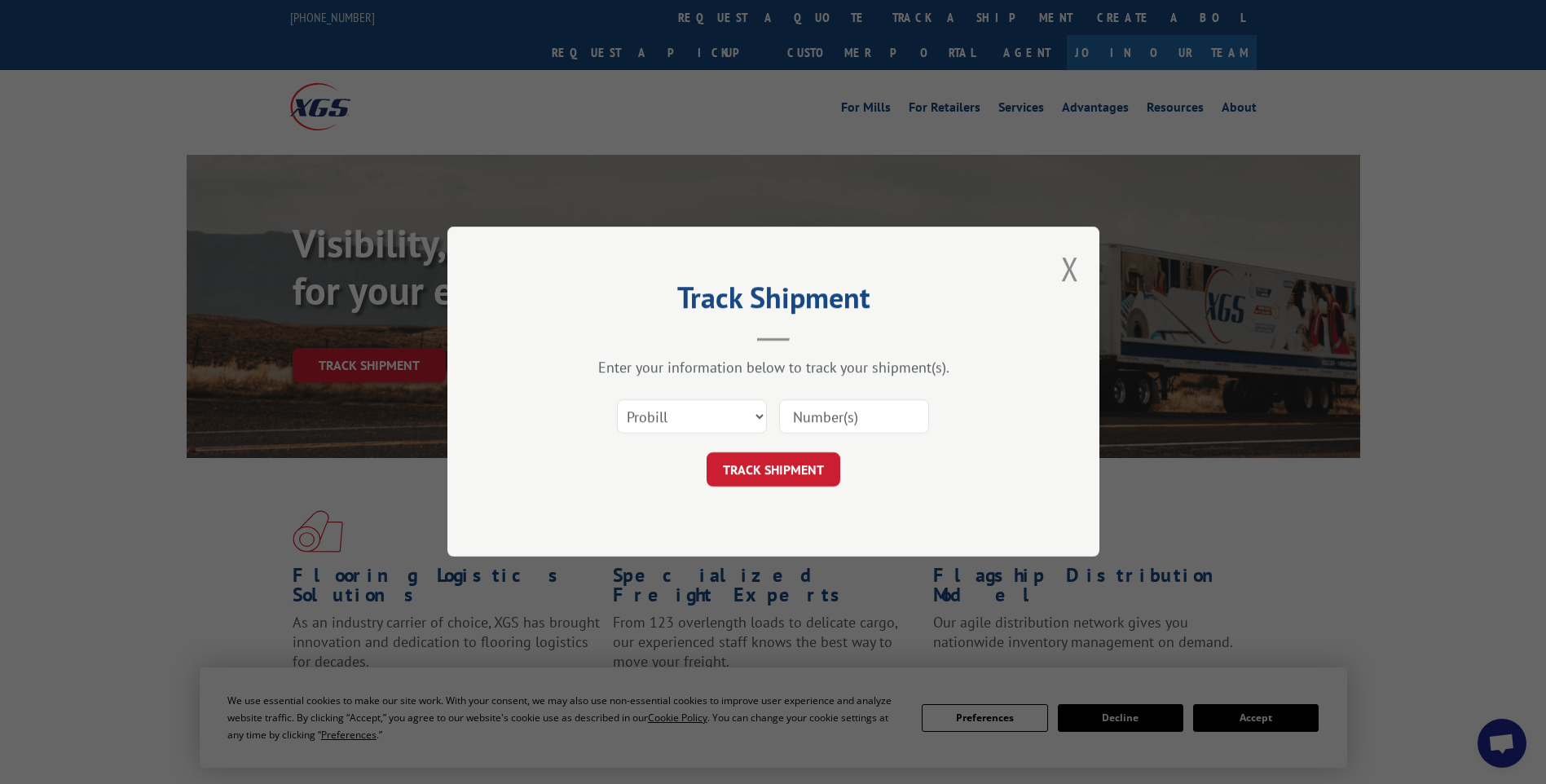
click at [829, 425] on input at bounding box center [854, 416] width 150 height 34
paste input "17014225"
type input "17014225"
click at [814, 482] on button "TRACK SHIPMENT" at bounding box center [773, 470] width 133 height 34
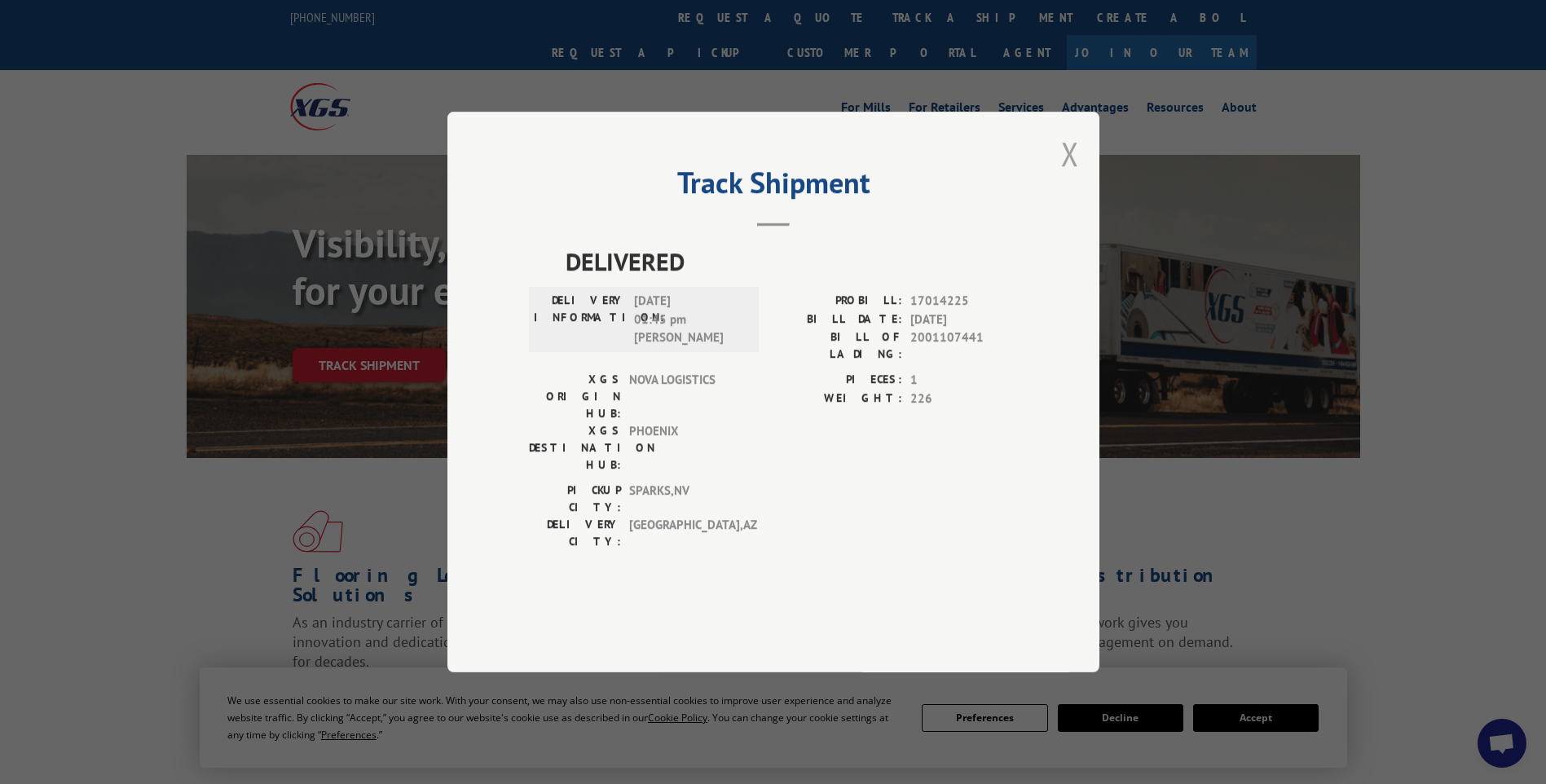
click at [1069, 176] on button "Close modal" at bounding box center [1070, 153] width 18 height 43
